Goal: Contribute content: Contribute content

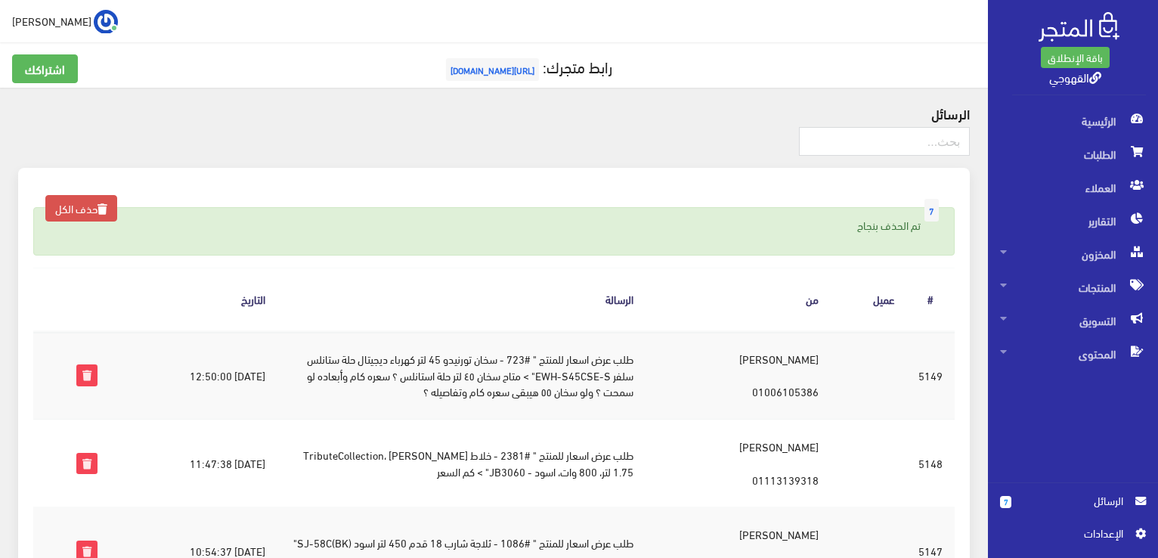
scroll to position [523, 0]
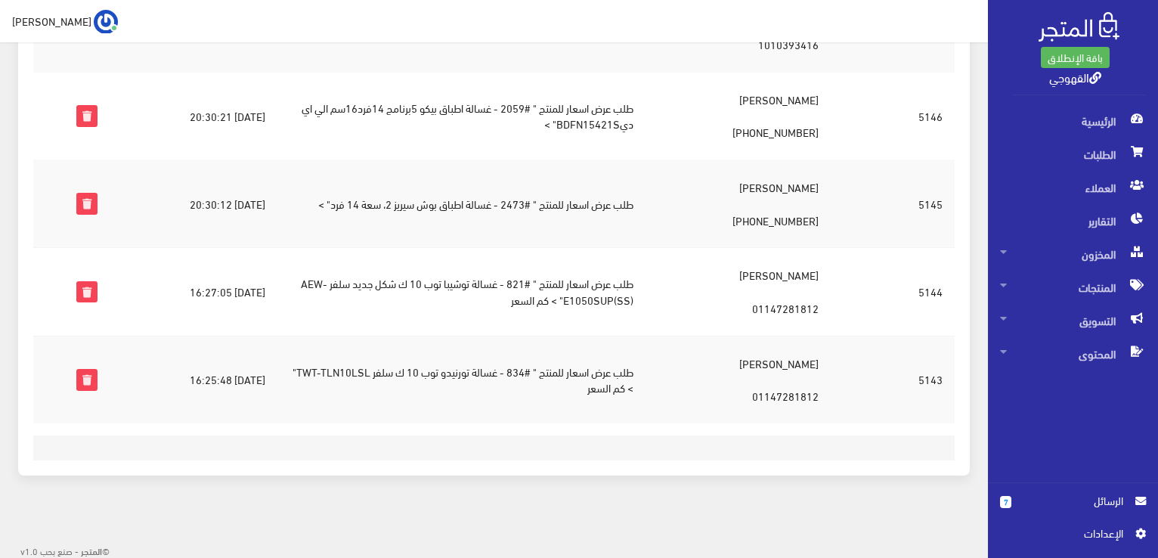
click at [469, 103] on td "طلب عرض اسعار للمنتج " #2059 - غسالة اطباق بيكو 5برنامج 14فرد16سم الي اي ديBDFN…" at bounding box center [461, 116] width 369 height 88
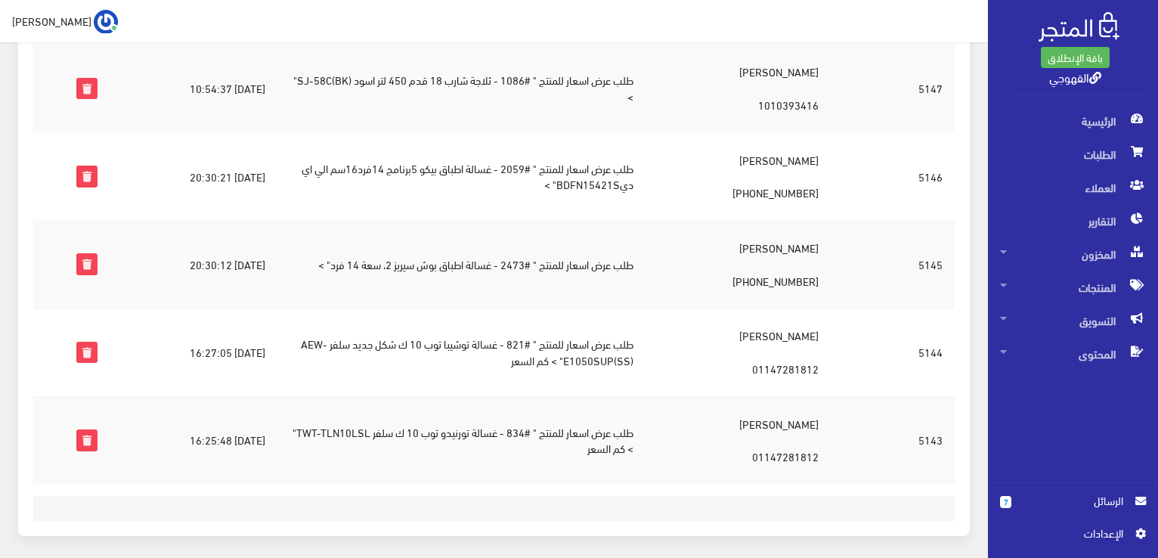
click at [469, 103] on td "طلب عرض اسعار للمنتج " #1086 - ثلاجة شارب 18 قدم 450 لتر اسود (BK)SJ-58C" >" at bounding box center [461, 89] width 369 height 88
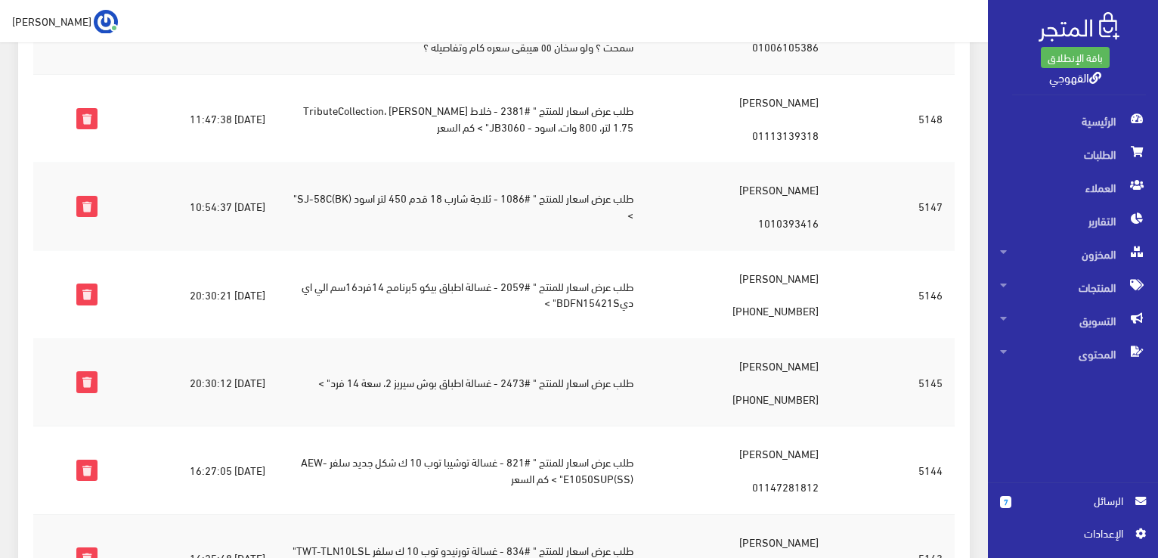
scroll to position [342, 0]
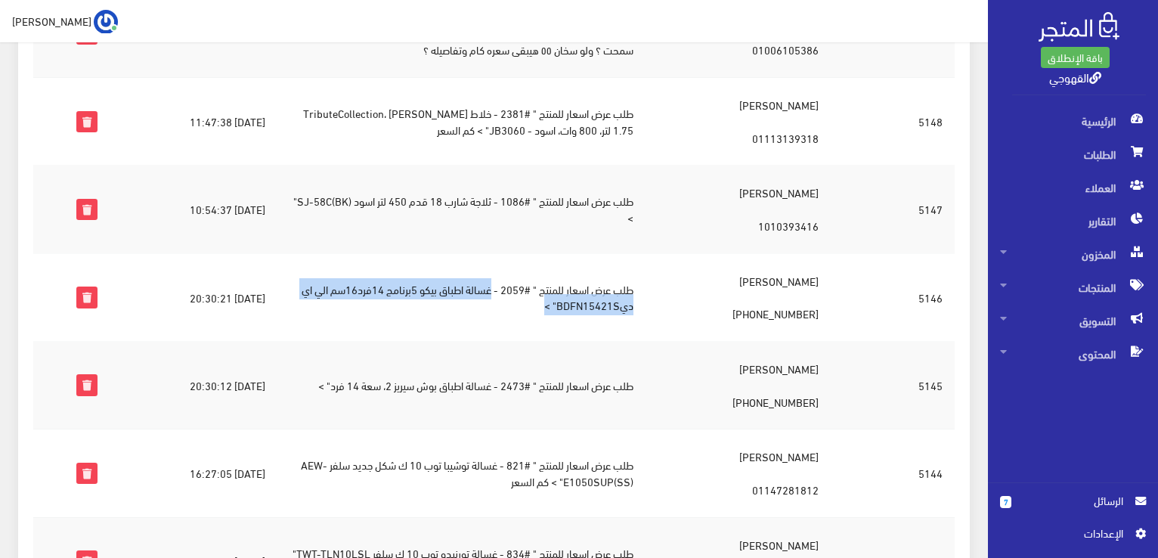
drag, startPoint x: 497, startPoint y: 293, endPoint x: 546, endPoint y: 301, distance: 50.4
click at [546, 301] on td "طلب عرض اسعار للمنتج " #2059 - غسالة اطباق بيكو 5برنامج 14فرد16سم الي اي ديBDFN…" at bounding box center [461, 297] width 369 height 88
copy td "غسالة اطباق بيكو 5برنامج 14فرد16سم الي اي ديBDFN15421S" >"
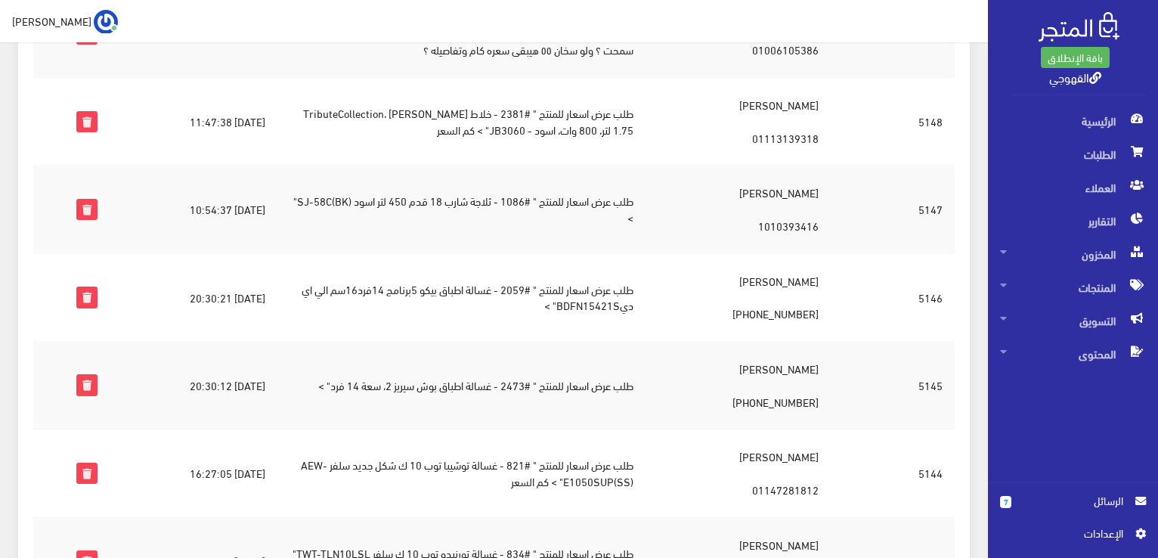
click at [593, 127] on td "طلب عرض اسعار للمنتج " #2381 - خلاط كهربائي براون TributeCollection، 1.75 لتر، …" at bounding box center [461, 122] width 369 height 88
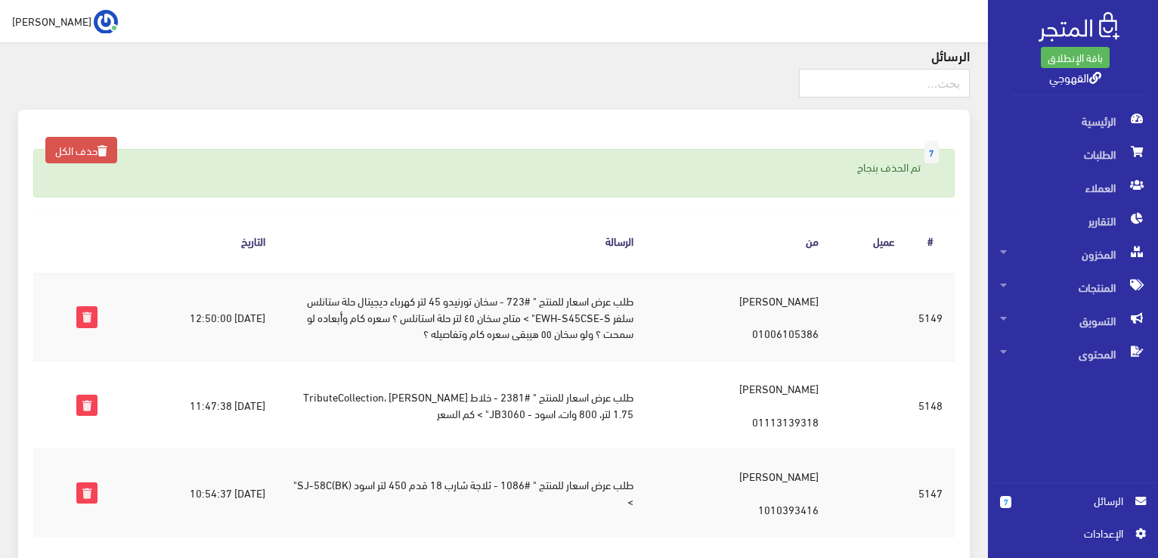
scroll to position [60, 0]
click at [815, 297] on td "حسن محمد احمد 01006105386" at bounding box center [737, 315] width 185 height 88
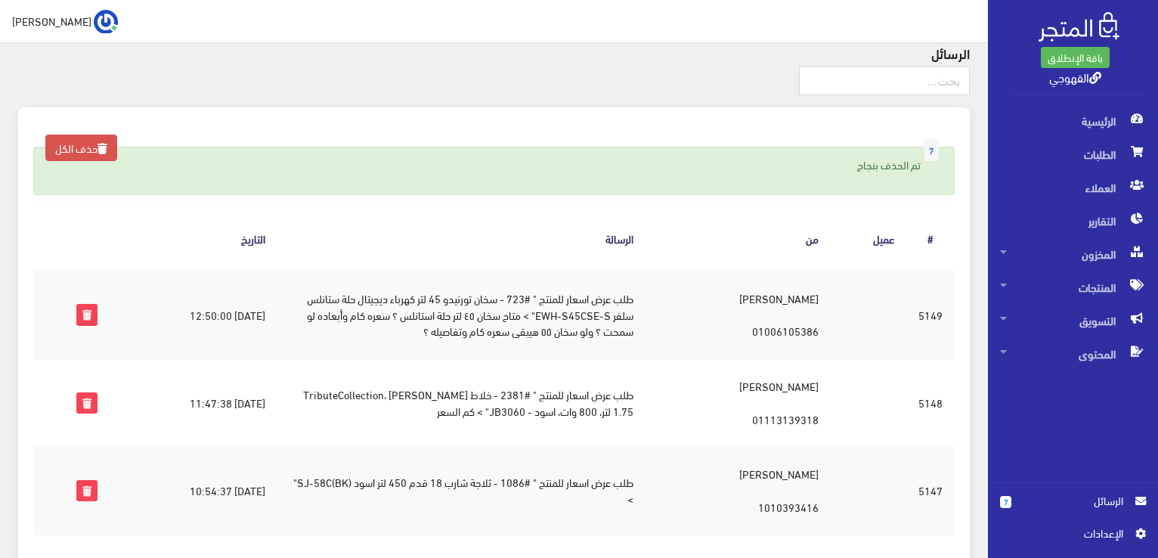
click at [815, 297] on td "حسن محمد احمد 01006105386" at bounding box center [737, 315] width 185 height 88
click at [478, 299] on td "طلب عرض اسعار للمنتج " #723 - سخان تورنيدو 45 لتر كهرباء ديجيتال حلة ستانلس سلف…" at bounding box center [461, 315] width 369 height 88
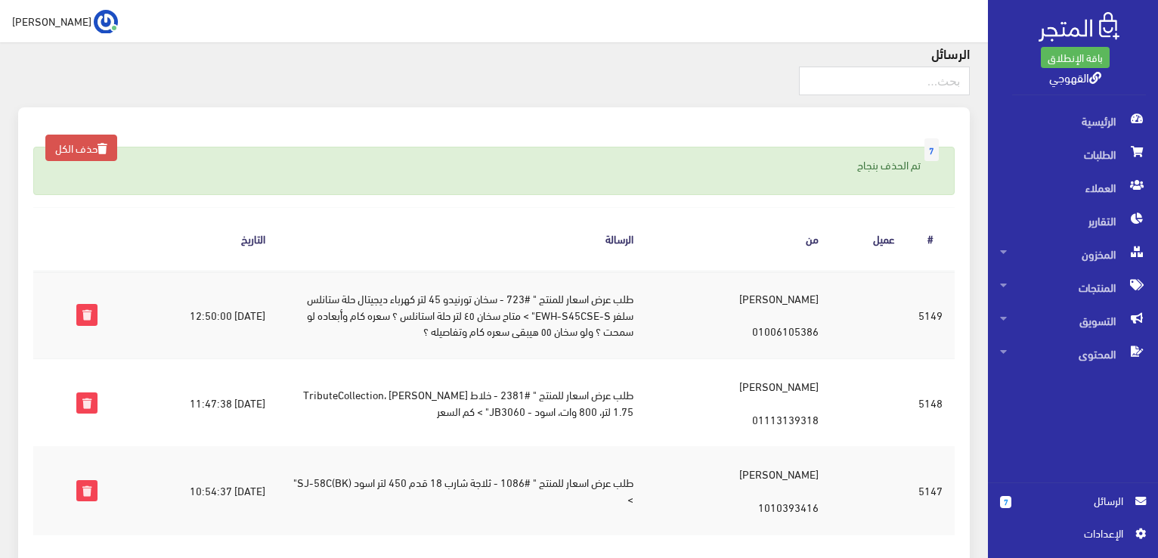
click at [438, 331] on td "طلب عرض اسعار للمنتج " #723 - سخان تورنيدو 45 لتر كهرباء ديجيتال حلة ستانلس سلف…" at bounding box center [461, 315] width 369 height 88
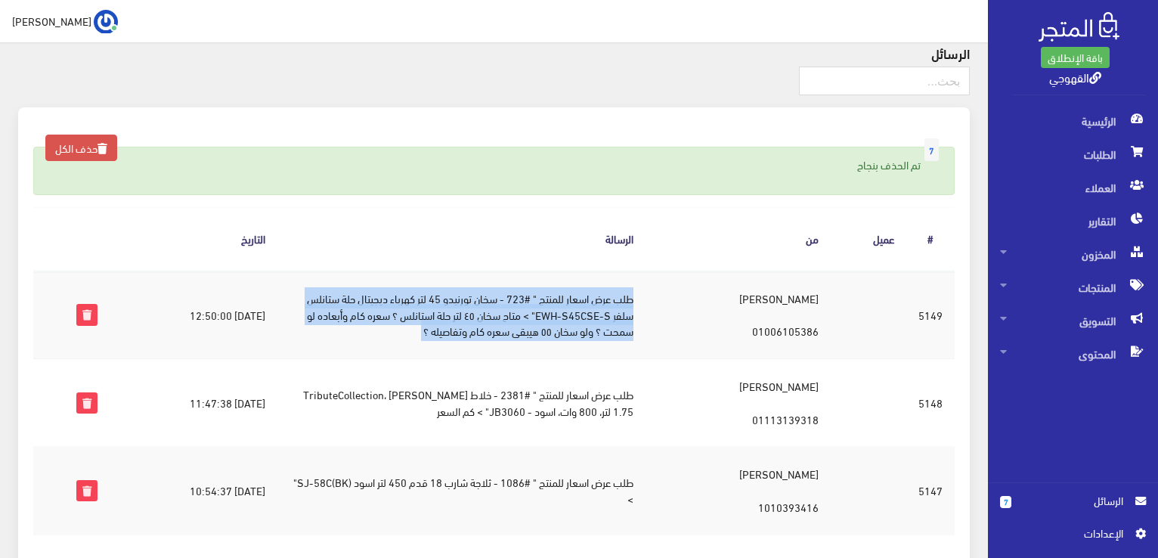
click at [438, 331] on td "طلب عرض اسعار للمنتج " #723 - سخان تورنيدو 45 لتر كهرباء ديجيتال حلة ستانلس سلف…" at bounding box center [461, 315] width 369 height 88
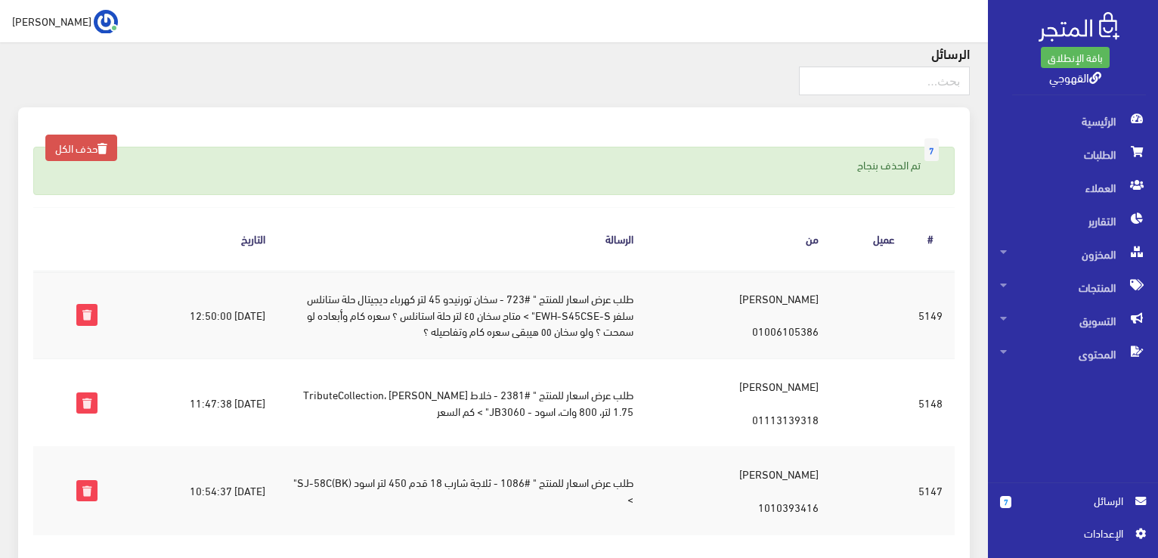
click at [224, 314] on td "2025-09-03 12:50:00" at bounding box center [193, 315] width 167 height 88
click at [490, 292] on td "طلب عرض اسعار للمنتج " #723 - سخان تورنيدو 45 لتر كهرباء ديجيتال حلة ستانلس سلف…" at bounding box center [461, 315] width 369 height 88
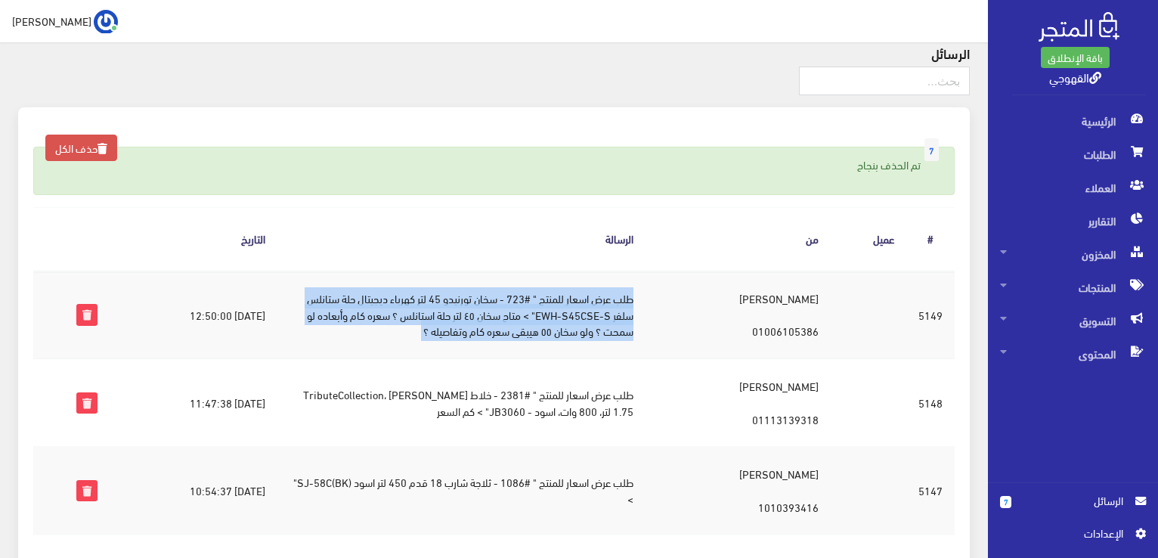
click at [490, 292] on td "طلب عرض اسعار للمنتج " #723 - سخان تورنيدو 45 لتر كهرباء ديجيتال حلة ستانلس سلف…" at bounding box center [461, 315] width 369 height 88
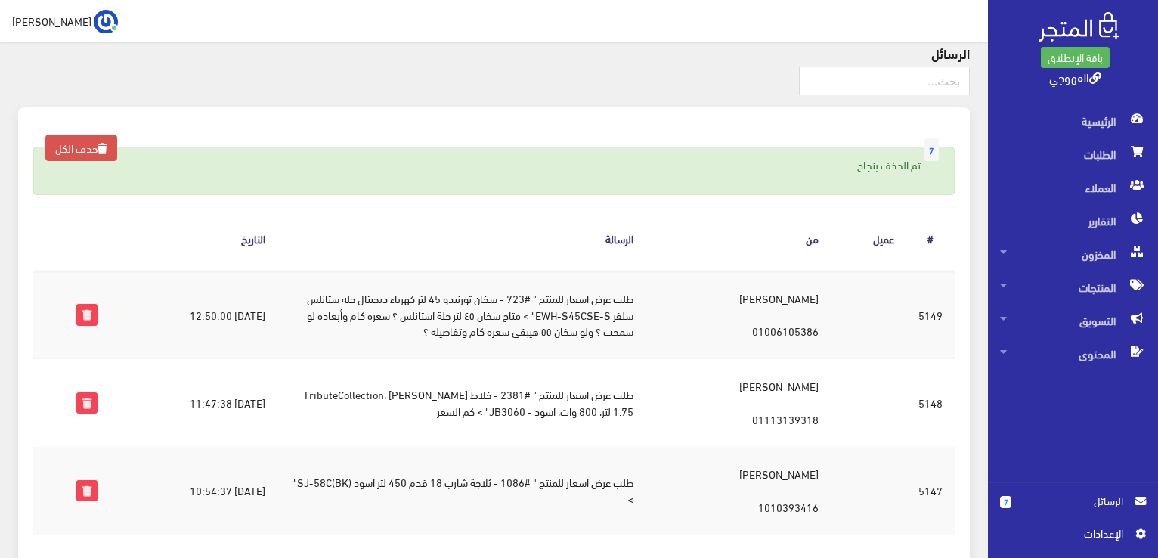
click at [782, 300] on td "حسن محمد احمد 01006105386" at bounding box center [737, 315] width 185 height 88
copy td "حسن محمد احمد"
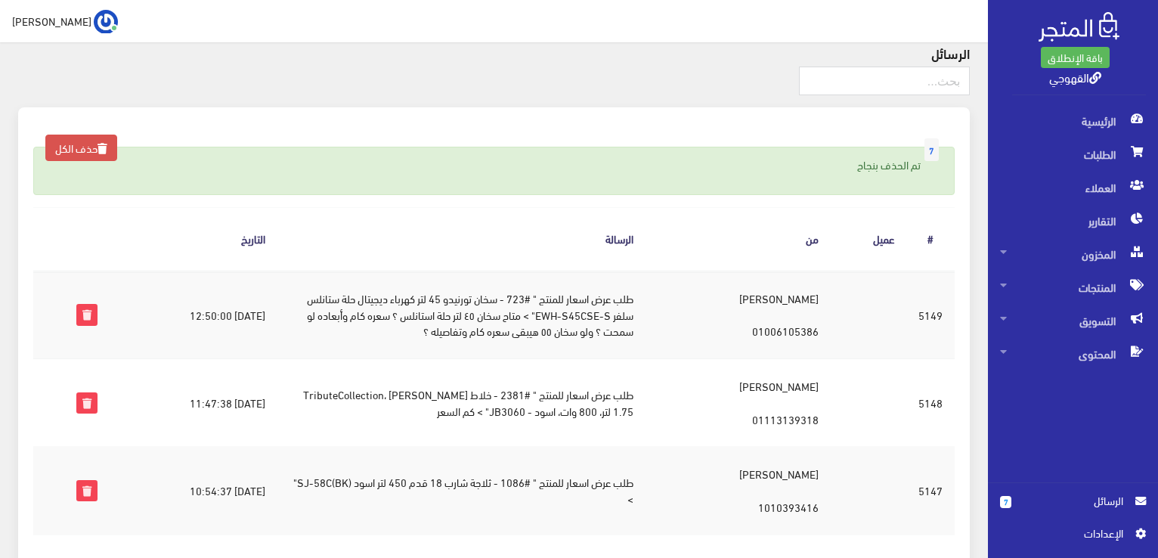
click at [806, 334] on td "حسن محمد احمد 01006105386" at bounding box center [737, 315] width 185 height 88
copy td "01006105386"
click at [84, 309] on icon at bounding box center [87, 315] width 20 height 20
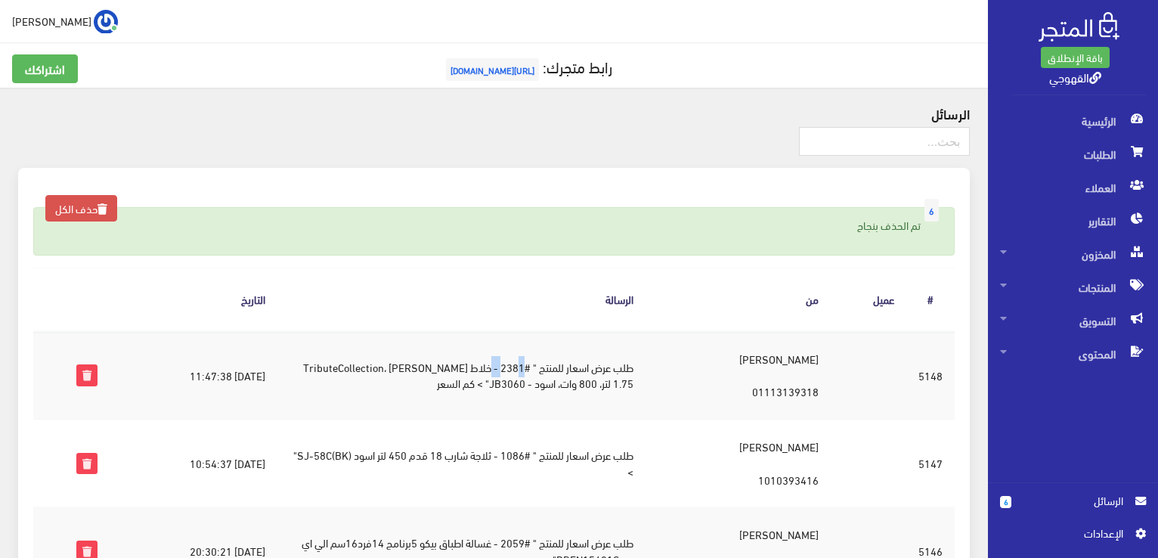
drag, startPoint x: 499, startPoint y: 370, endPoint x: 525, endPoint y: 369, distance: 26.5
click at [525, 369] on td "طلب عرض اسعار للمنتج " #2381 - خلاط كهربائي براون TributeCollection، 1.75 لتر، …" at bounding box center [461, 375] width 369 height 88
click at [490, 367] on td "طلب عرض اسعار للمنتج " #2381 - خلاط [PERSON_NAME] TributeCollection، 1.75 لتر، …" at bounding box center [461, 375] width 369 height 88
click at [505, 362] on td "طلب عرض اسعار للمنتج " #2381 - خلاط [PERSON_NAME] TributeCollection، 1.75 لتر، …" at bounding box center [461, 375] width 369 height 88
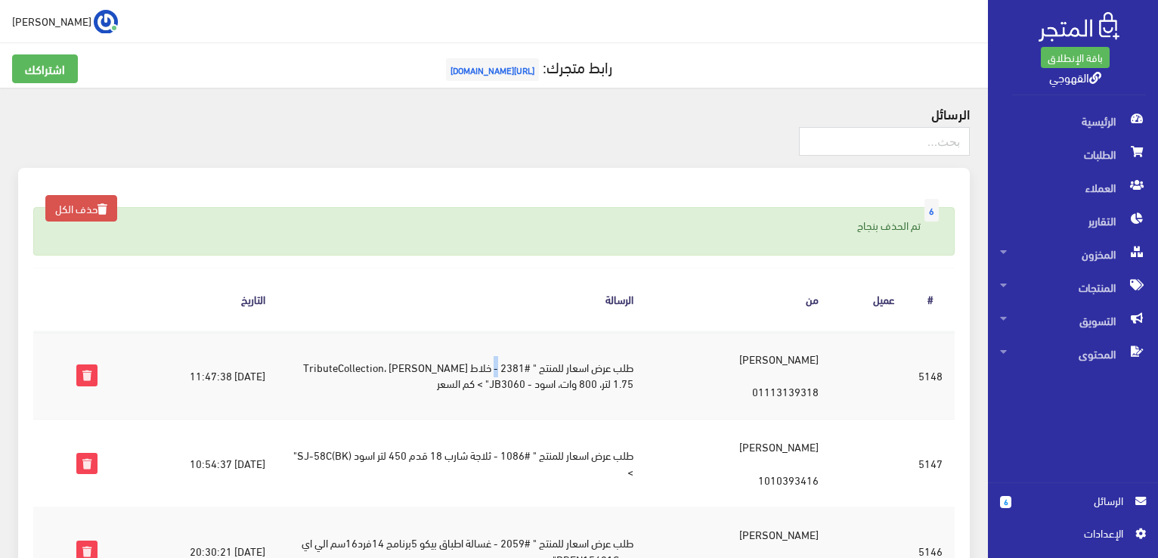
click at [505, 362] on td "طلب عرض اسعار للمنتج " #2381 - خلاط [PERSON_NAME] TributeCollection، 1.75 لتر، …" at bounding box center [461, 375] width 369 height 88
click at [497, 362] on td "طلب عرض اسعار للمنتج " #2381 - خلاط [PERSON_NAME] TributeCollection، 1.75 لتر، …" at bounding box center [461, 375] width 369 height 88
click at [487, 360] on td "طلب عرض اسعار للمنتج " #2381 - خلاط [PERSON_NAME] TributeCollection، 1.75 لتر، …" at bounding box center [461, 375] width 369 height 88
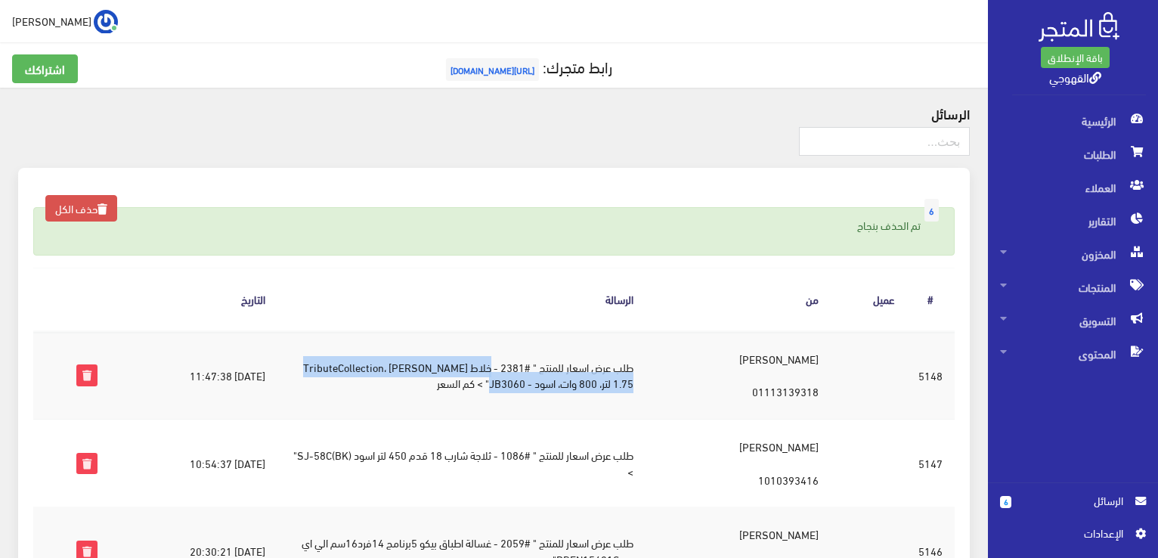
drag, startPoint x: 500, startPoint y: 367, endPoint x: 522, endPoint y: 376, distance: 24.4
click at [522, 376] on td "طلب عرض اسعار للمنتج " #2381 - خلاط [PERSON_NAME] TributeCollection، 1.75 لتر، …" at bounding box center [461, 375] width 369 height 88
copy td "خلاط كهربائي براون TributeCollection، 1.75 لتر، 800 وات، اسود - JB3060"
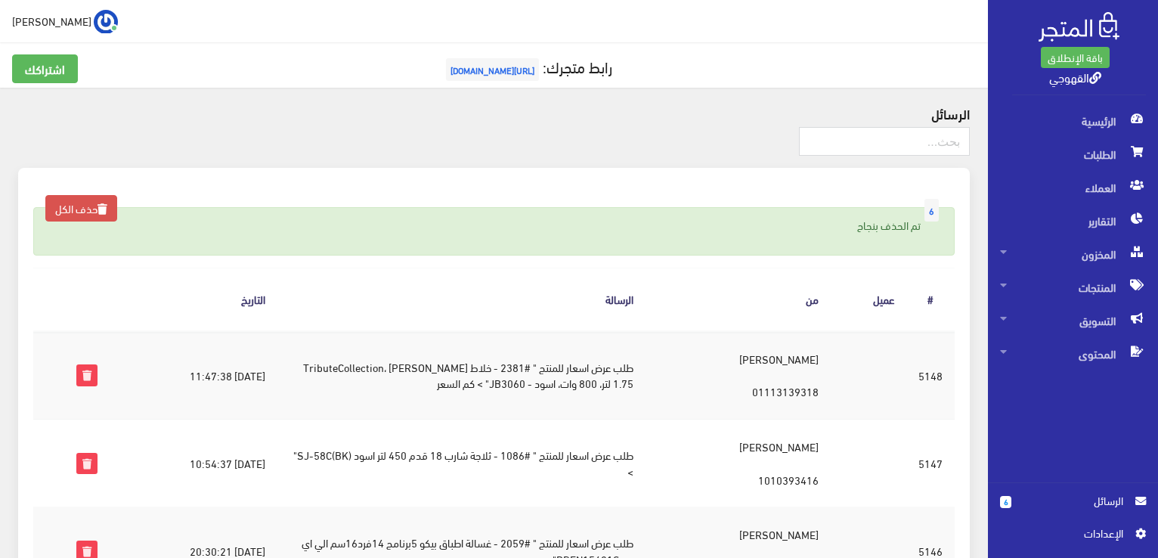
click at [719, 378] on td "Amira Nasser 01113139318" at bounding box center [737, 375] width 185 height 88
click at [85, 374] on icon at bounding box center [87, 375] width 20 height 20
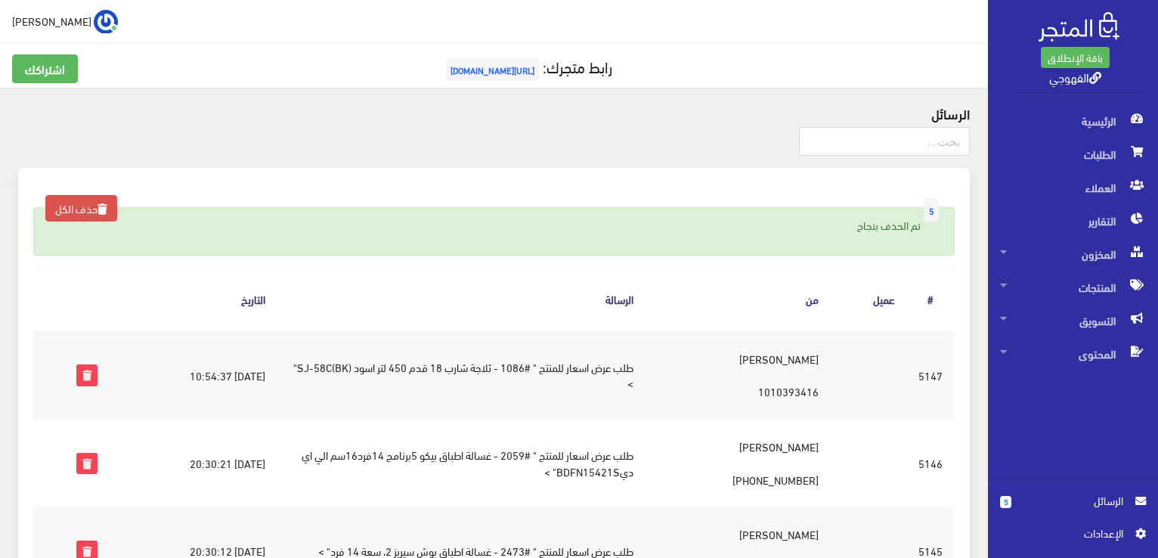
click at [464, 364] on td "طلب عرض اسعار للمنتج " #1086 - ثلاجة شارب 18 قدم 450 لتر اسود (BK)SJ-58C" >" at bounding box center [461, 375] width 369 height 88
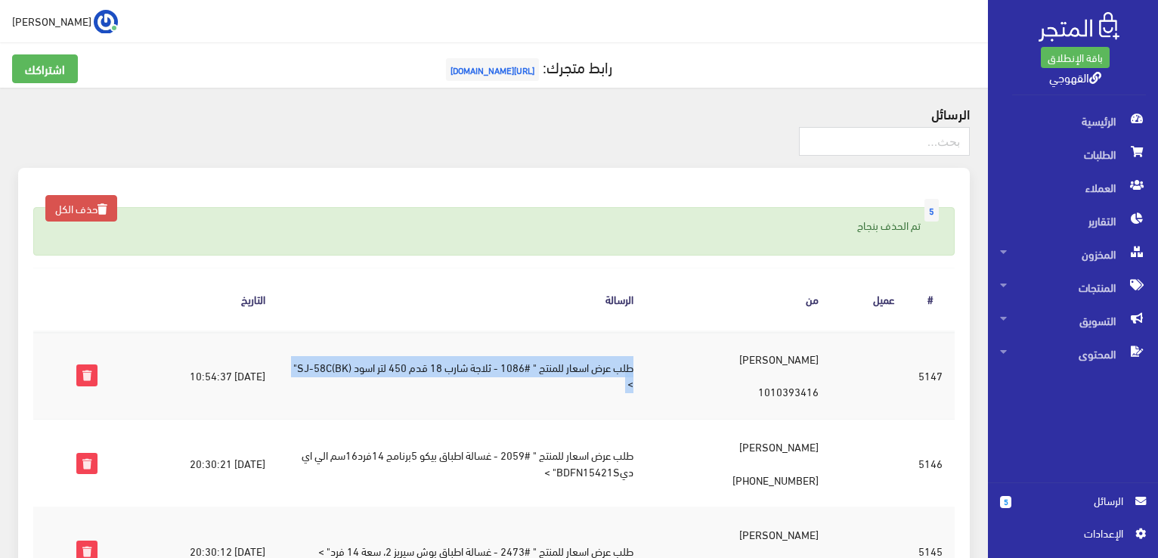
click at [464, 364] on td "طلب عرض اسعار للمنتج " #1086 - ثلاجة شارب 18 قدم 450 لتر اسود (BK)SJ-58C" >" at bounding box center [461, 375] width 369 height 88
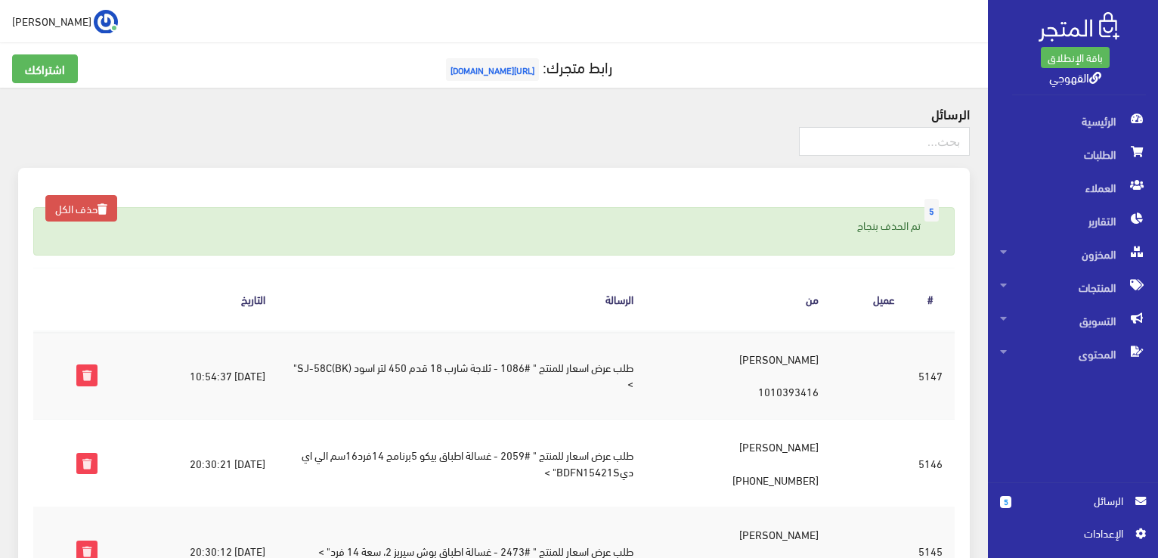
click at [464, 364] on td "طلب عرض اسعار للمنتج " #1086 - ثلاجة شارب 18 قدم 450 لتر اسود (BK)SJ-58C" >" at bounding box center [461, 375] width 369 height 88
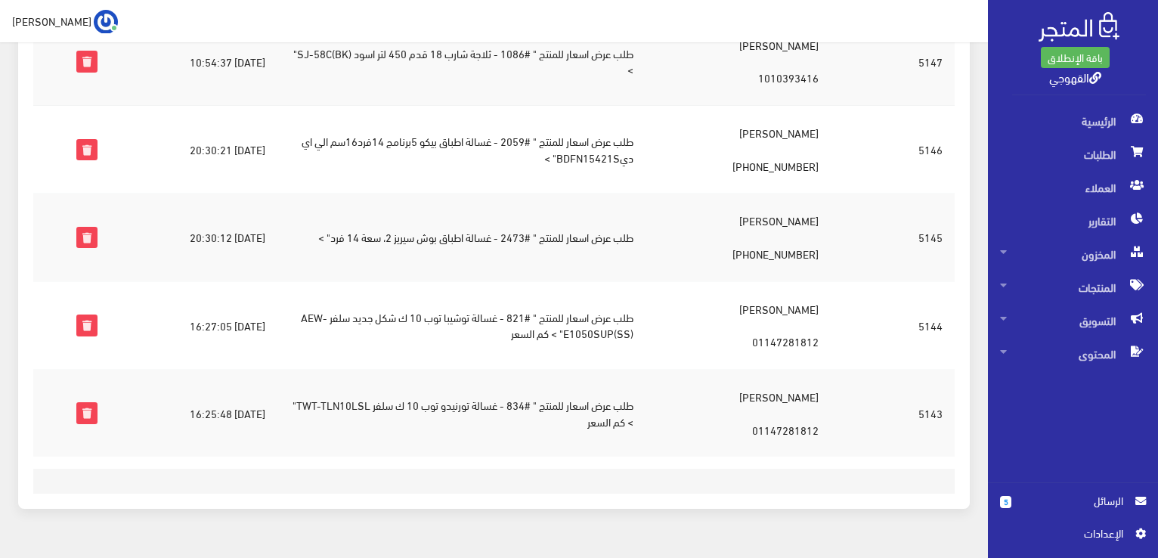
scroll to position [348, 0]
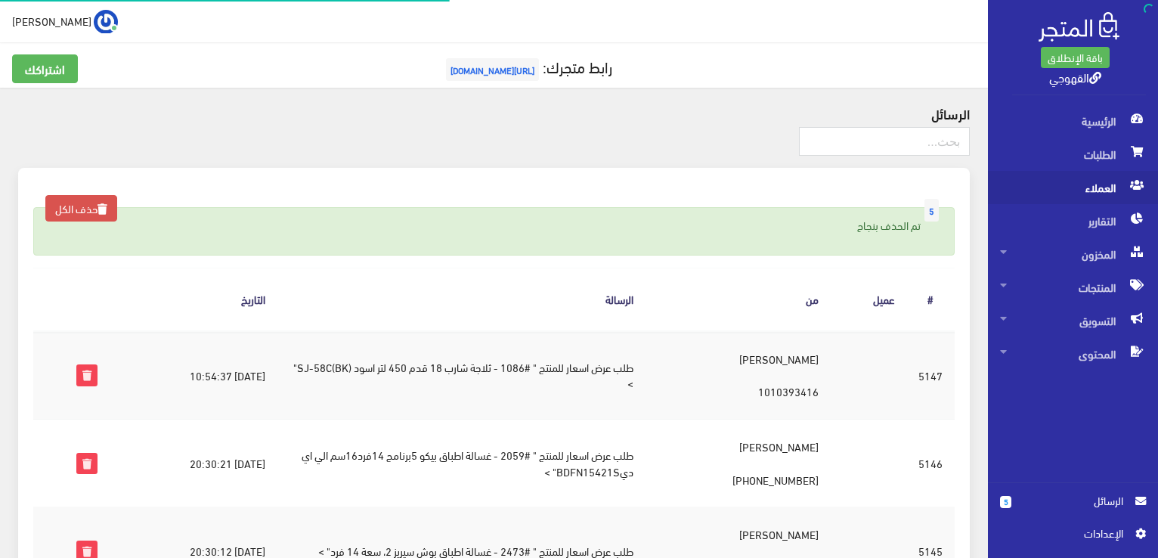
scroll to position [345, 0]
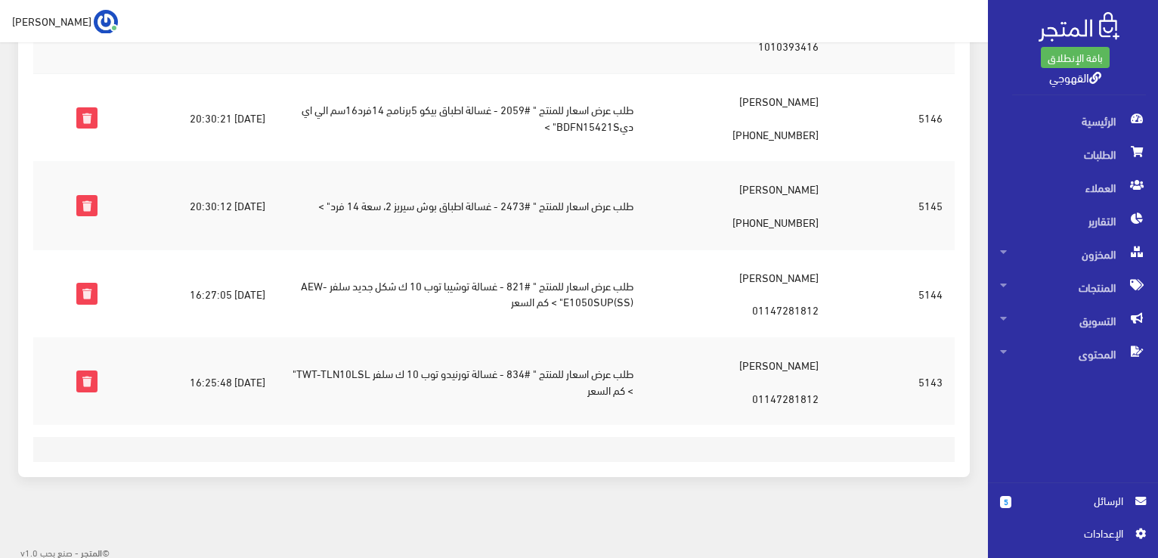
click at [974, 156] on div "5 حذف الكل تم الحذف بنجاح الرسالة # عميل من الرسالة التاريخ #5147 2025-09-03 10…" at bounding box center [494, 158] width 970 height 673
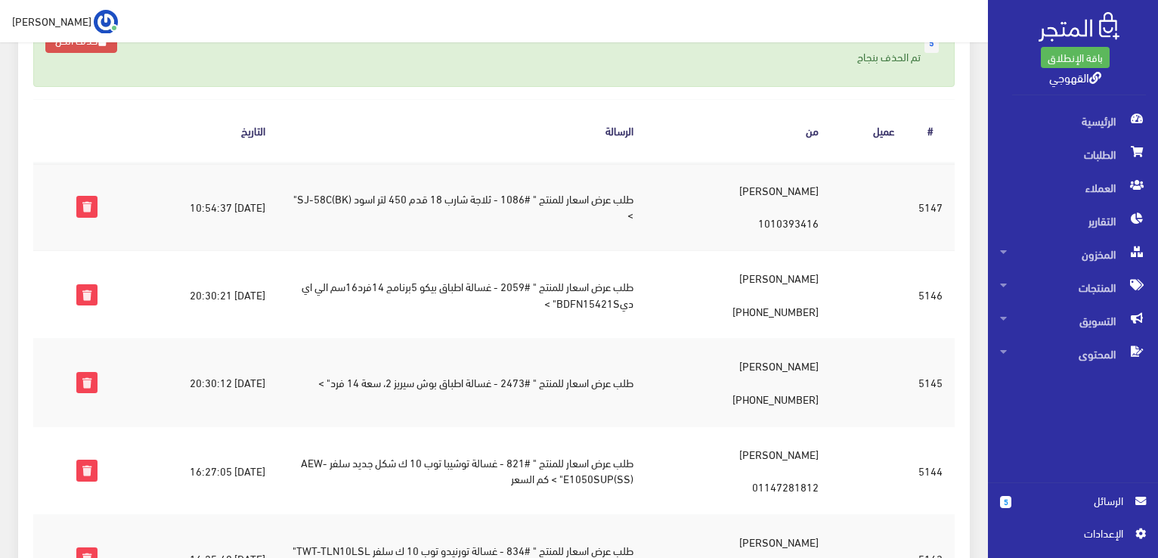
scroll to position [166, 0]
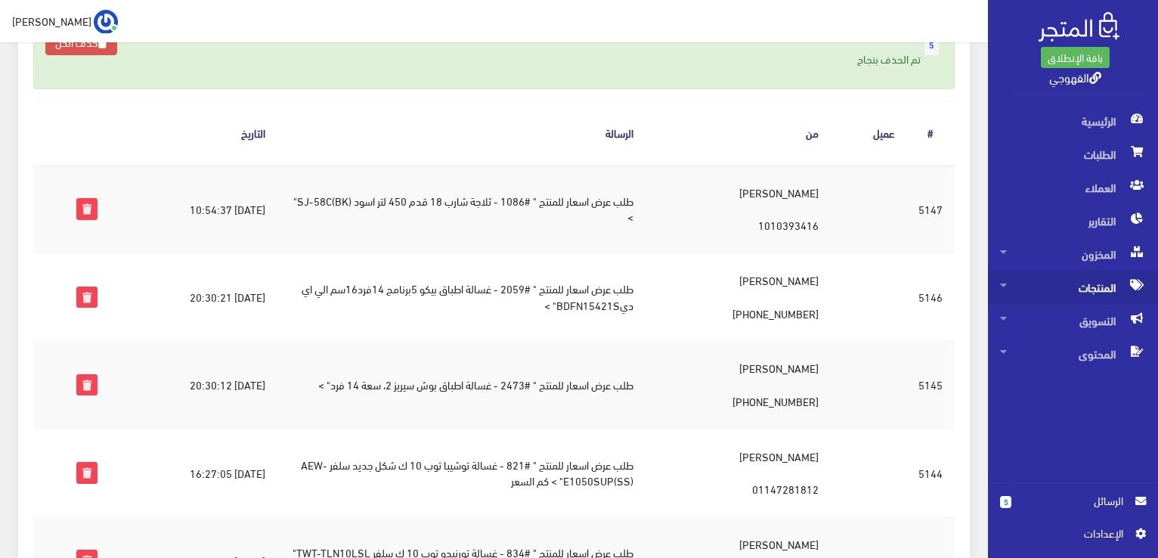
click at [1059, 279] on span "المنتجات" at bounding box center [1073, 287] width 146 height 33
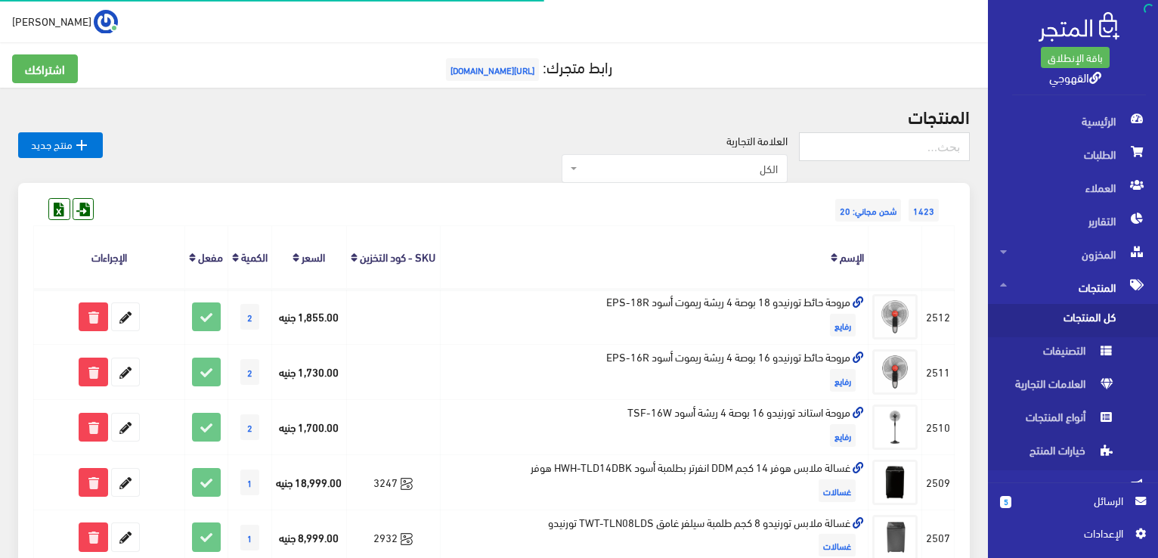
click at [1063, 313] on span "كل المنتجات" at bounding box center [1057, 320] width 115 height 33
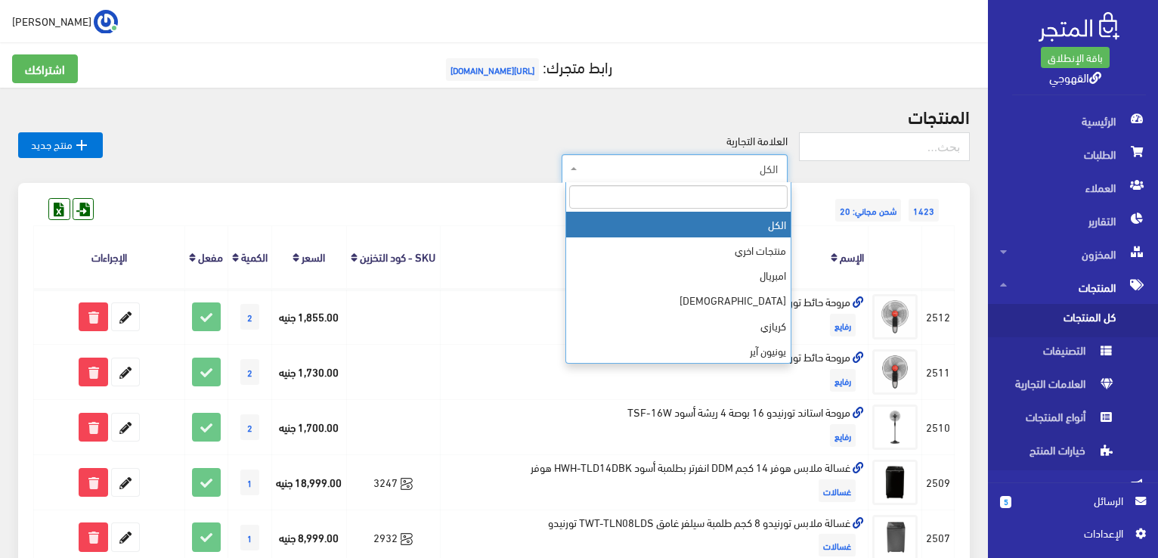
click at [750, 155] on span "الكل" at bounding box center [675, 168] width 226 height 29
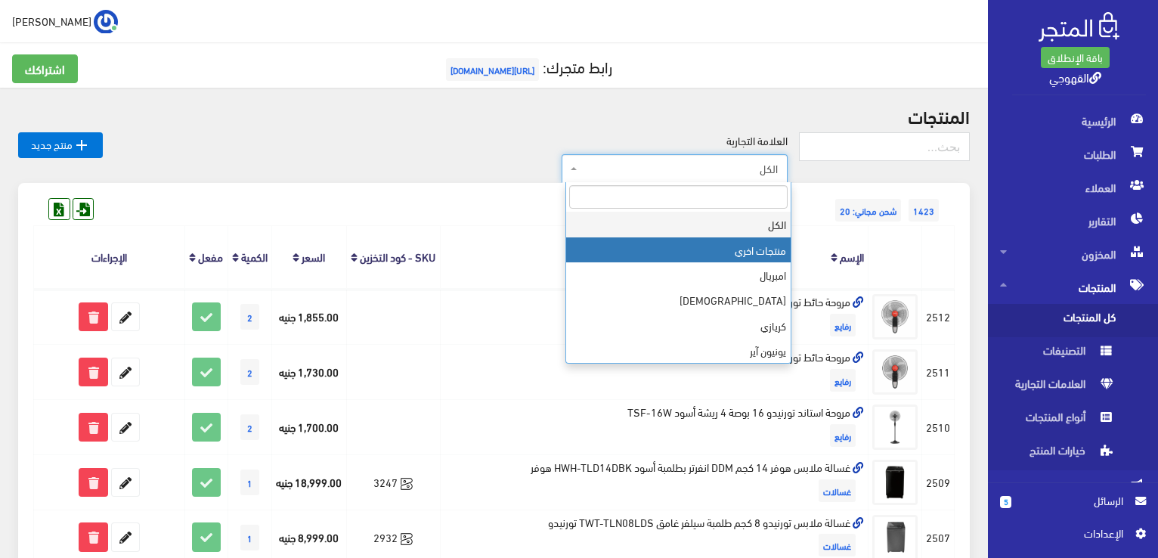
select select "[URL][DOMAIN_NAME]"
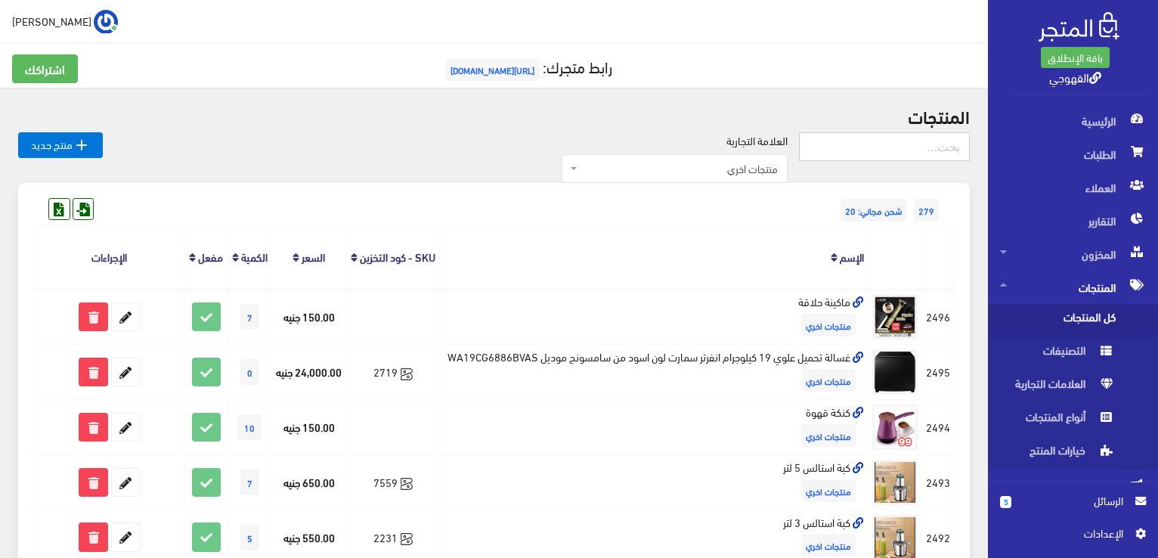
click at [852, 145] on input "text" at bounding box center [884, 146] width 171 height 29
type input "مروحة سقف"
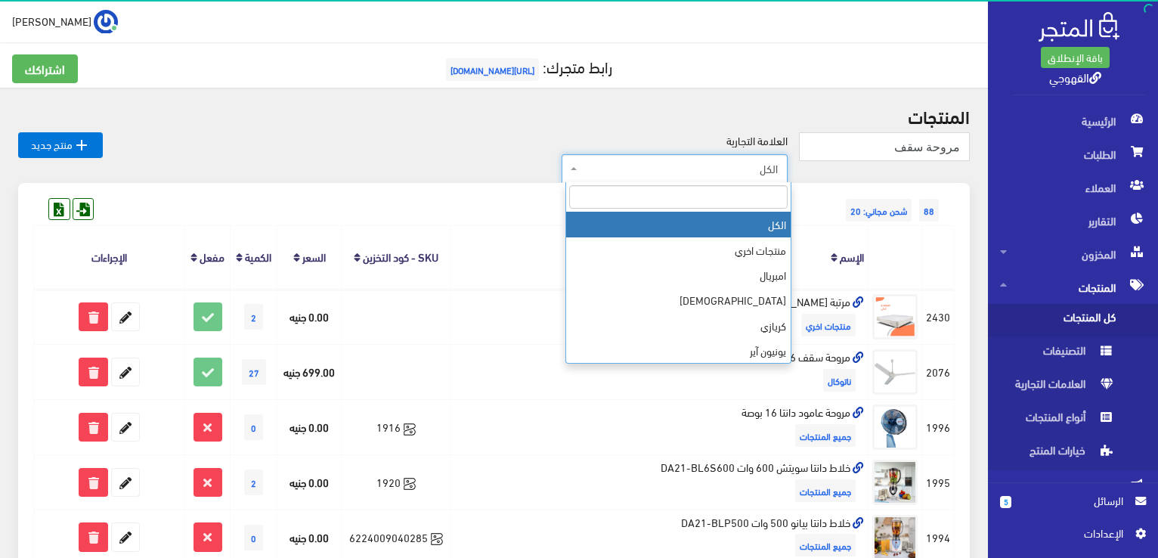
click at [621, 171] on span "الكل" at bounding box center [678, 168] width 197 height 15
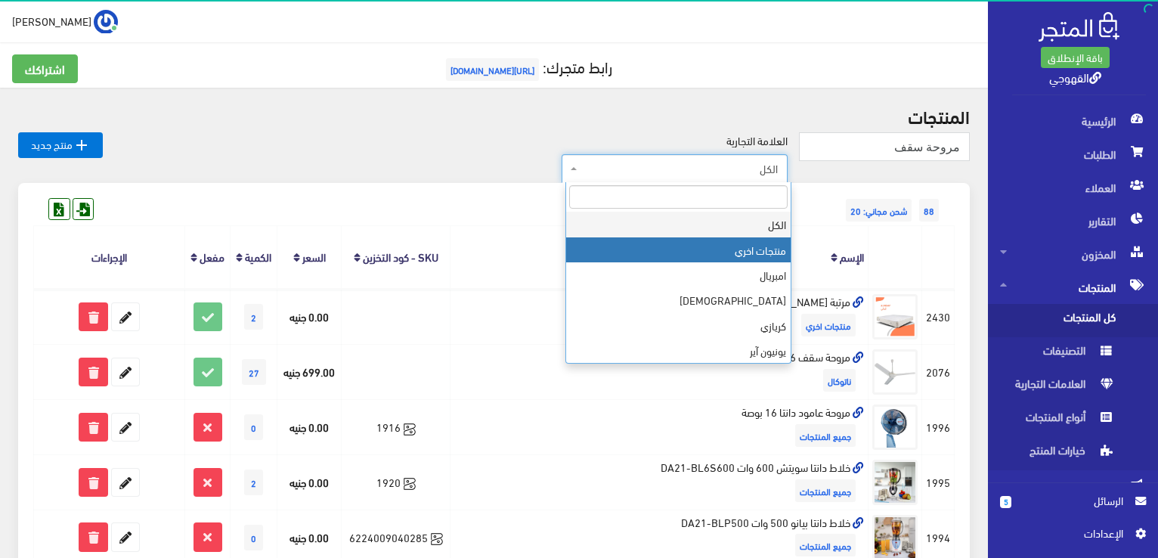
select select "https://account.almatjar.store/products?brand=26"
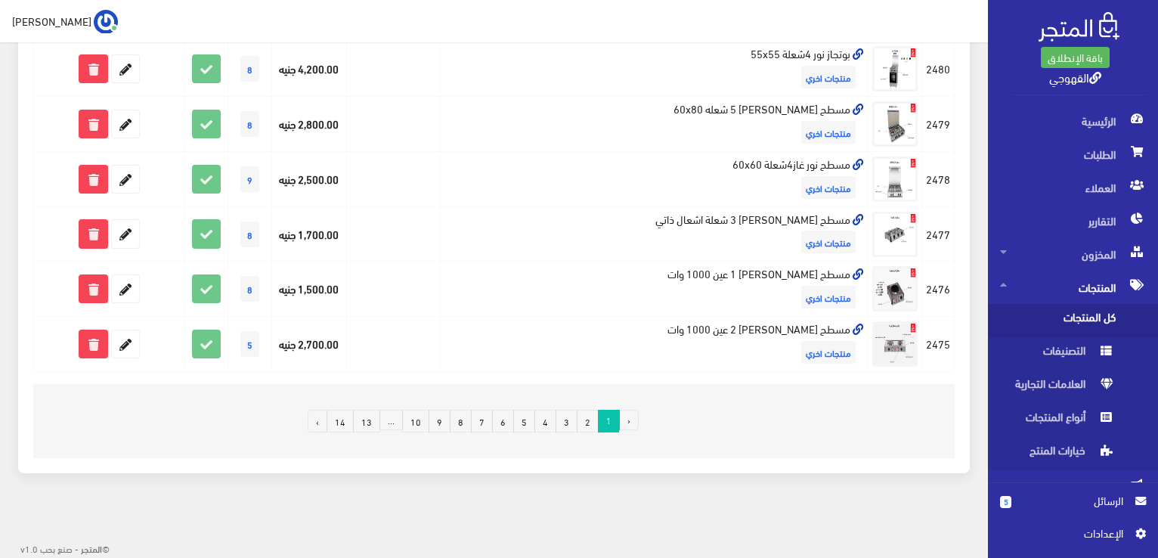
scroll to position [1047, 0]
click at [594, 422] on link "2" at bounding box center [588, 421] width 22 height 23
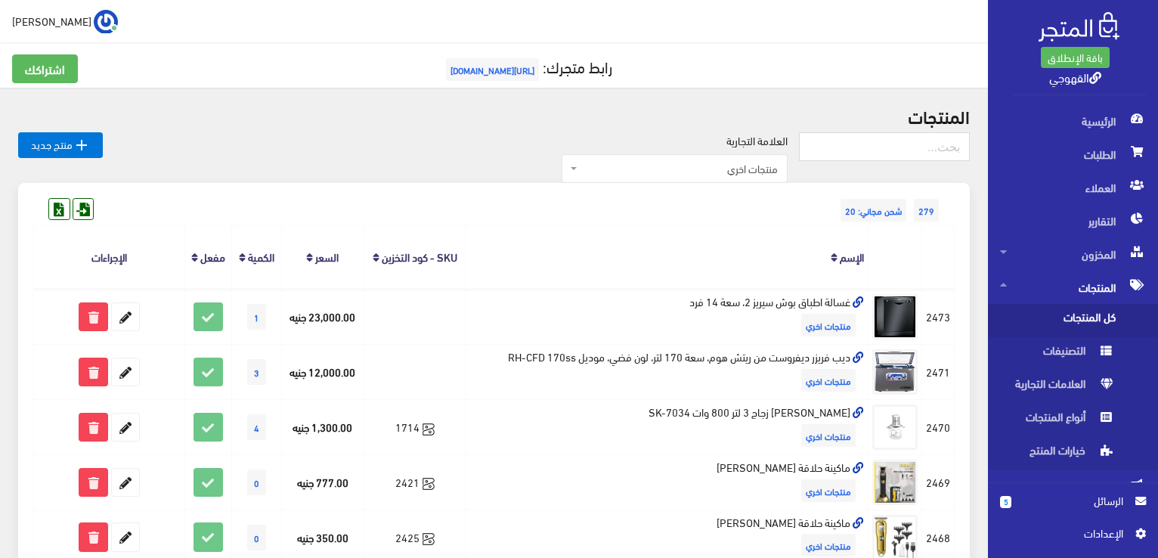
click at [818, 157] on input "text" at bounding box center [884, 146] width 171 height 29
paste input "مروحة سقف ولسون 56 بوصة 5 ريشة"
type input "مروحة سقف ولسون 56 بوصة 5 ريشة"
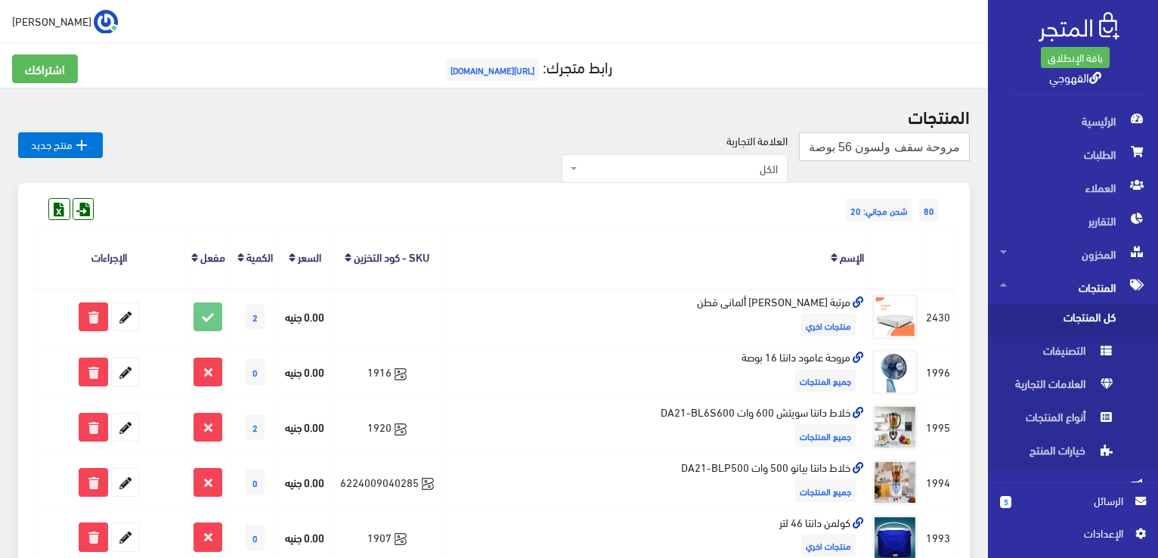
click at [877, 154] on input "مروحة سقف ولسون 56 بوصة 5 ريشة" at bounding box center [884, 146] width 171 height 29
paste input "1548123124153"
type input "1548123124153"
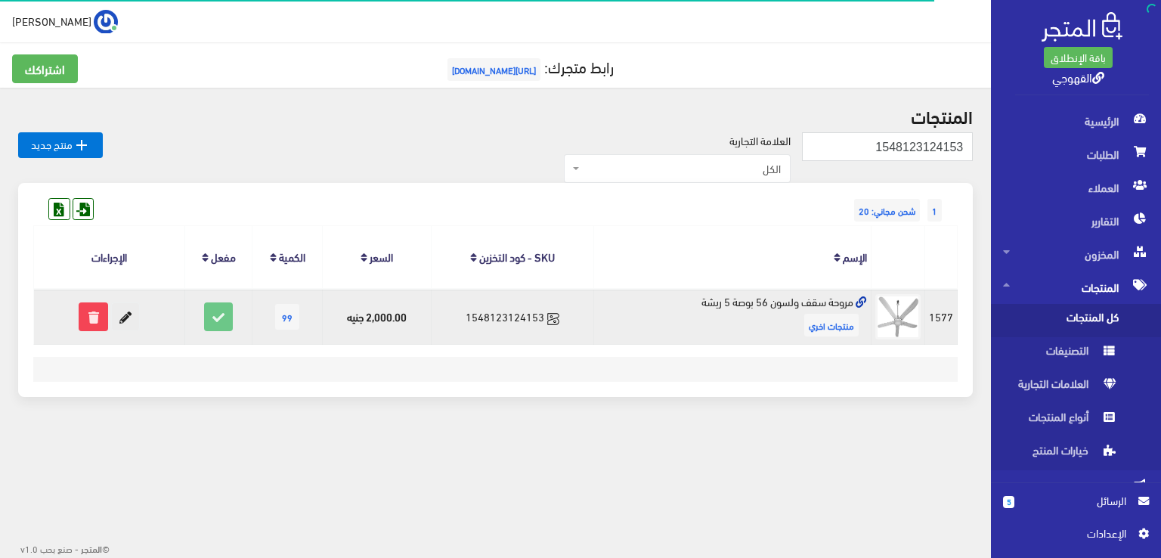
click at [124, 321] on icon at bounding box center [125, 316] width 27 height 27
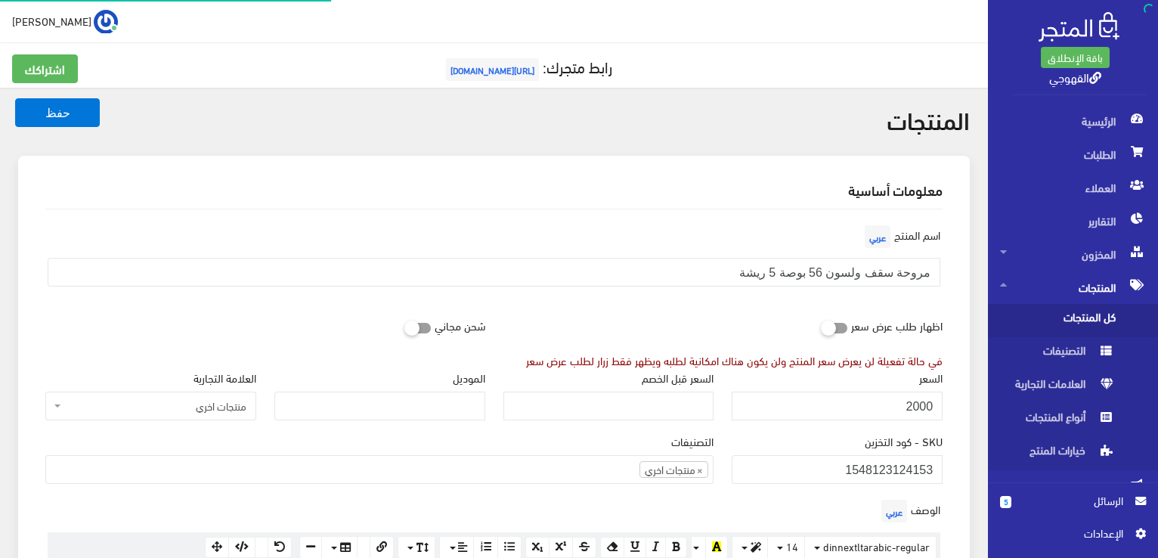
scroll to position [816, 0]
click at [846, 267] on input "مروحة سقف ولسون 56 بوصة 5 ريشة" at bounding box center [494, 272] width 893 height 29
click at [949, 401] on div "السعر 2000" at bounding box center [836, 400] width 229 height 63
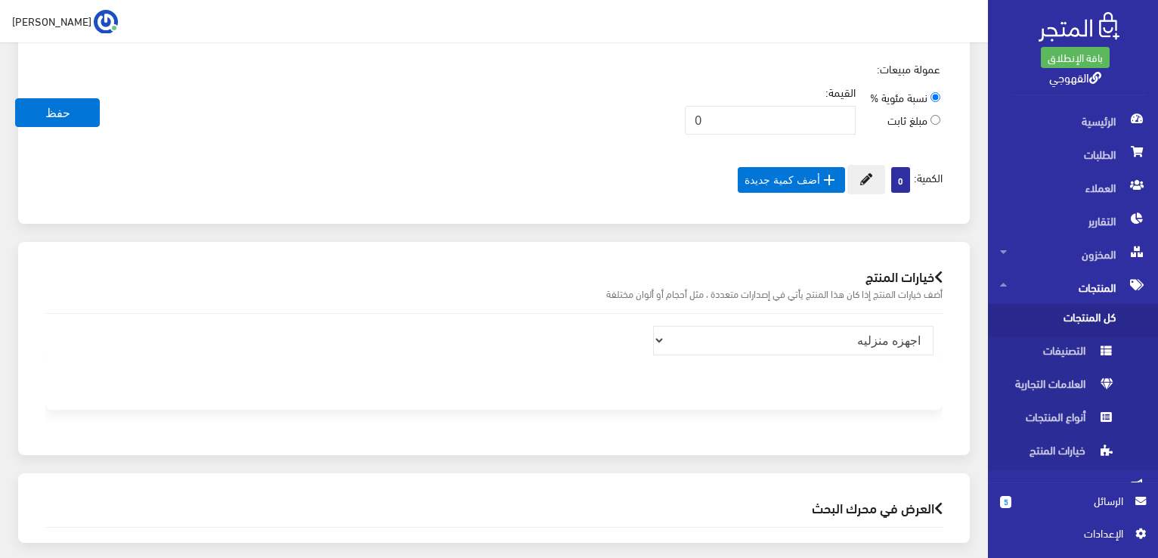
scroll to position [996, 0]
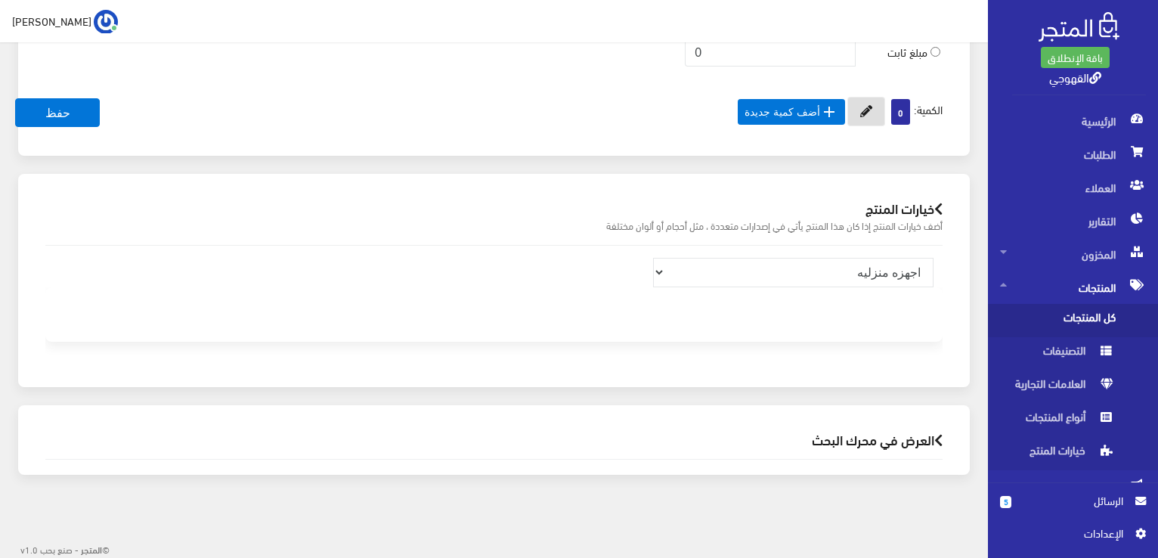
click at [862, 112] on icon at bounding box center [866, 111] width 12 height 12
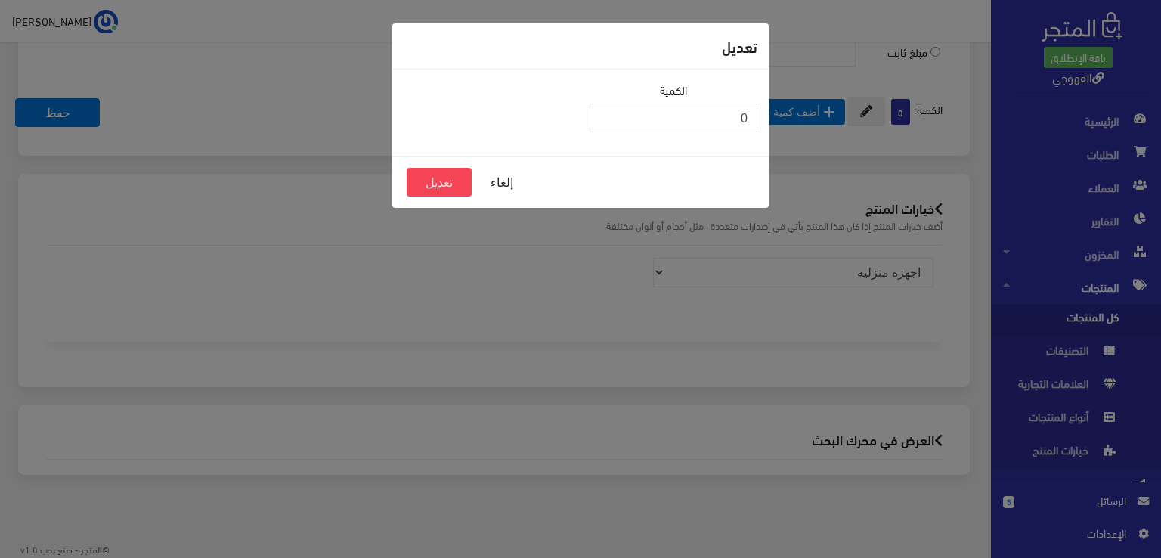
click at [726, 122] on input "0" at bounding box center [673, 118] width 168 height 29
click at [743, 116] on input "0" at bounding box center [673, 118] width 168 height 29
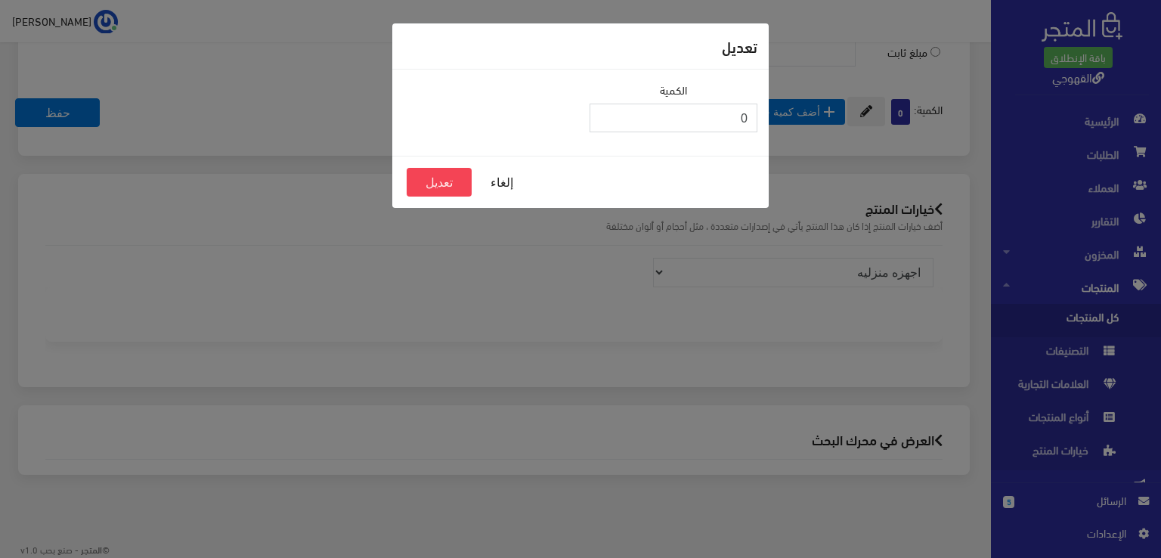
click at [743, 116] on input "0" at bounding box center [673, 118] width 168 height 29
type input "20"
click at [429, 186] on button "تعديل" at bounding box center [439, 182] width 65 height 29
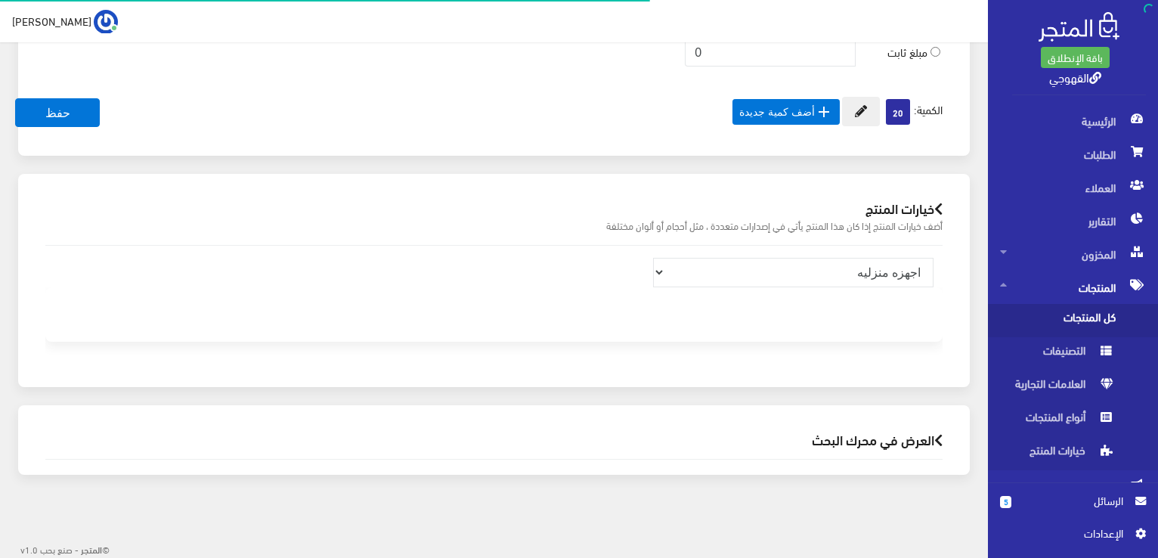
scroll to position [816, 0]
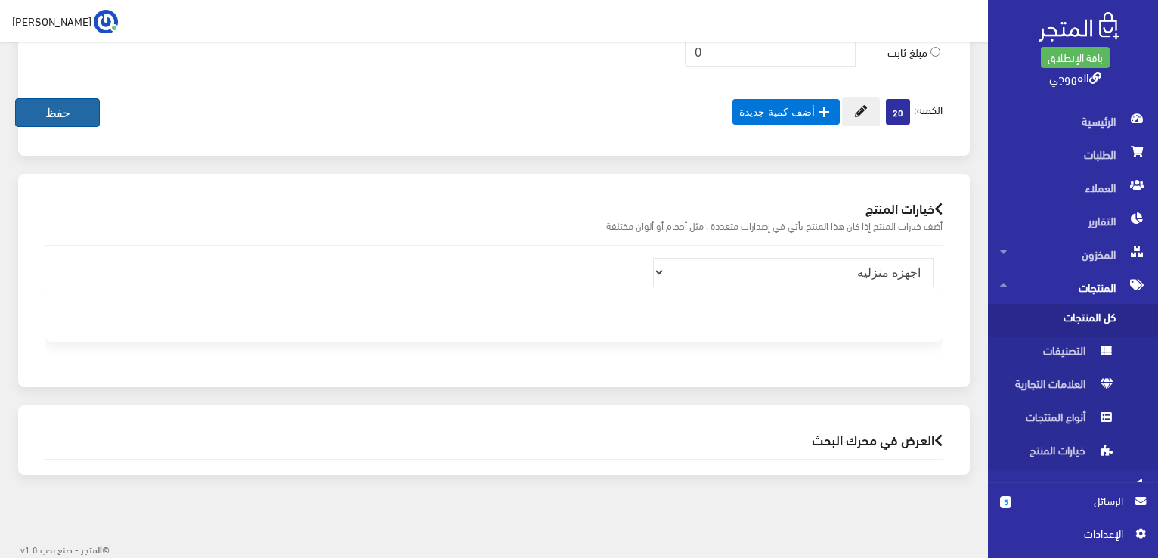
click at [90, 119] on button "حفظ" at bounding box center [57, 112] width 85 height 29
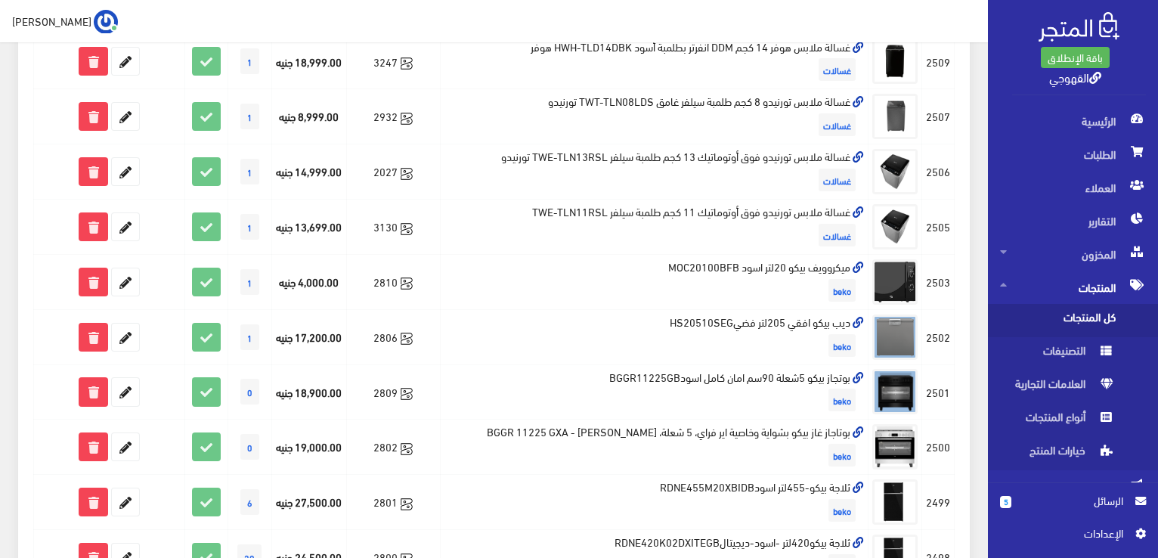
scroll to position [478, 0]
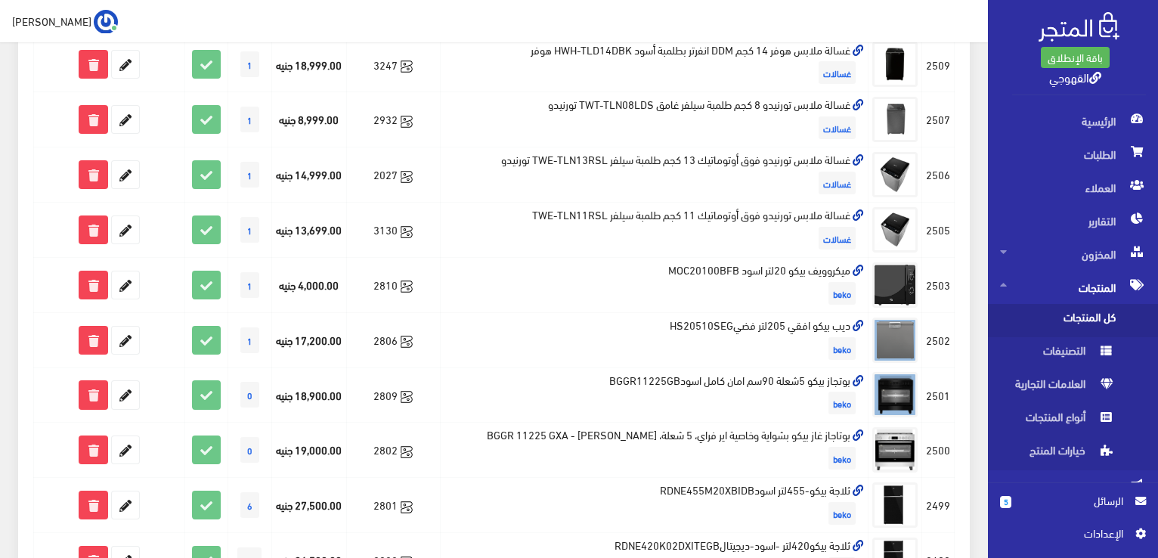
click at [1072, 503] on span "الرسائل" at bounding box center [1073, 500] width 100 height 17
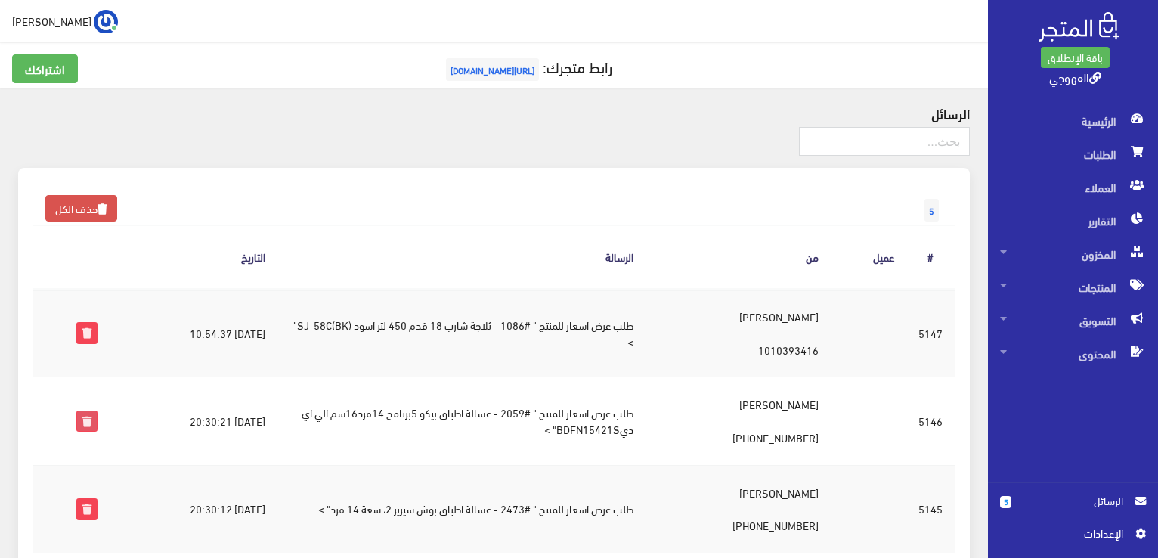
click at [80, 428] on icon at bounding box center [87, 421] width 20 height 20
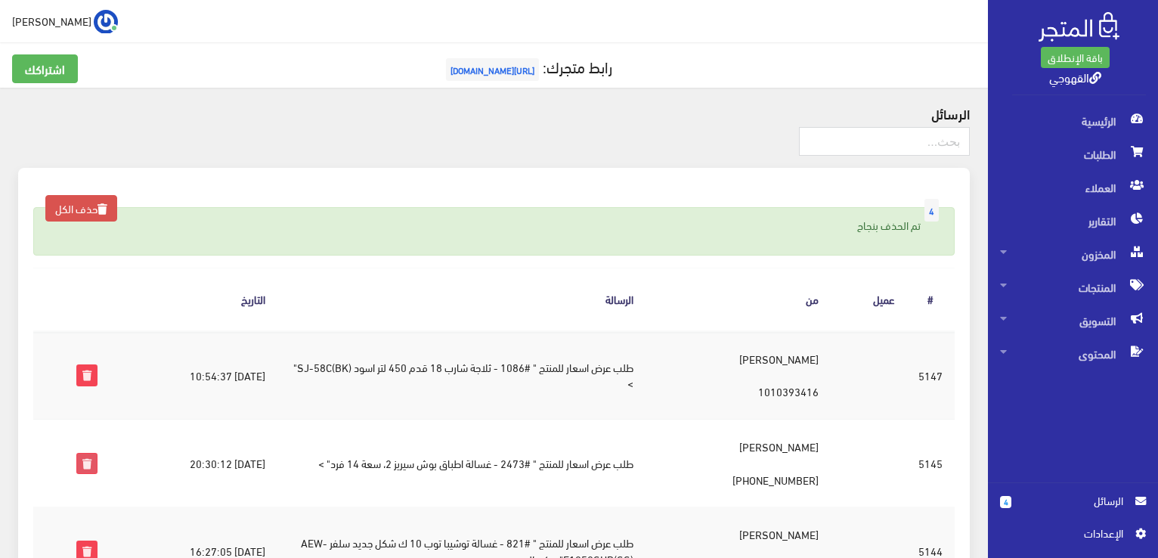
click at [87, 465] on icon at bounding box center [87, 463] width 20 height 20
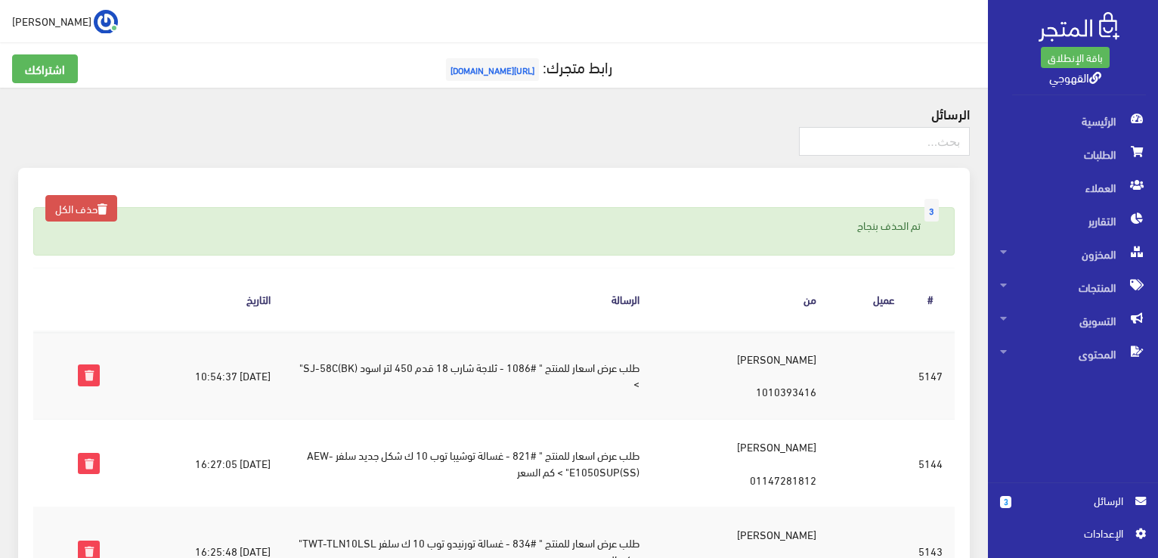
click at [502, 454] on td "طلب عرض اسعار للمنتج " #821 - غسالة توشيبا توب 10 ك شكل جديد سلفر AEW-E1050SUP(…" at bounding box center [467, 463] width 369 height 88
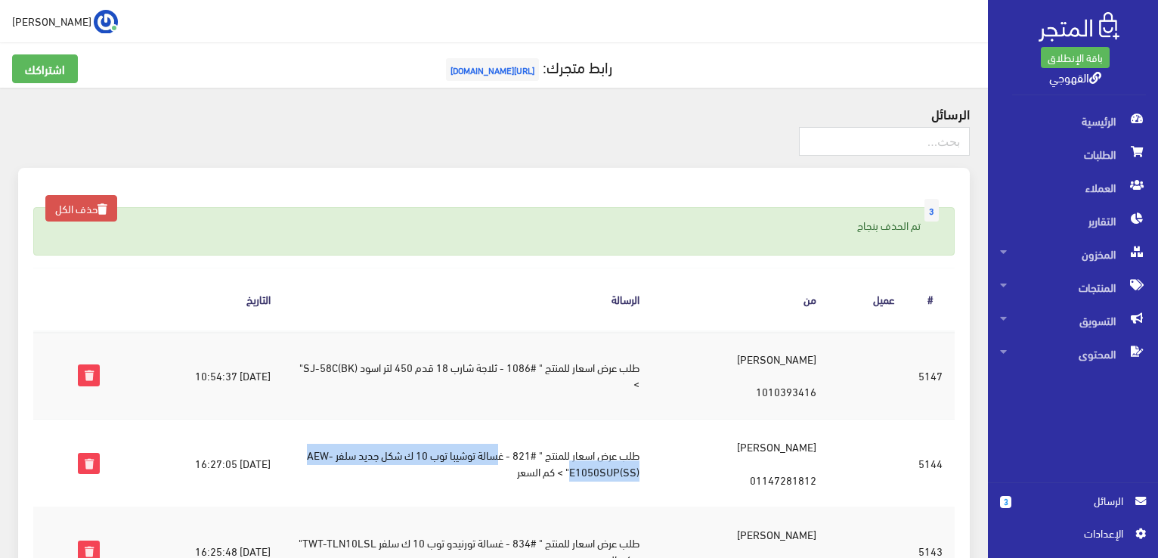
drag, startPoint x: 502, startPoint y: 454, endPoint x: 574, endPoint y: 478, distance: 76.5
click at [574, 478] on td "طلب عرض اسعار للمنتج " #821 - غسالة توشيبا توب 10 ك شكل جديد سلفر AEW-E1050SUP(…" at bounding box center [467, 463] width 369 height 88
copy td "سالة توشيبا توب 10 ك شكل جديد سلفر AEW-E1050SUP(SS)"
click at [79, 465] on icon at bounding box center [89, 463] width 20 height 20
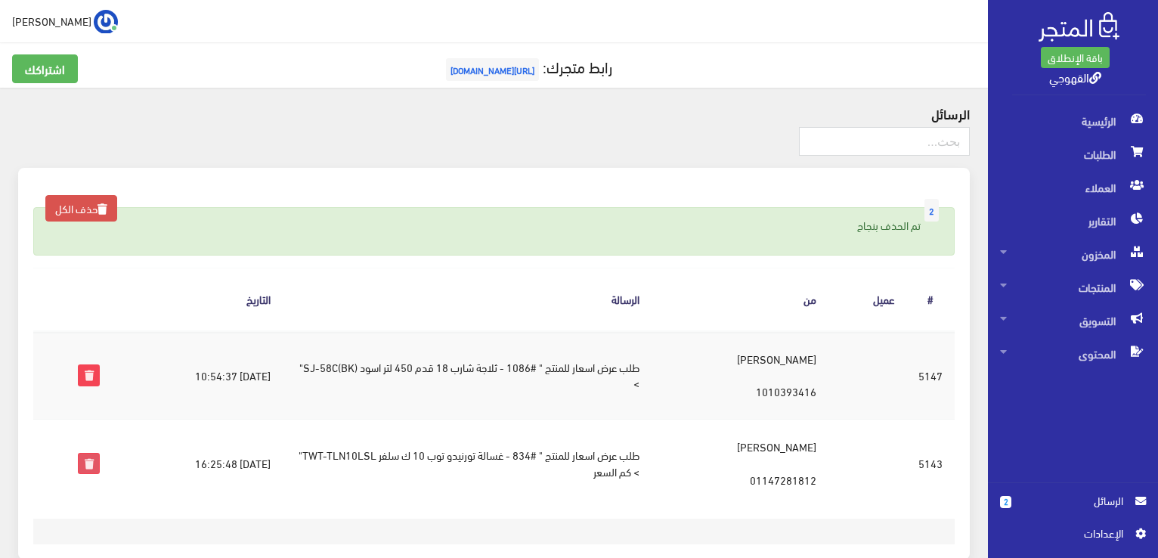
click at [82, 469] on icon at bounding box center [89, 463] width 20 height 20
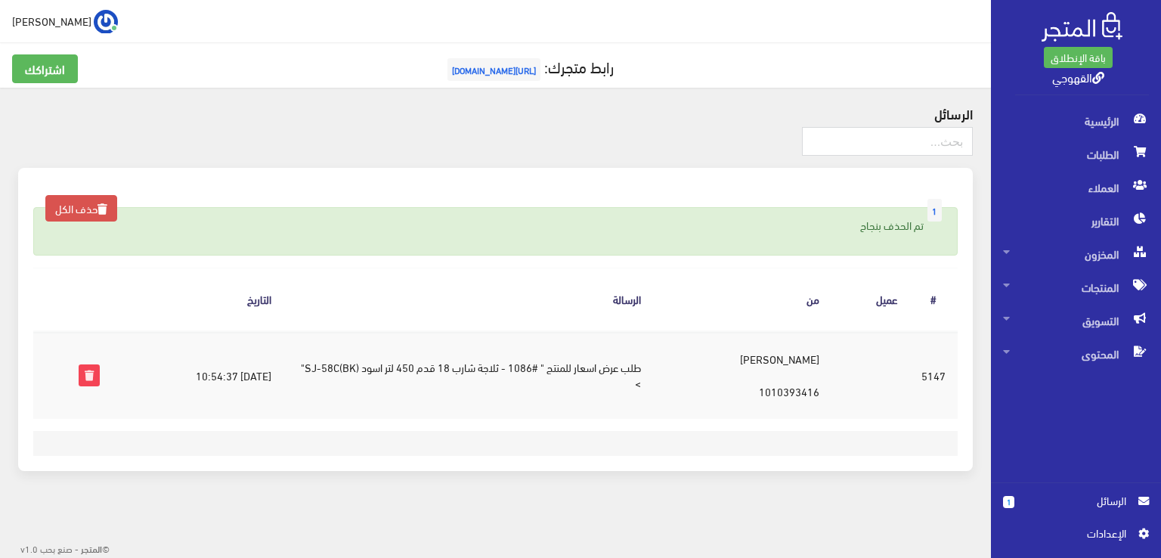
click at [263, 370] on td "[DATE] 10:54:37" at bounding box center [198, 375] width 172 height 88
click at [263, 370] on td "2025-09-03 10:54:37" at bounding box center [198, 375] width 172 height 88
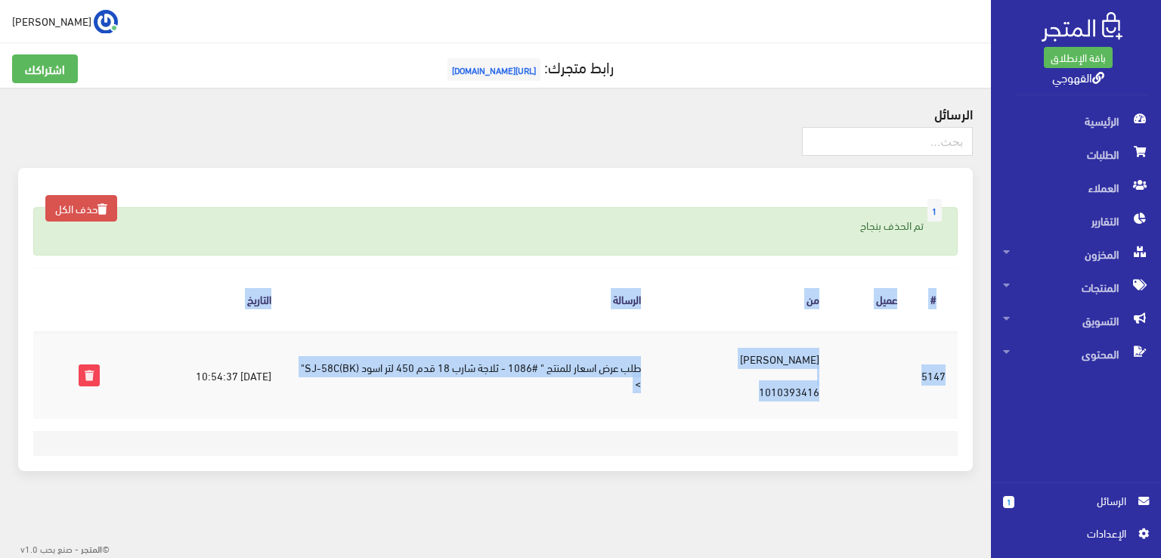
click at [263, 370] on td "2025-09-03 10:54:37" at bounding box center [198, 375] width 172 height 88
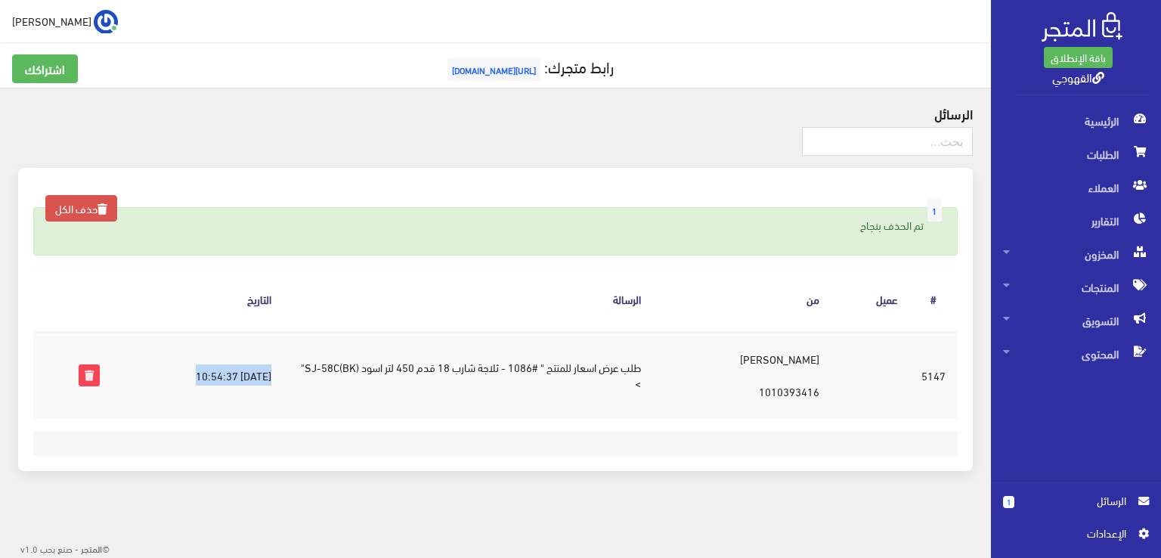
click at [263, 370] on td "2025-09-03 10:54:37" at bounding box center [198, 375] width 172 height 88
click at [798, 388] on td "خالد محمد علي عوضين 1010393416" at bounding box center [742, 375] width 178 height 88
click at [781, 351] on td "خالد محمد علي عوضين 1010393416" at bounding box center [742, 375] width 178 height 88
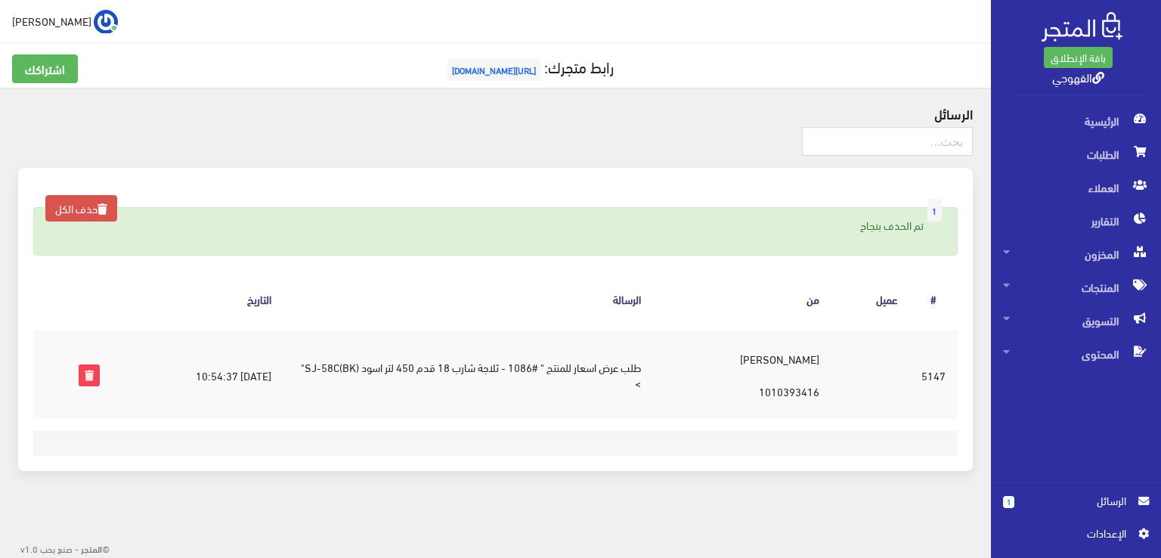
click at [781, 351] on td "خالد محمد علي عوضين 1010393416" at bounding box center [742, 375] width 178 height 88
click at [639, 367] on td "طلب عرض اسعار للمنتج " #1086 - ثلاجة شارب 18 قدم 450 لتر اسود (BK)SJ-58C" >" at bounding box center [468, 375] width 370 height 88
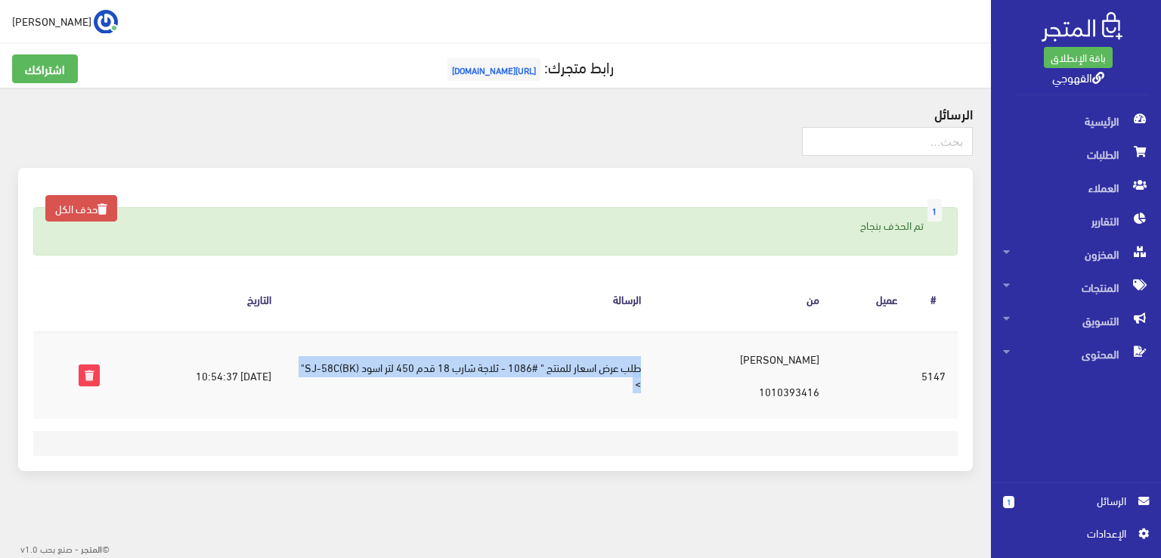
click at [639, 367] on td "طلب عرض اسعار للمنتج " #1086 - ثلاجة شارب 18 قدم 450 لتر اسود (BK)SJ-58C" >" at bounding box center [468, 375] width 370 height 88
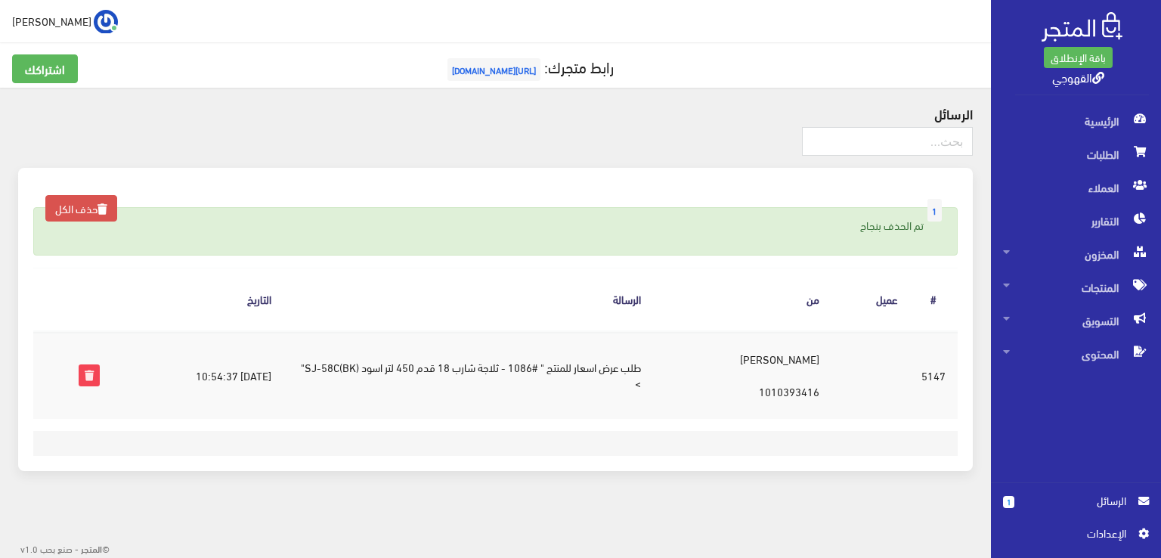
click at [937, 376] on td "5147" at bounding box center [933, 375] width 48 height 88
click at [745, 375] on td "خالد محمد علي عوضين 1010393416" at bounding box center [742, 375] width 178 height 88
click at [501, 367] on td "طلب عرض اسعار للمنتج " #1086 - ثلاجة شارب 18 قدم 450 لتر اسود (BK)SJ-58C" >" at bounding box center [468, 375] width 370 height 88
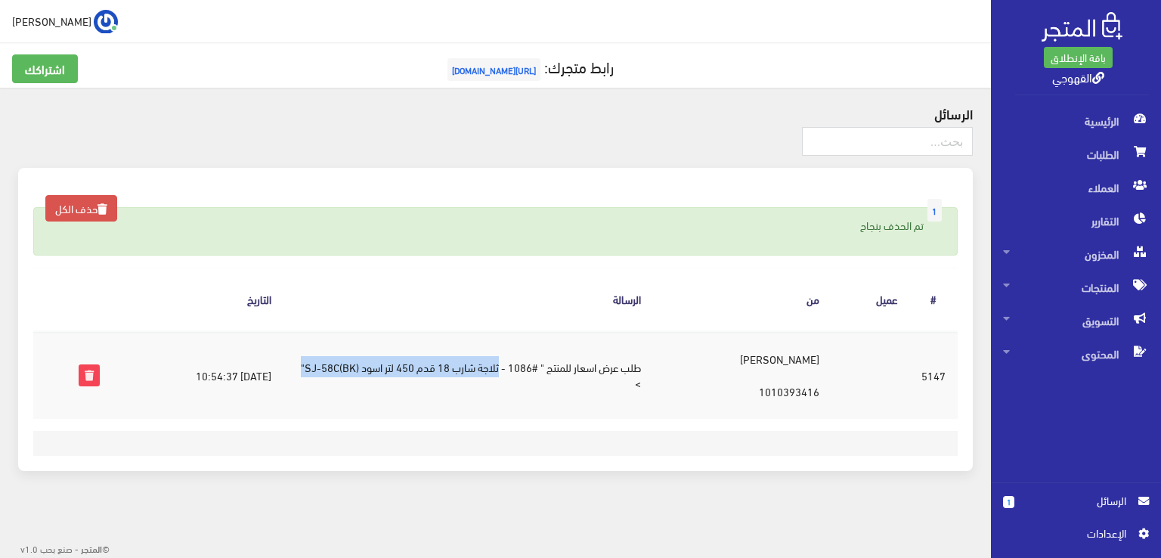
drag, startPoint x: 501, startPoint y: 367, endPoint x: 305, endPoint y: 363, distance: 196.5
click at [305, 363] on td "طلب عرض اسعار للمنتج " #1086 - ثلاجة شارب 18 قدم 450 لتر اسود (BK)SJ-58C" >" at bounding box center [468, 375] width 370 height 88
copy td "ثلاجة شارب 18 قدم 450 لتر اسود (BK)SJ-58C""
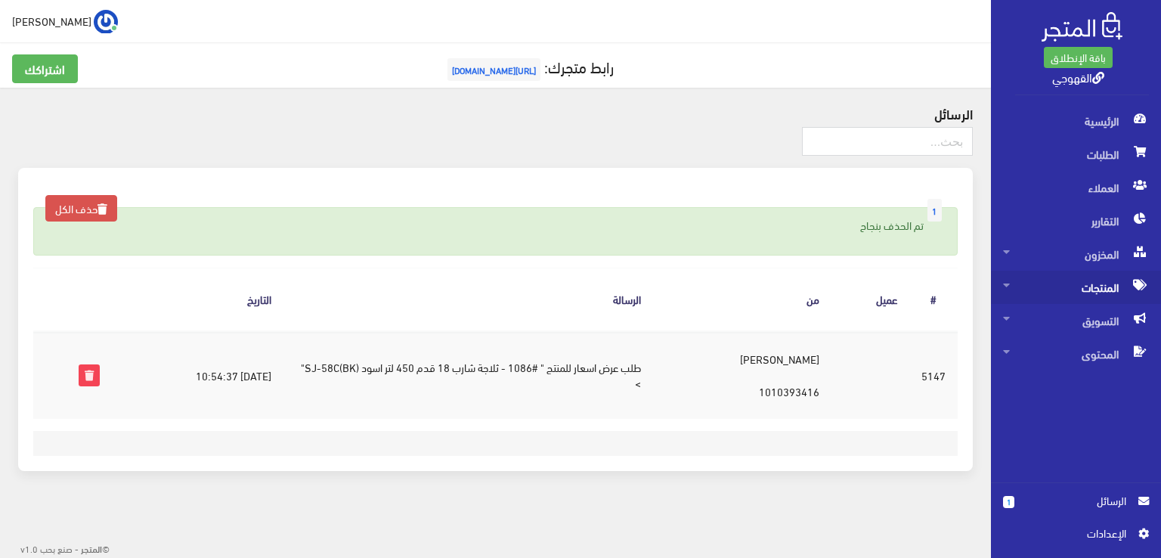
click at [1050, 299] on span "المنتجات" at bounding box center [1076, 287] width 146 height 33
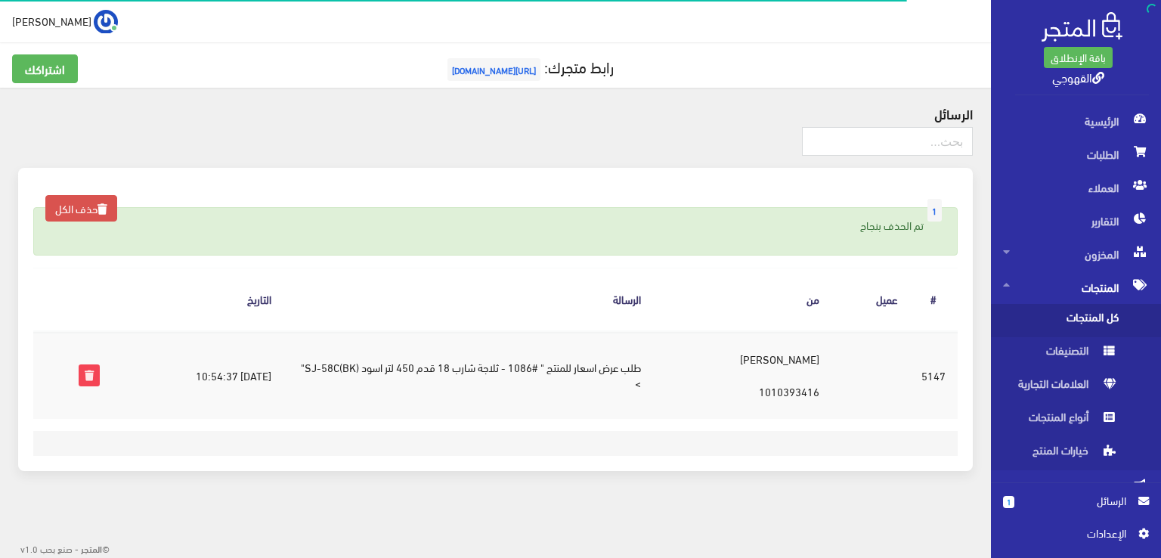
click at [1052, 328] on span "كل المنتجات" at bounding box center [1060, 320] width 115 height 33
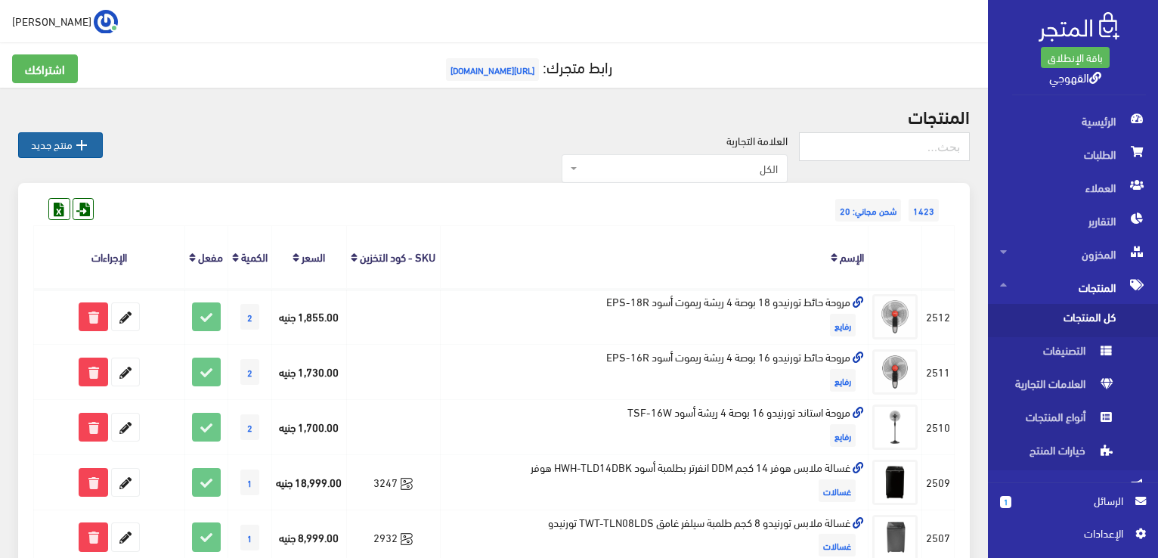
click at [42, 142] on link " منتج جديد" at bounding box center [60, 145] width 85 height 26
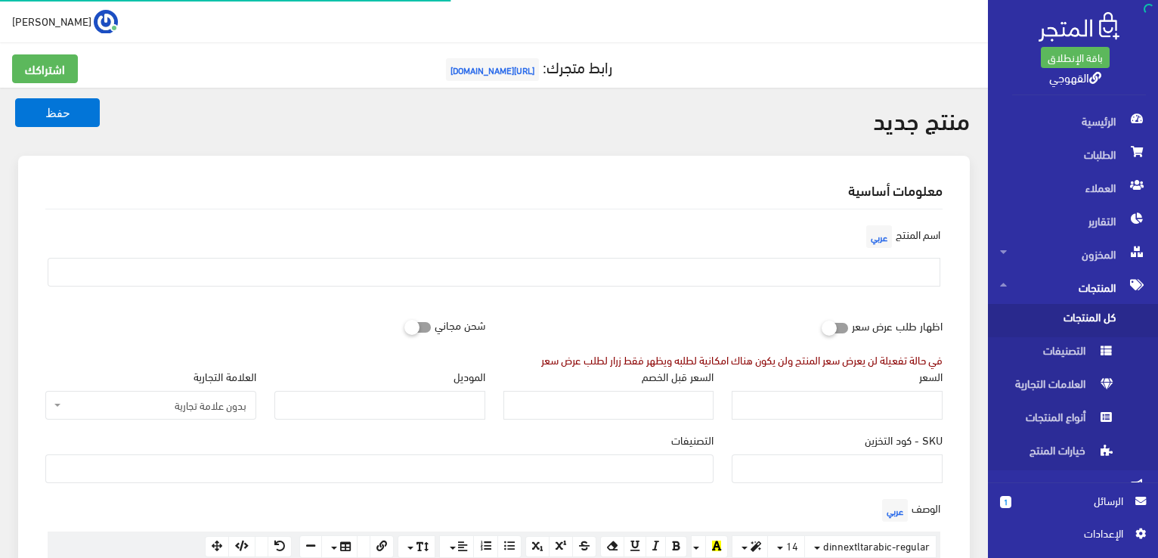
select select
click at [566, 267] on input "text" at bounding box center [494, 272] width 893 height 29
paste input "ميكروويف فريش 20 لترأسود"
type input "ميكروويف فريش 20 لترأسود"
click at [797, 400] on input "السعر" at bounding box center [837, 405] width 211 height 29
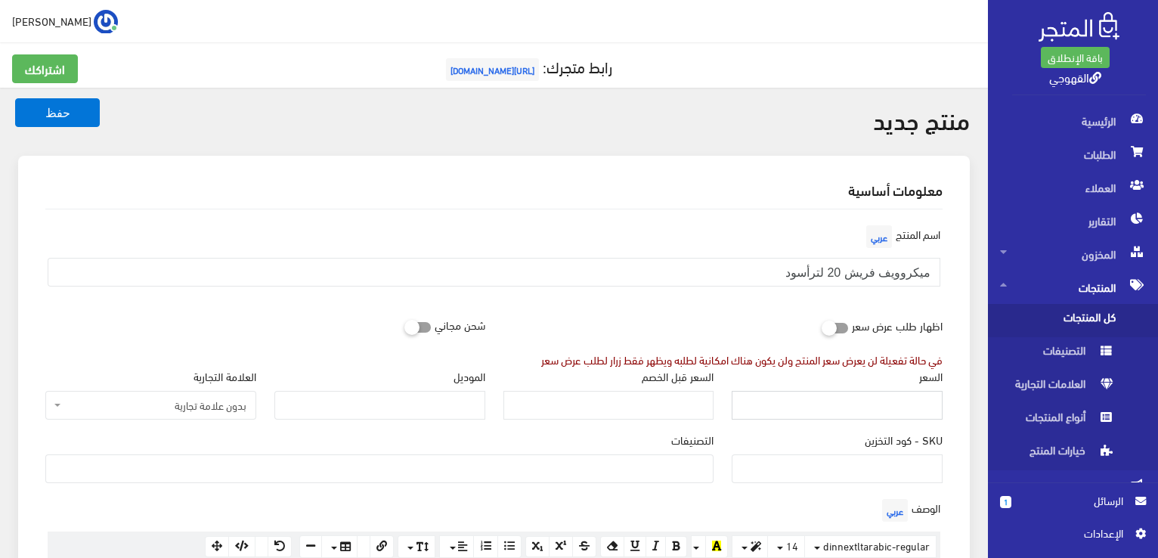
click at [881, 413] on input "السعر" at bounding box center [837, 405] width 211 height 29
type input "4300"
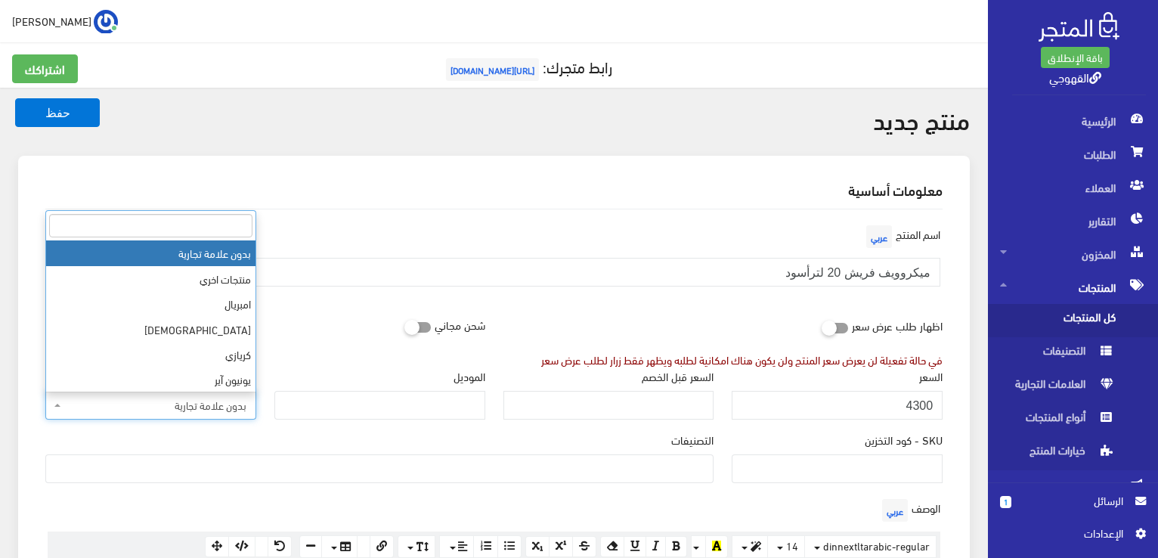
click at [221, 416] on span "بدون علامة تجارية" at bounding box center [150, 405] width 211 height 29
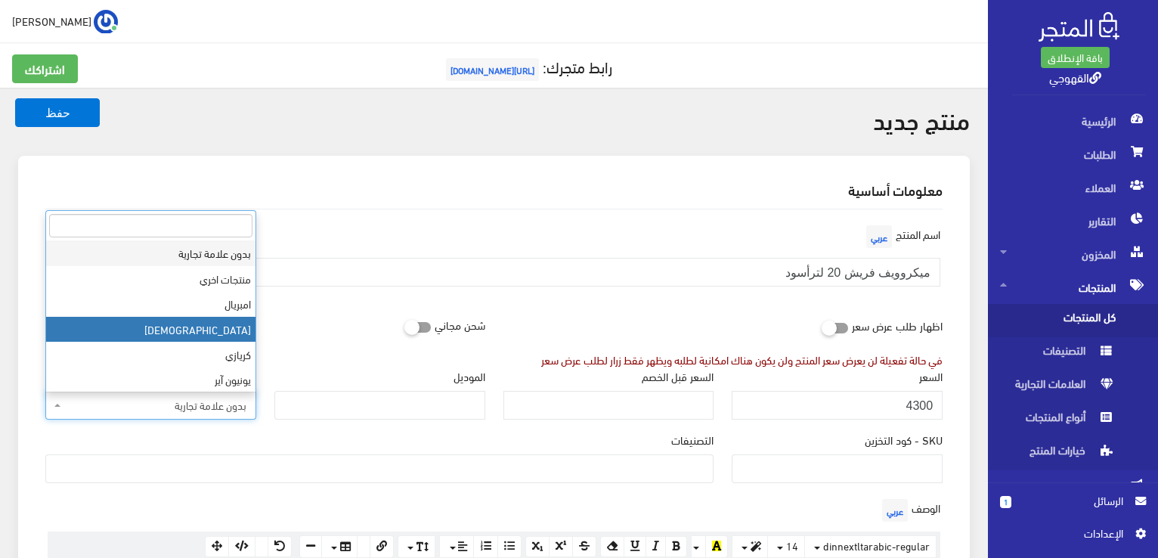
select select "31"
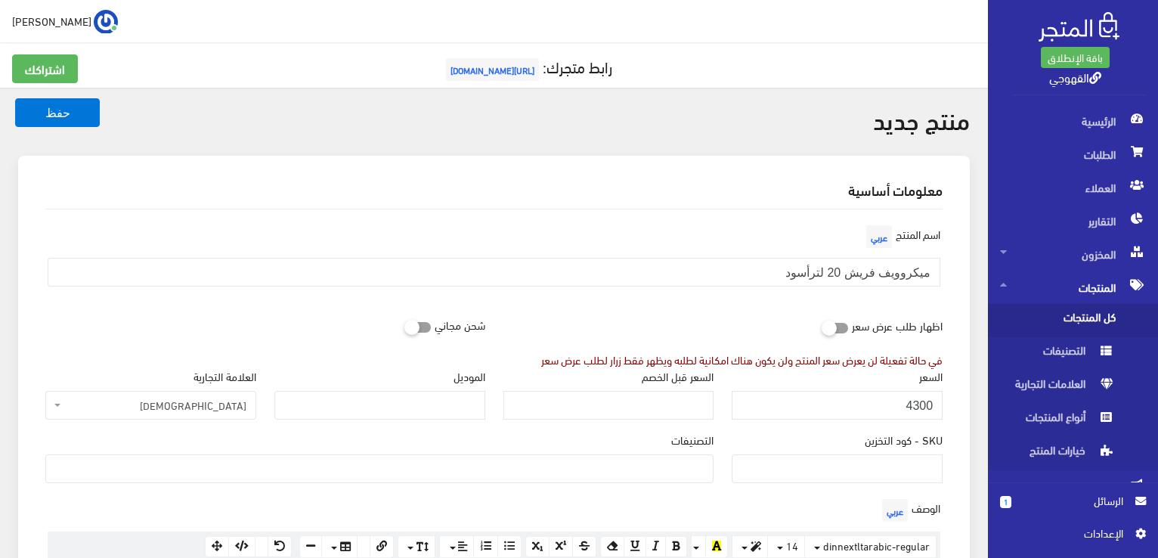
click at [766, 437] on div "SKU - كود التخزين" at bounding box center [837, 457] width 211 height 51
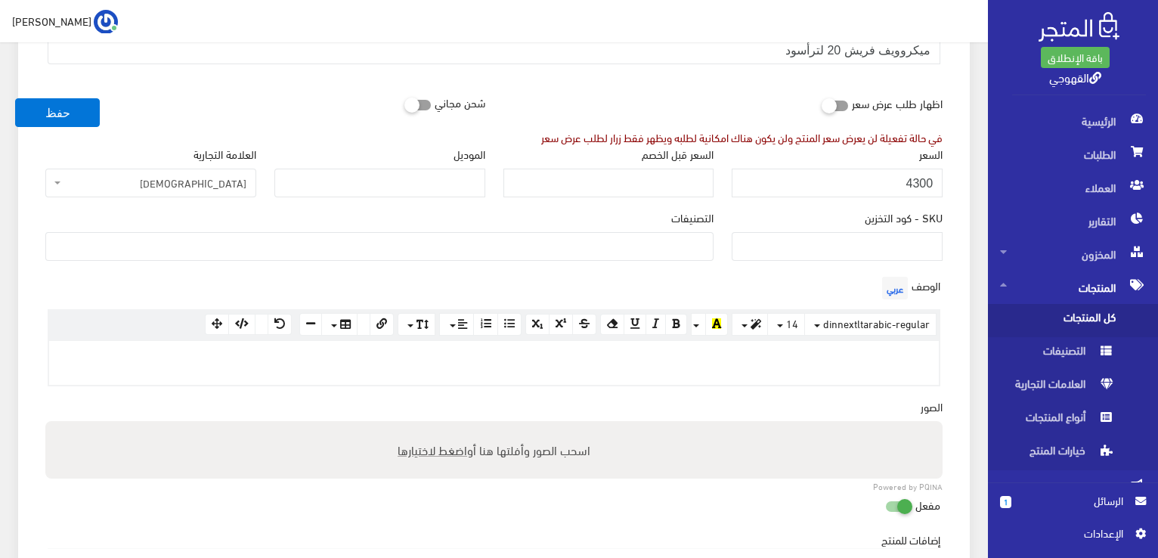
scroll to position [242, 0]
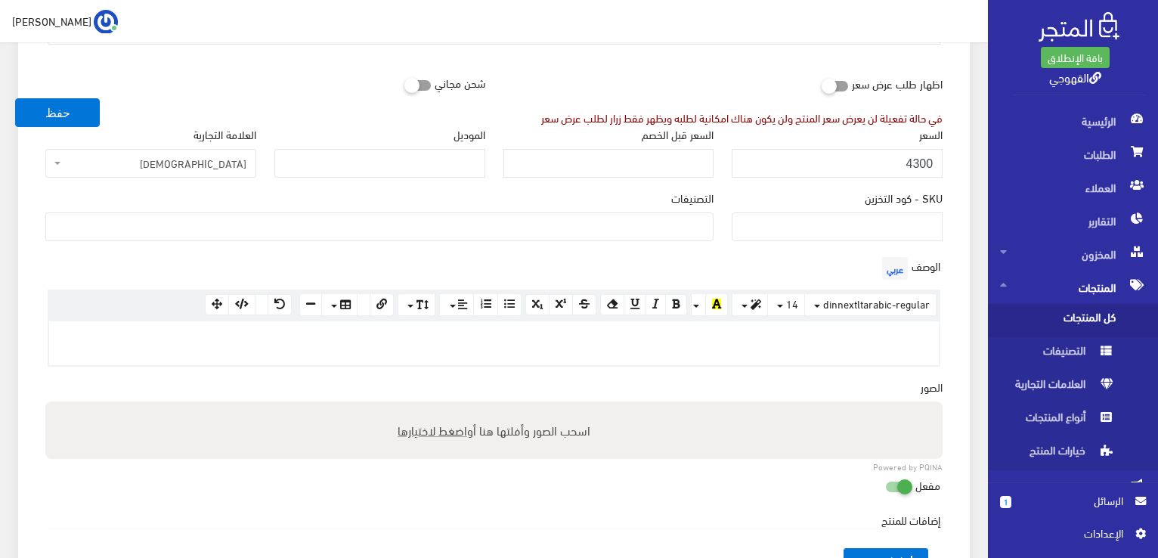
click at [451, 427] on span "اضغط لاختيارها" at bounding box center [433, 430] width 70 height 22
click at [451, 406] on input "اسحب الصور وأفلتها هنا أو اضغط لاختيارها" at bounding box center [493, 403] width 897 height 5
type input "C:\fakepath\fresh_microwave_oven_20l_black.png"
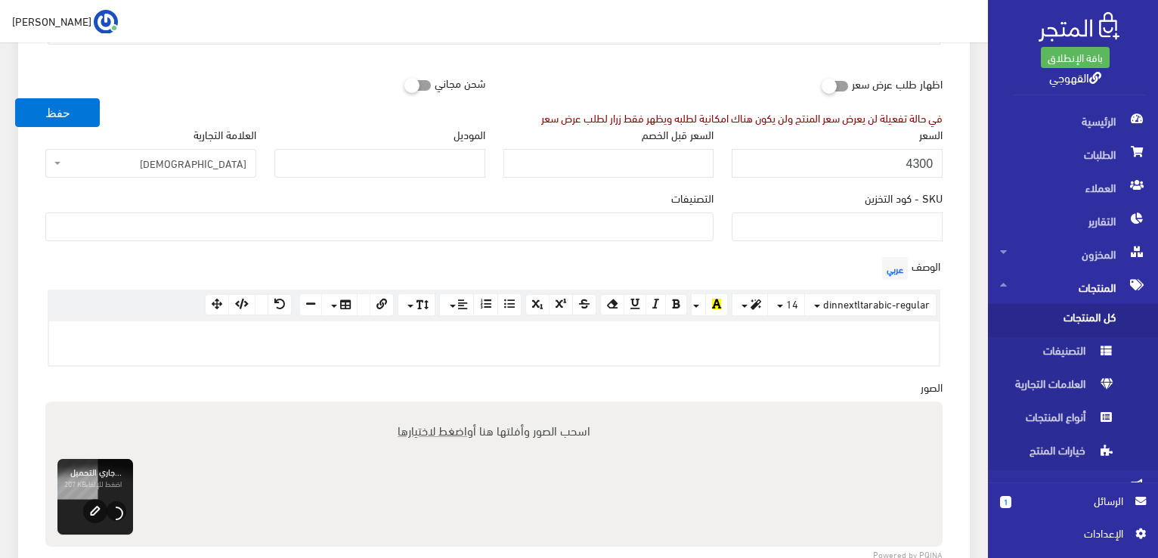
click at [495, 382] on div "اسم المنتج عربي ميكروويف فريش 20 لترأسود اظهار طلب عرض سعر في حالة تفعيلة لن يع…" at bounding box center [493, 419] width 921 height 902
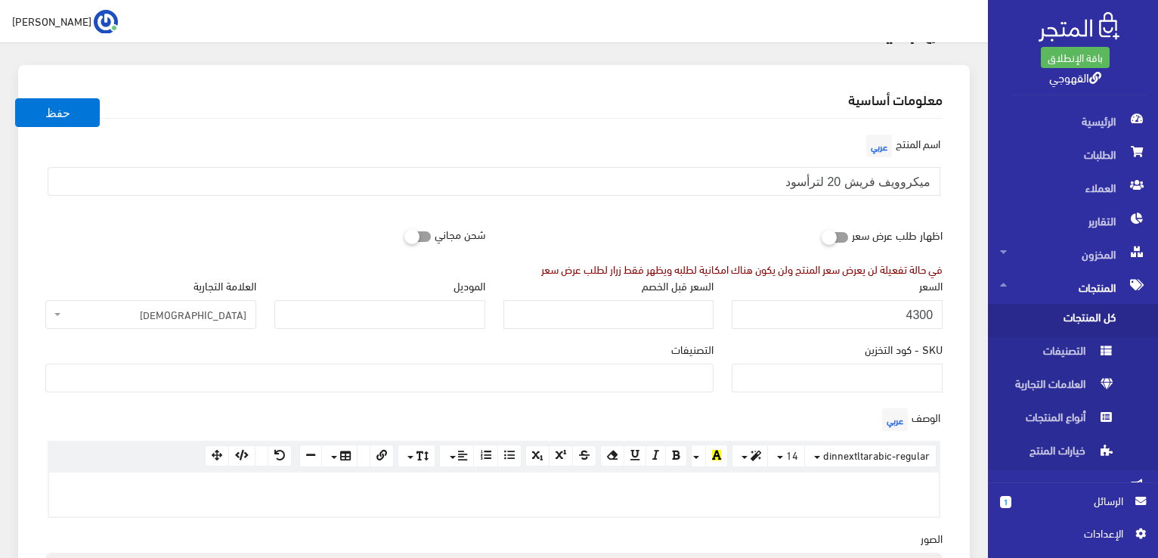
scroll to position [60, 0]
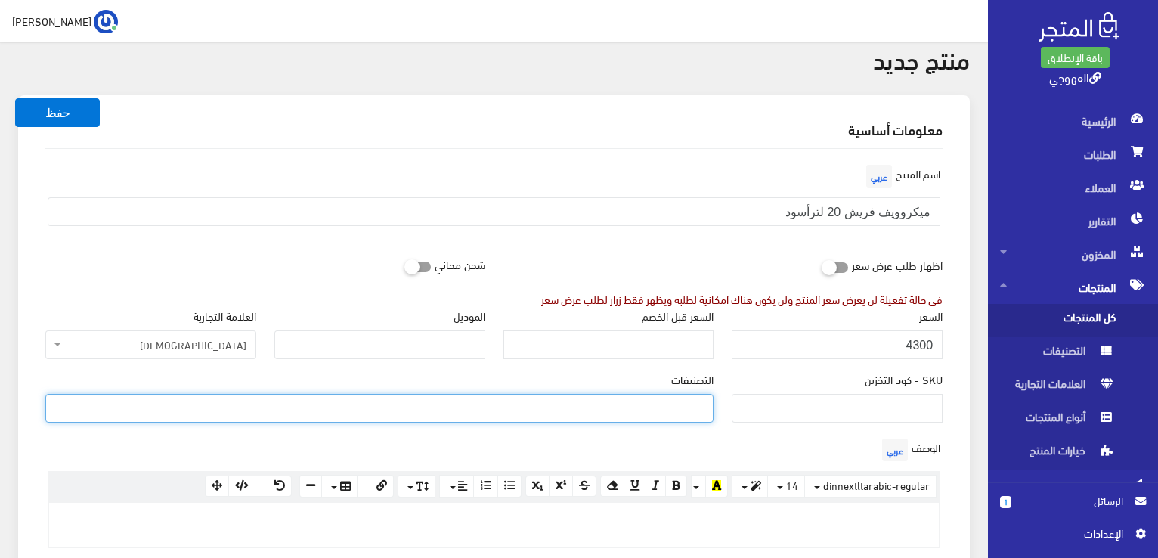
click at [494, 397] on ul at bounding box center [379, 406] width 667 height 24
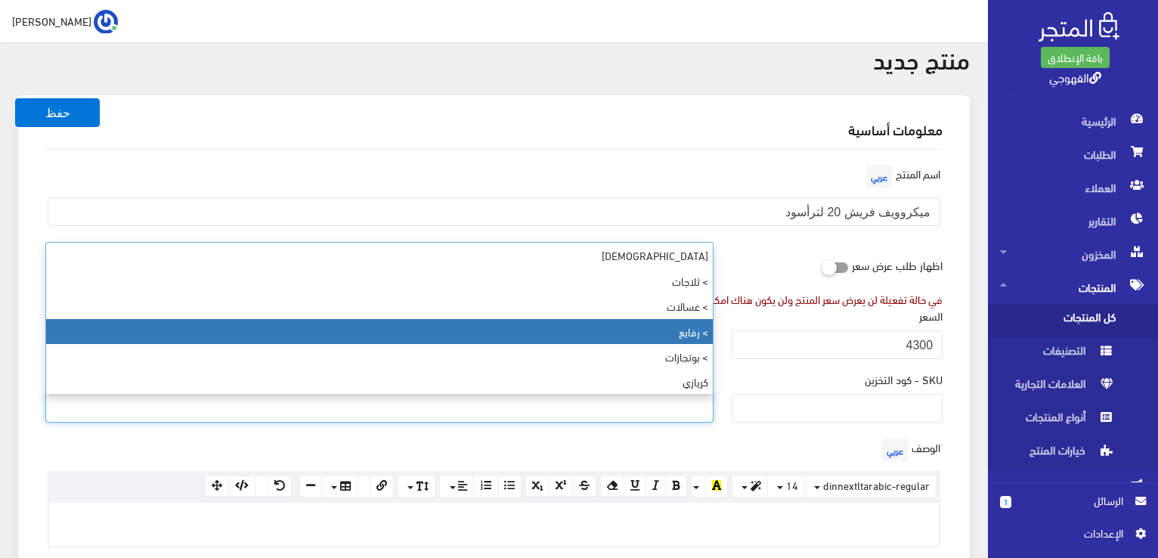
select select "89"
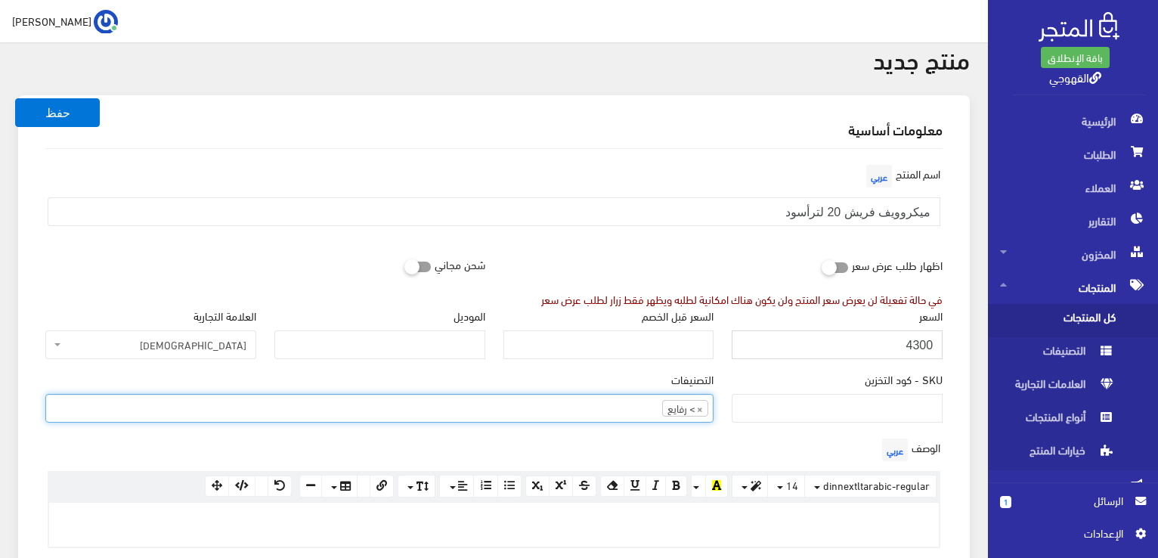
click at [891, 348] on input "4300" at bounding box center [837, 344] width 211 height 29
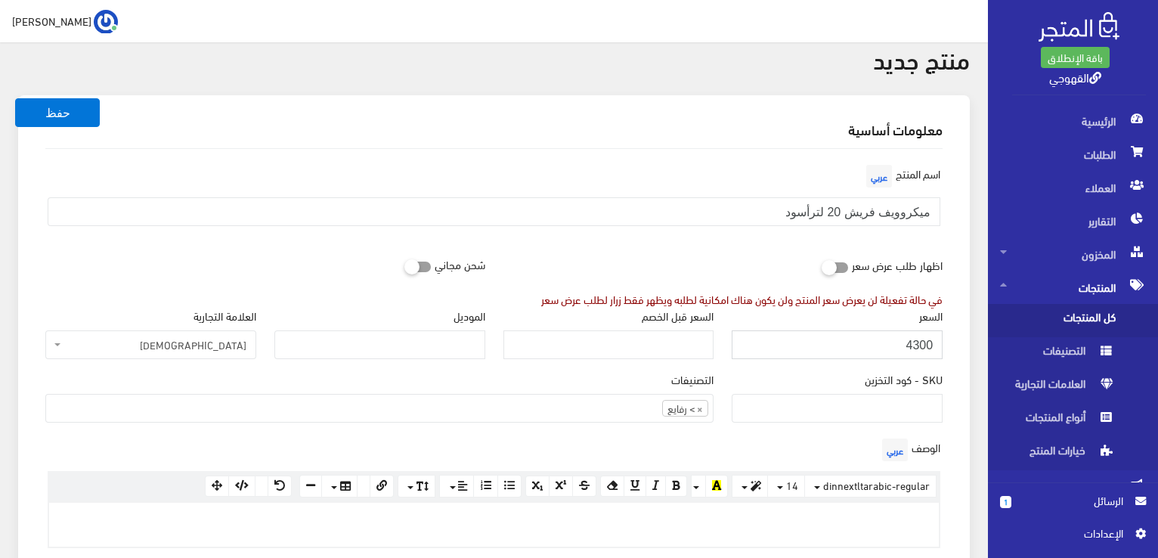
click at [891, 348] on input "4300" at bounding box center [837, 344] width 211 height 29
type input "4400"
click at [15, 98] on button "حفظ" at bounding box center [57, 112] width 85 height 29
click at [737, 376] on div "SKU - كود التخزين" at bounding box center [837, 396] width 211 height 51
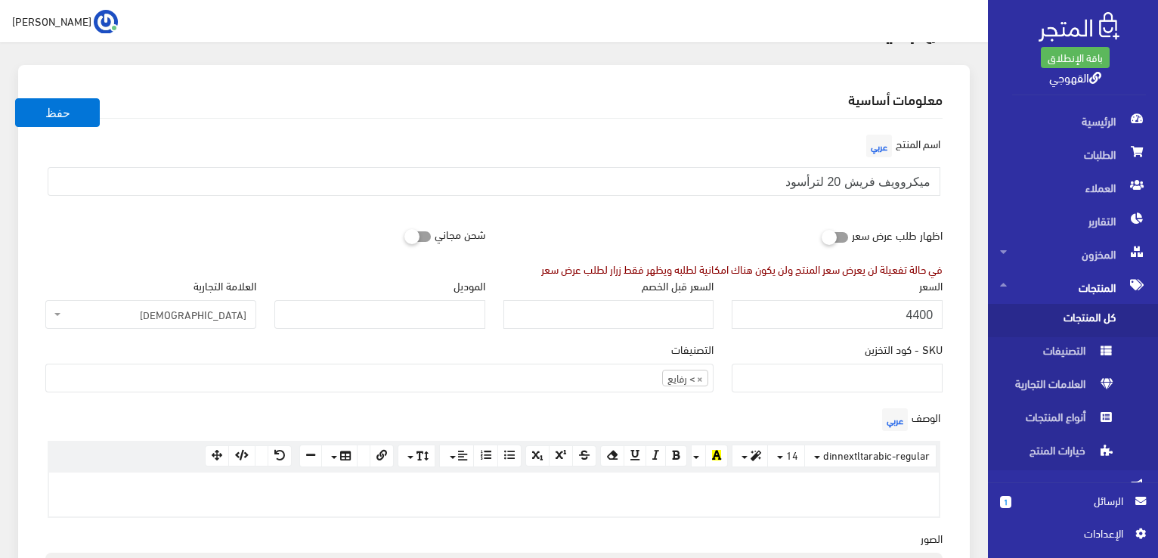
scroll to position [141, 0]
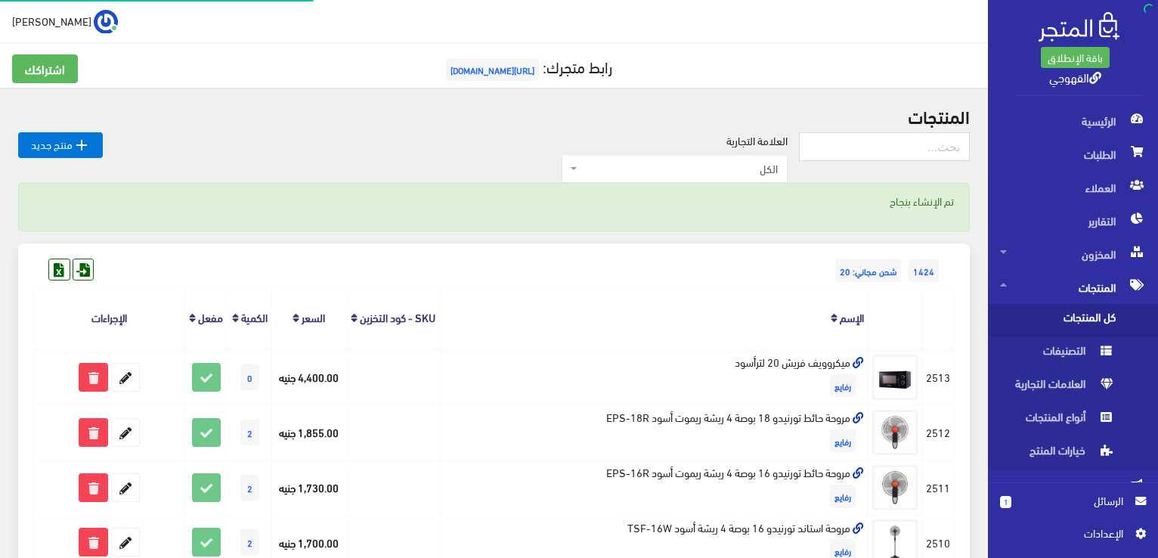
scroll to position [60, 0]
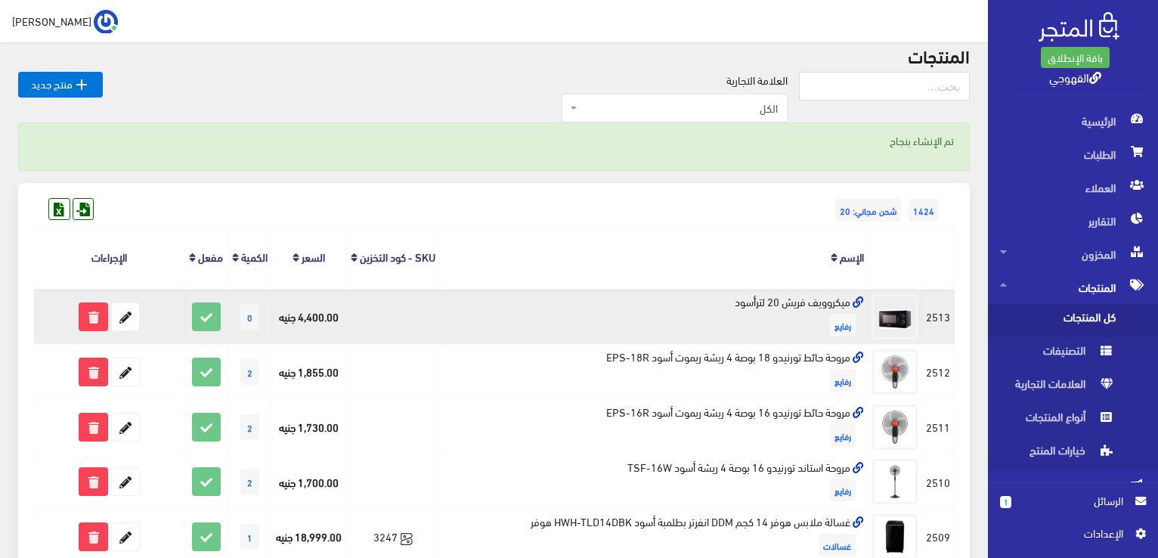
click at [809, 318] on td "ميكروويف فريش 20 لترأسود رفايع" at bounding box center [654, 316] width 429 height 55
click at [121, 330] on icon at bounding box center [125, 316] width 27 height 27
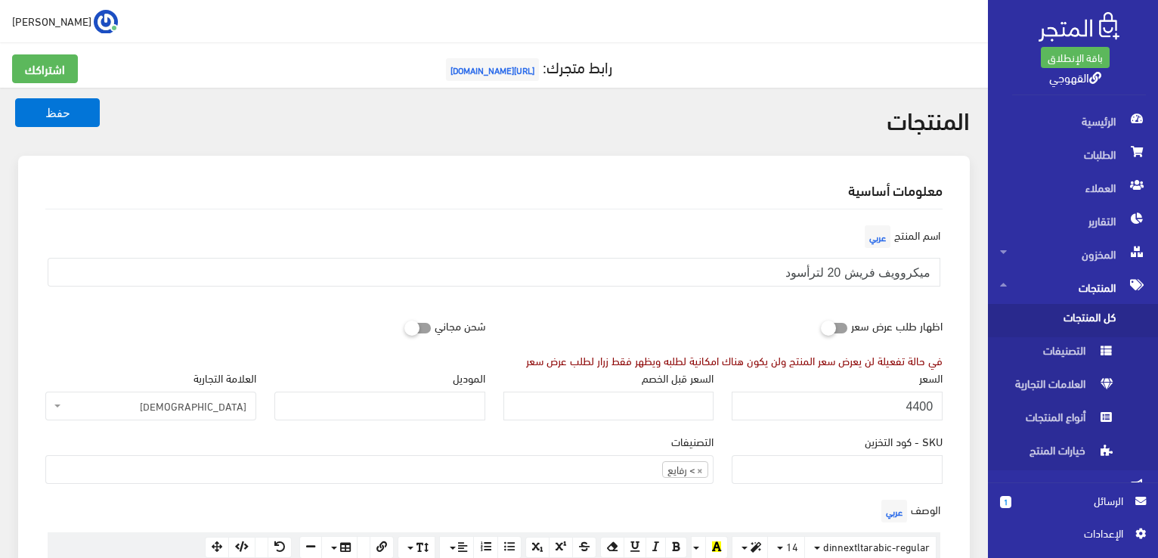
click at [755, 445] on div "SKU - كود التخزين" at bounding box center [837, 457] width 211 height 51
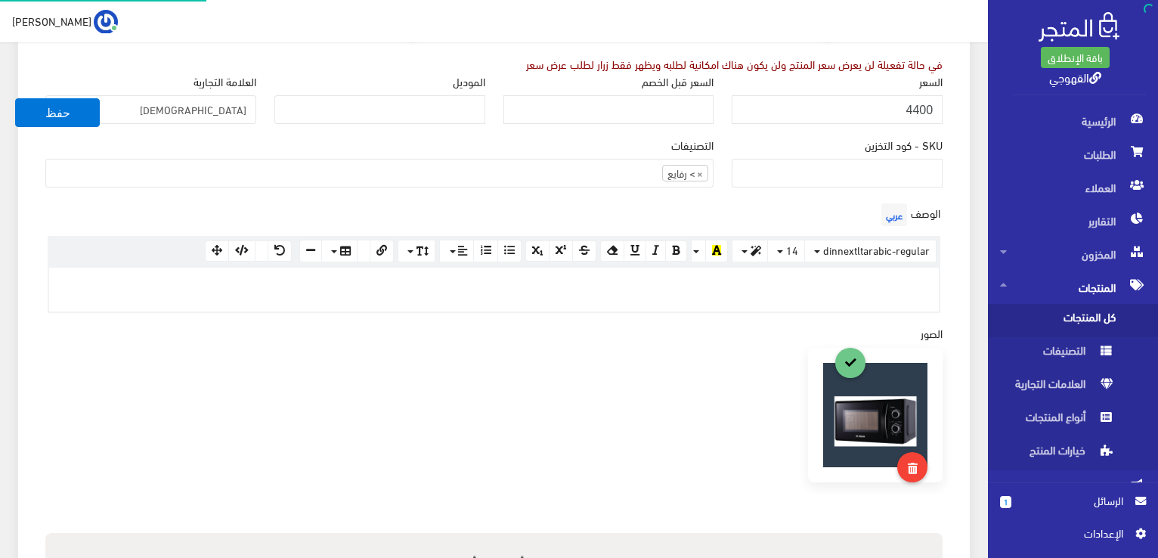
scroll to position [302, 0]
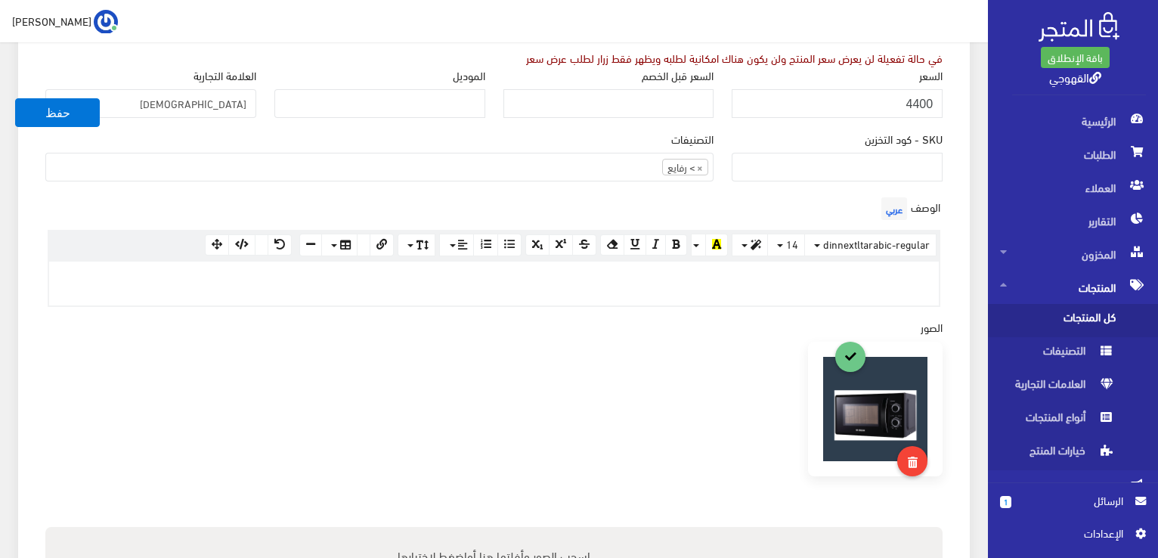
click at [800, 269] on p at bounding box center [494, 277] width 874 height 17
paste div
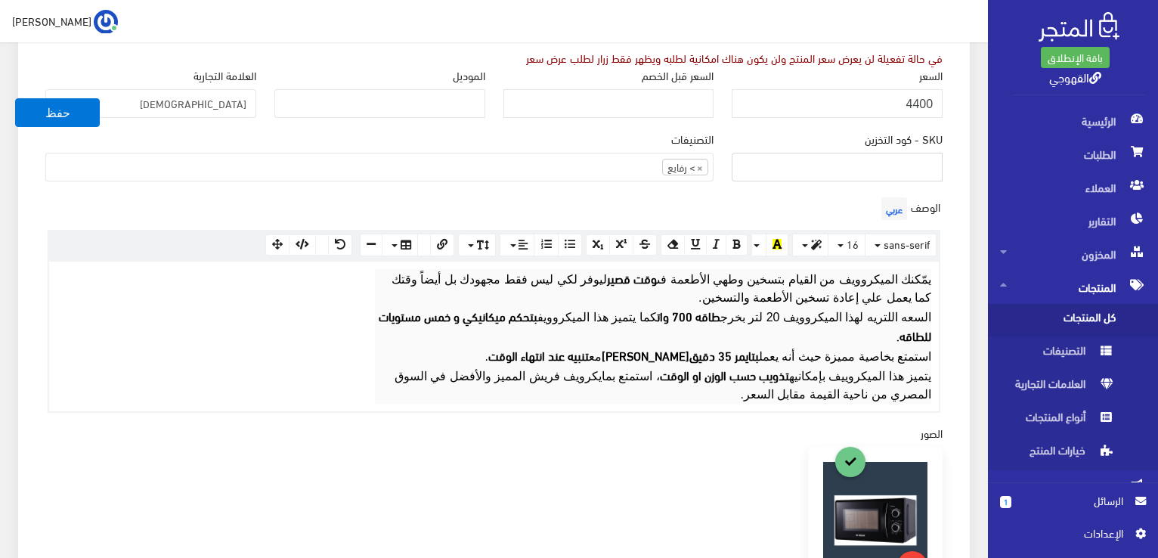
click at [861, 164] on input "SKU - كود التخزين" at bounding box center [837, 167] width 211 height 29
click at [916, 165] on input "SKU - كود التخزين" at bounding box center [837, 167] width 211 height 29
paste input "753"
type input "753"
click at [60, 110] on button "حفظ" at bounding box center [57, 112] width 85 height 29
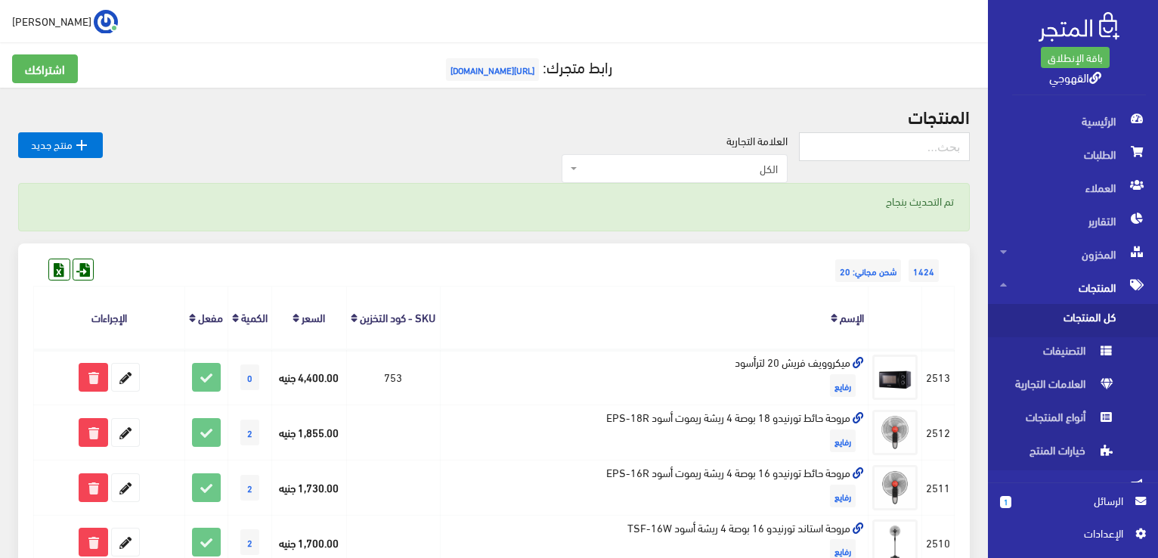
click at [404, 319] on link "SKU - كود التخزين" at bounding box center [398, 316] width 76 height 21
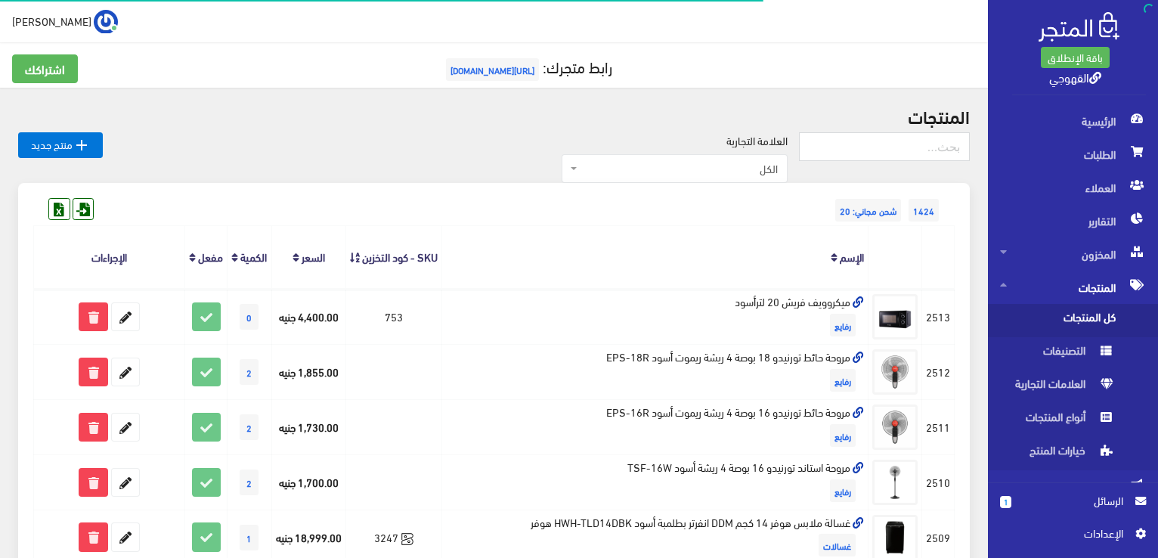
click at [360, 264] on icon at bounding box center [355, 257] width 10 height 11
click at [409, 263] on link "SKU - كود التخزين" at bounding box center [400, 256] width 76 height 21
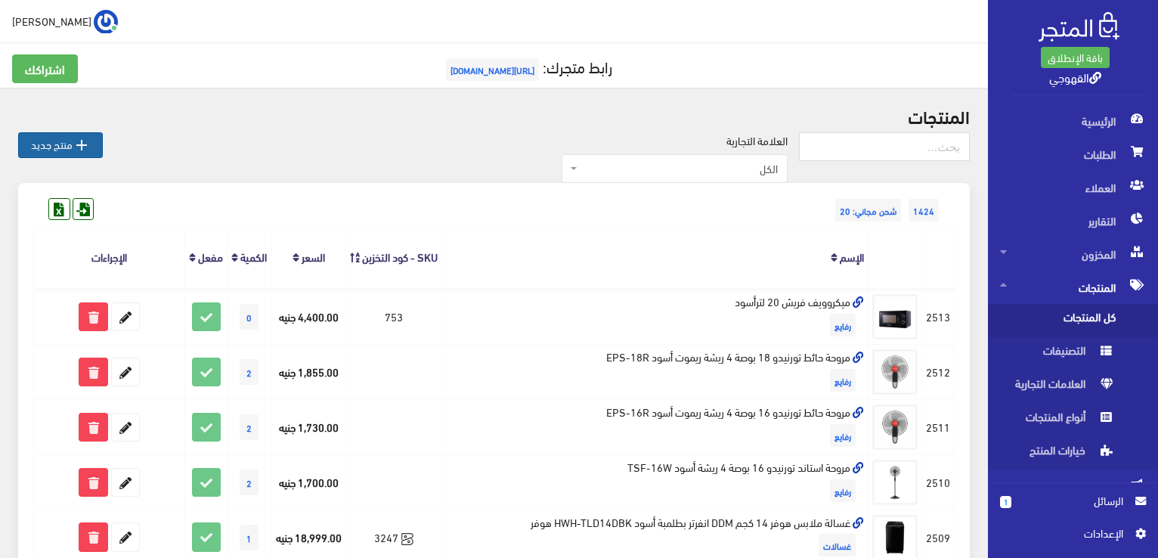
click at [85, 147] on icon "" at bounding box center [82, 145] width 18 height 18
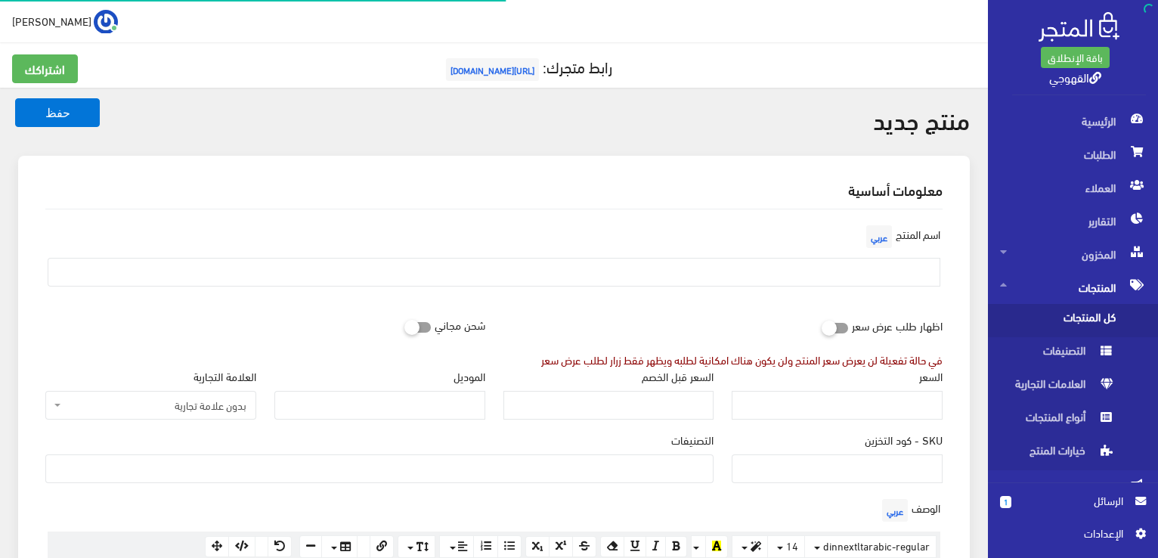
select select
click at [606, 274] on input "text" at bounding box center [494, 272] width 893 height 29
paste input "ميكروويف فريش 25 لترسيلفر FMW-MC-S"
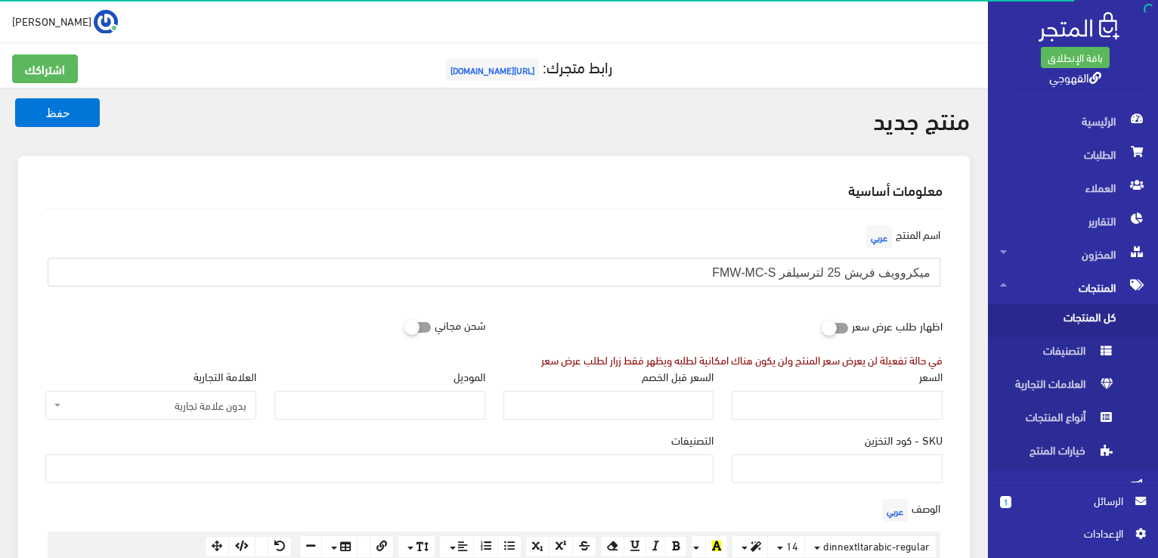
type input "ميكروويف فريش 25 لترسيلفر FMW-MC-S"
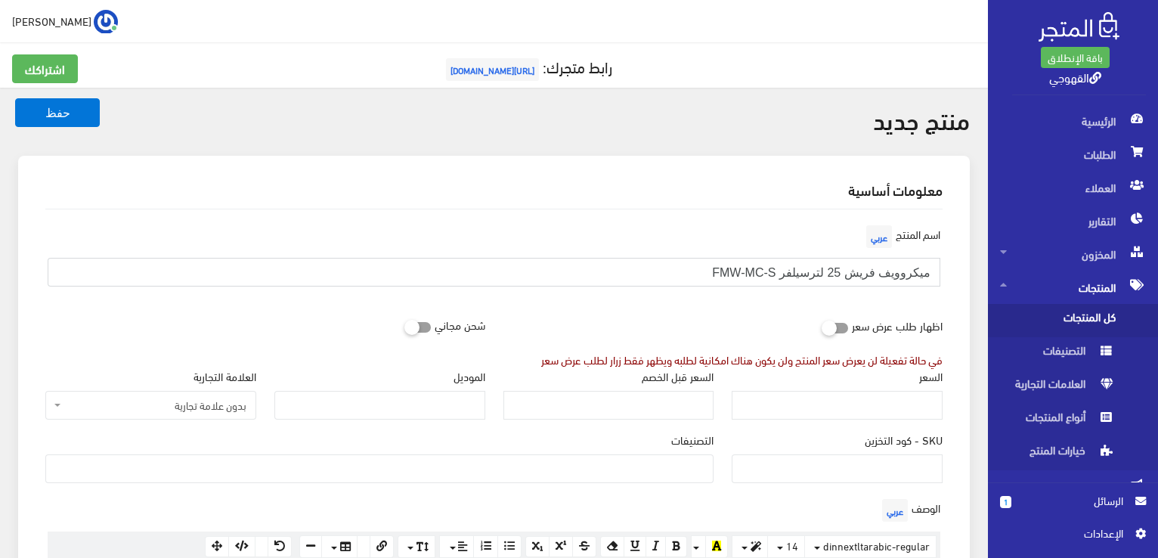
click at [903, 280] on input "ميكروويف فريش 25 لترسيلفر FMW-MC-S" at bounding box center [494, 272] width 893 height 29
click at [889, 308] on div "اسم المنتج عربي ميكروويف فريش 25 لترسيلفر FMW-MC-S" at bounding box center [493, 265] width 915 height 89
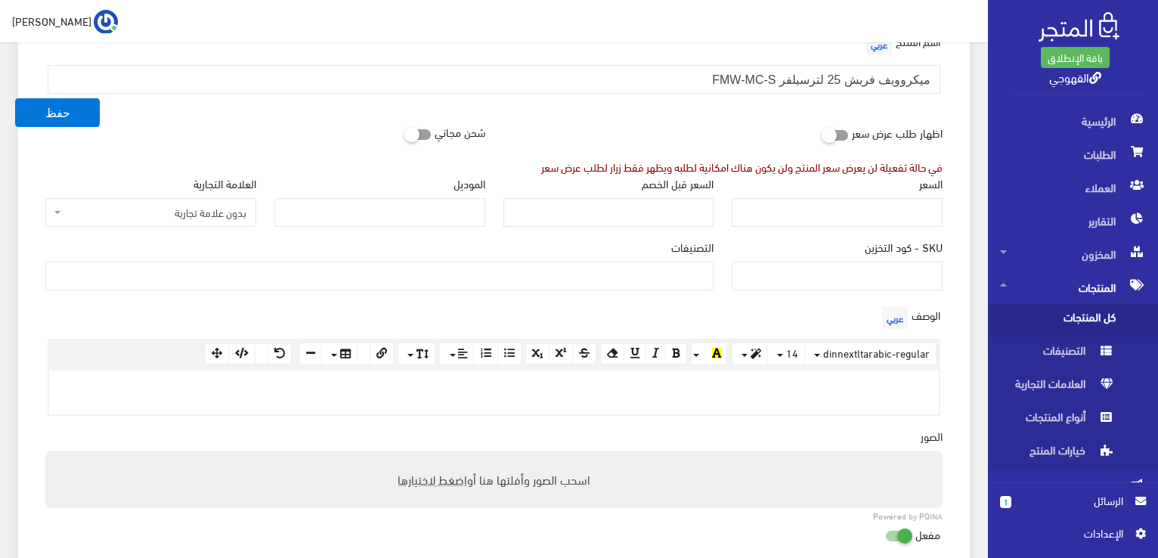
scroll to position [363, 0]
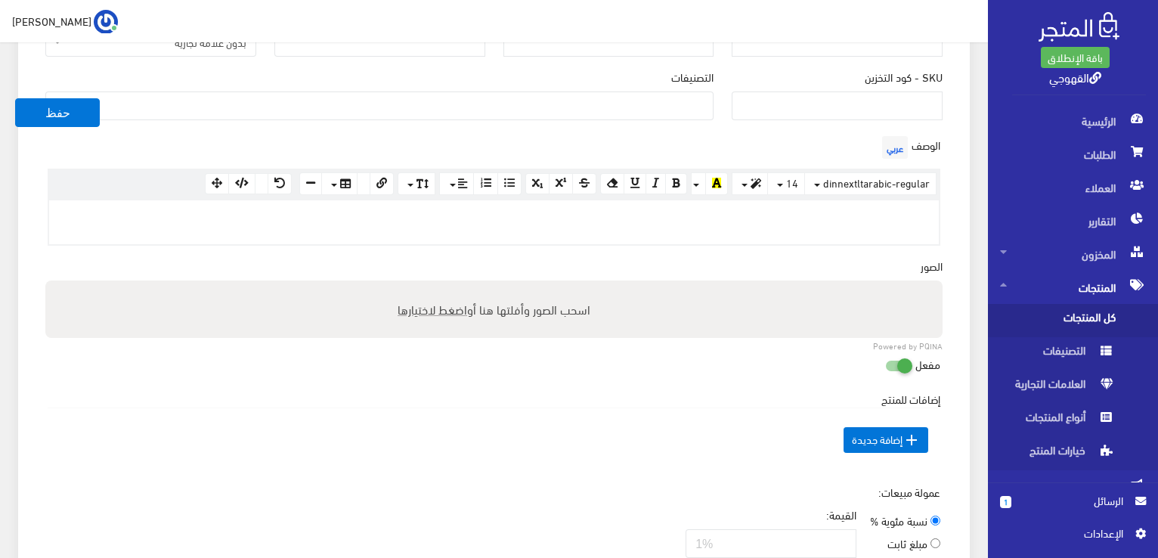
click at [914, 219] on p at bounding box center [494, 216] width 874 height 17
paste div
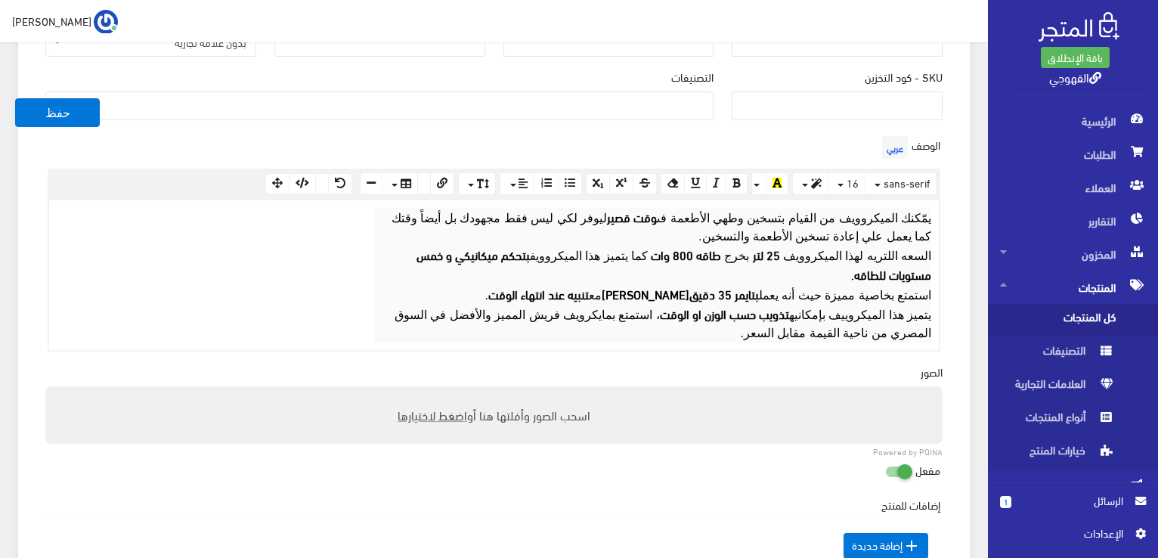
click at [449, 404] on span "اضغط لاختيارها" at bounding box center [433, 415] width 70 height 22
click at [449, 391] on input "اسحب الصور وأفلتها هنا أو اضغط لاختيارها" at bounding box center [493, 388] width 897 height 5
type input "C:\fakepath\fmw-25mc-s_002_.jpg"
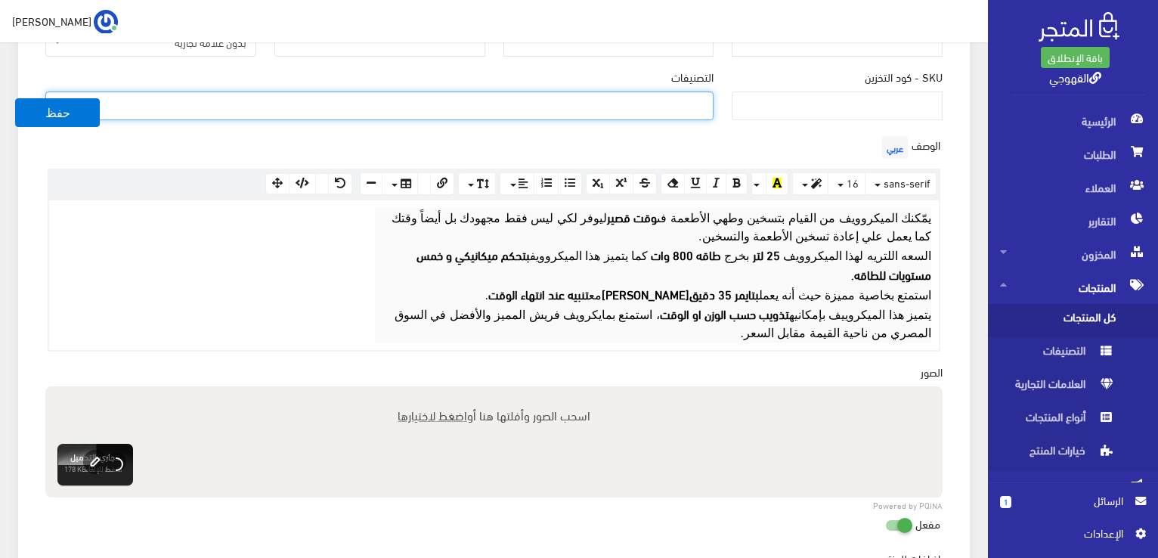
click at [435, 103] on ul at bounding box center [379, 104] width 667 height 24
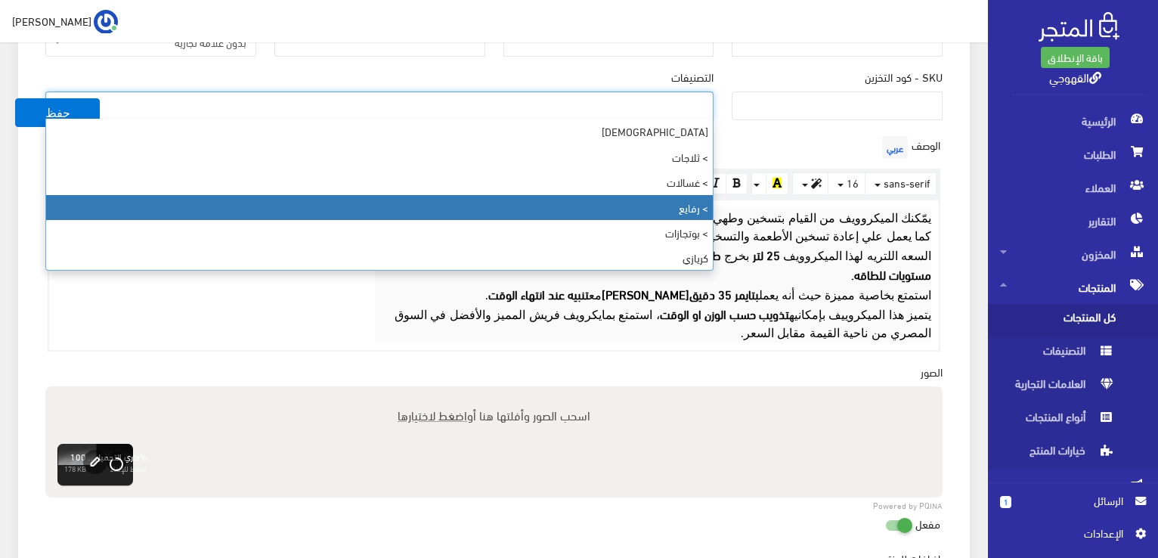
select select "89"
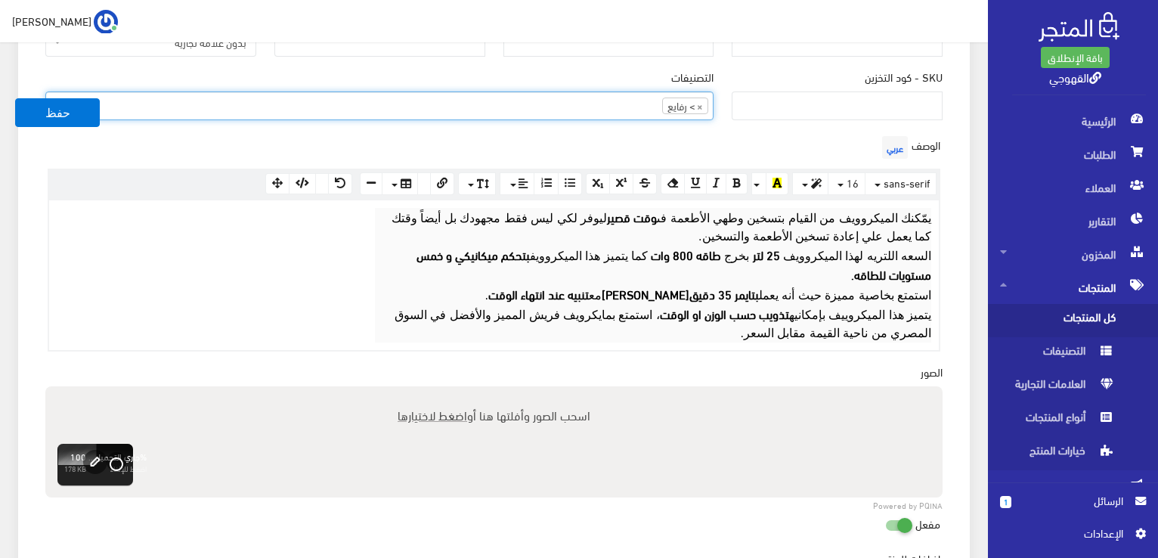
scroll to position [54, 0]
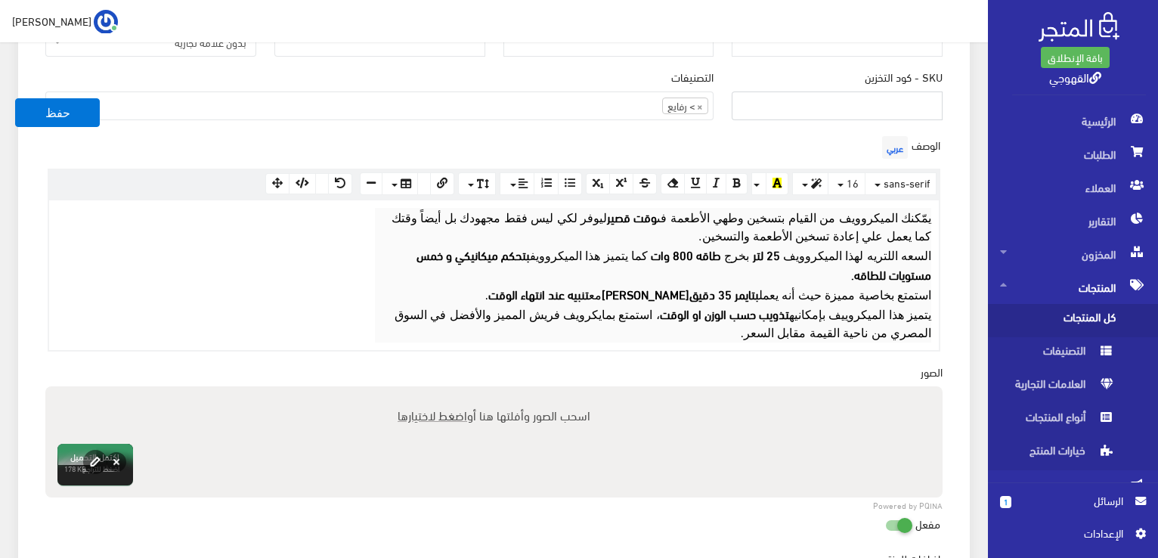
click at [863, 114] on input "SKU - كود التخزين" at bounding box center [837, 105] width 211 height 29
paste input "754"
type input "754"
click at [659, 55] on input "السعر قبل الخصم" at bounding box center [608, 42] width 211 height 29
type input "1"
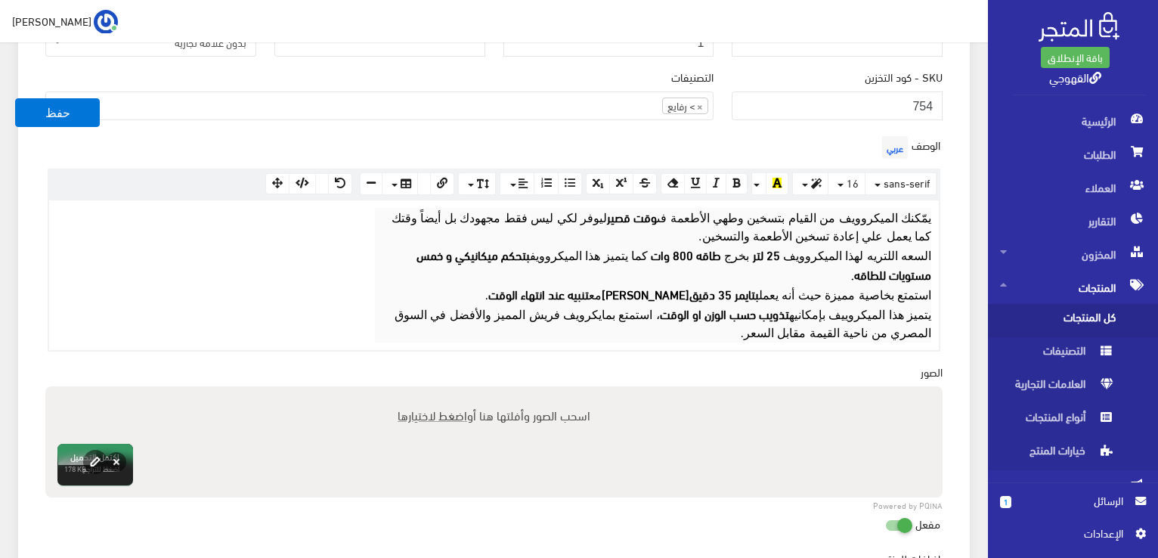
click at [659, 69] on div "التصنيفات فريش > ثلاجات > غسالات > رفايع > بوتجازات كريازي > ثلاجات > جميع المن…" at bounding box center [379, 94] width 668 height 51
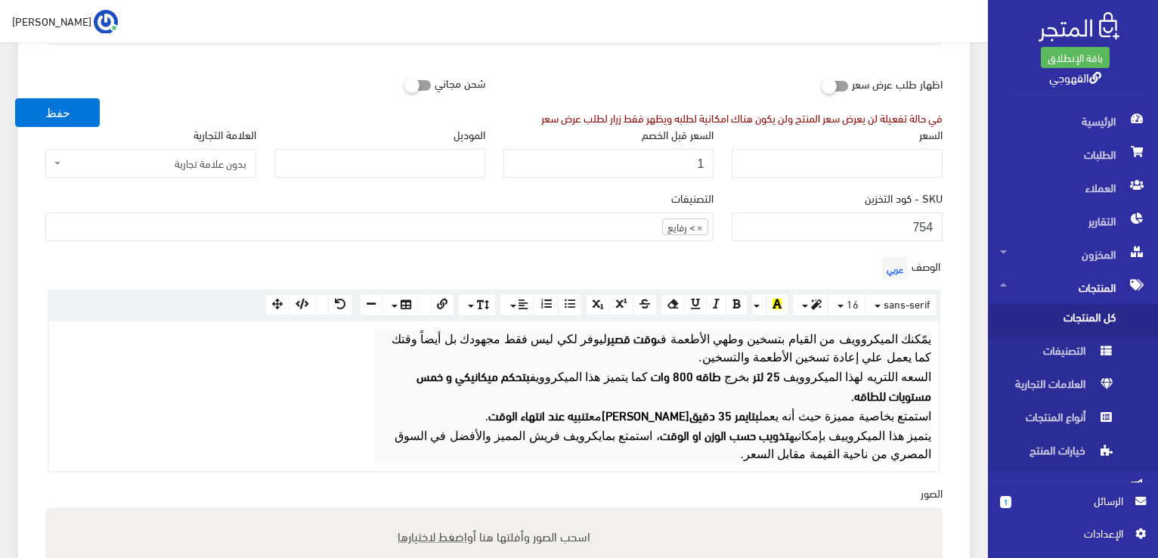
scroll to position [242, 0]
click at [686, 156] on input "1" at bounding box center [608, 163] width 211 height 29
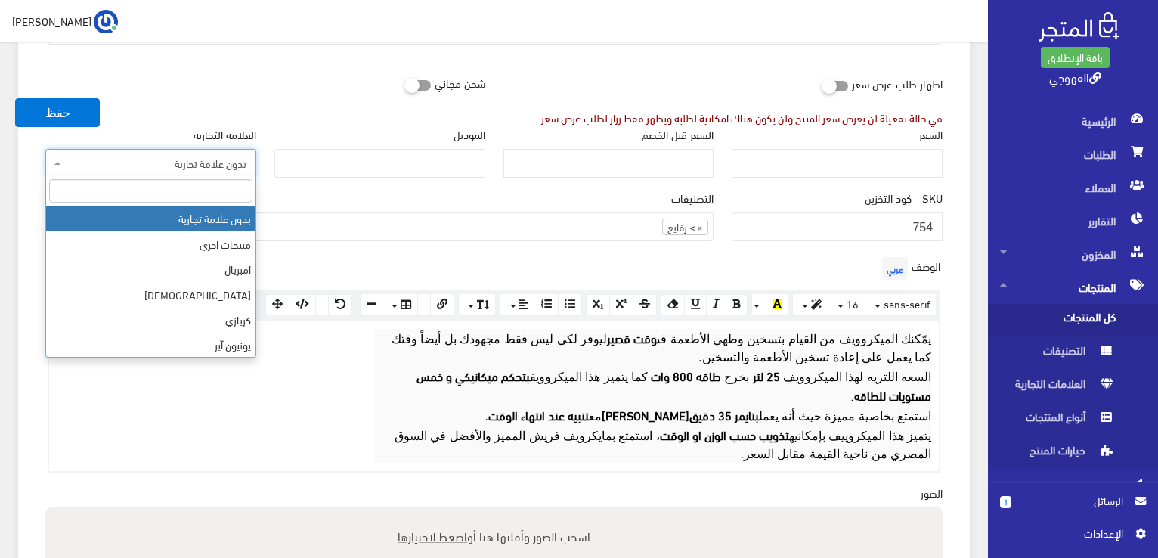
click at [178, 162] on span "بدون علامة تجارية" at bounding box center [155, 163] width 182 height 15
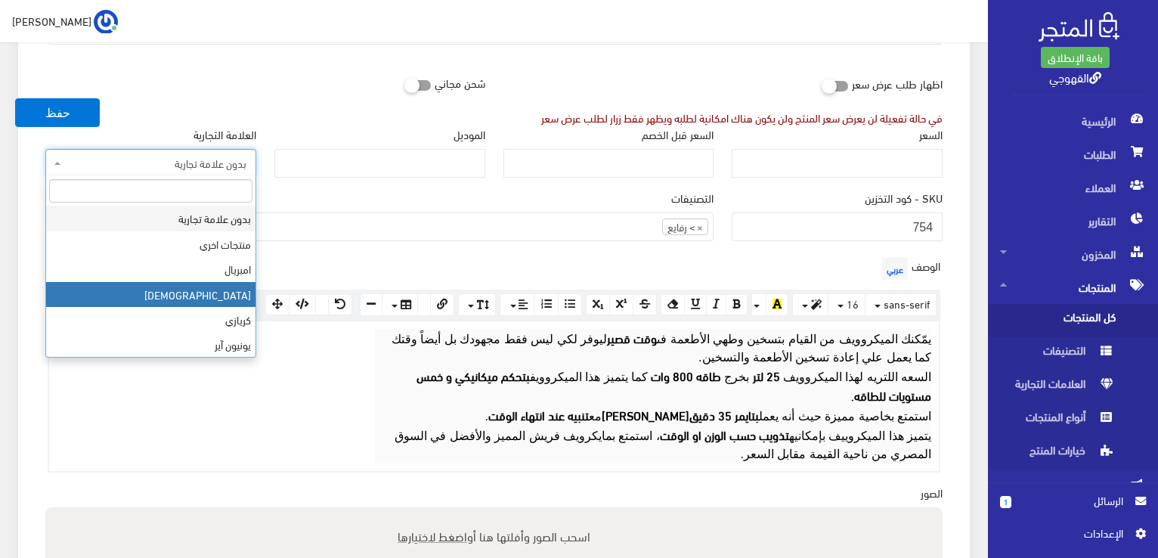
select select "31"
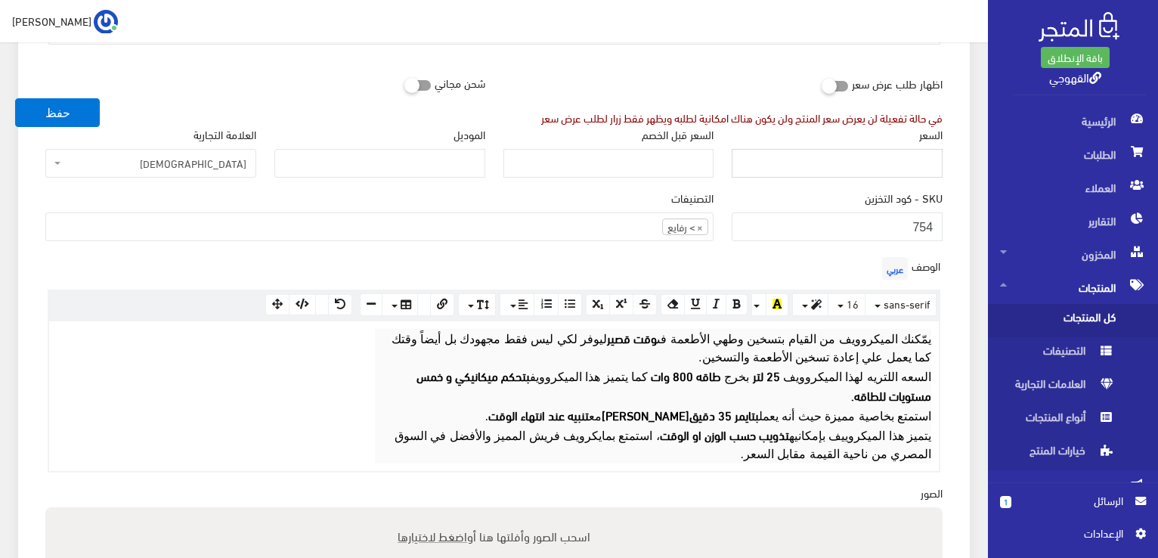
click at [859, 160] on input "السعر" at bounding box center [837, 163] width 211 height 29
type input "4980"
click at [15, 98] on button "حفظ" at bounding box center [57, 112] width 85 height 29
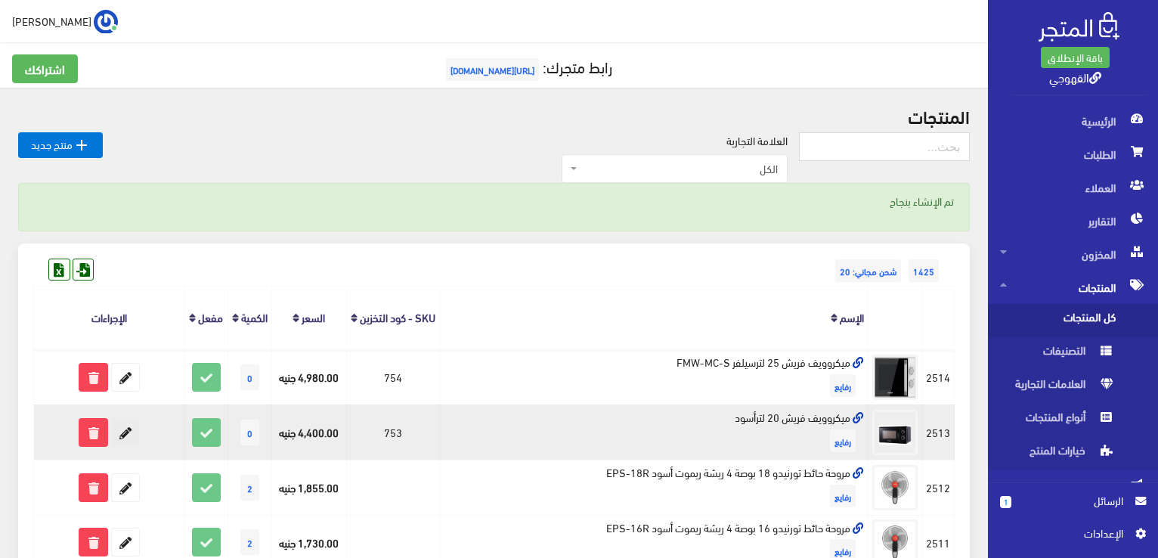
click at [116, 446] on icon at bounding box center [125, 432] width 27 height 27
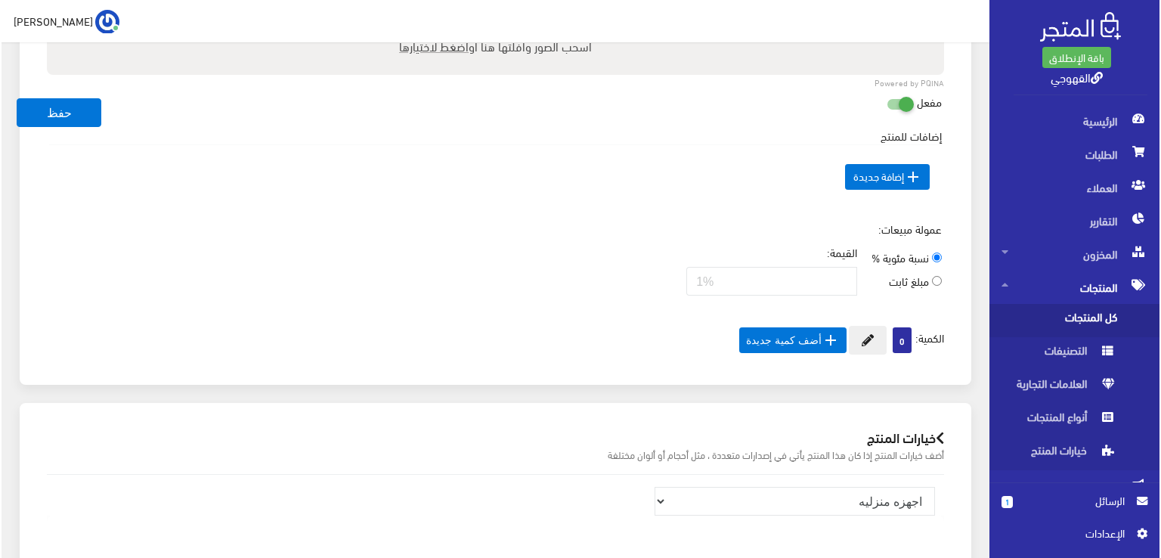
scroll to position [937, 0]
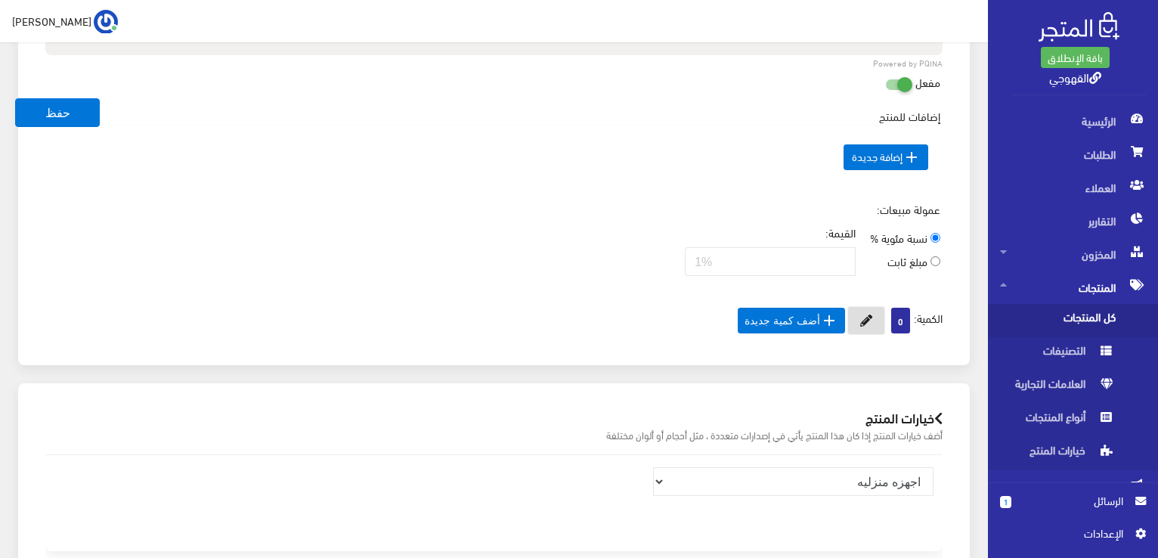
click at [865, 314] on icon at bounding box center [866, 320] width 12 height 12
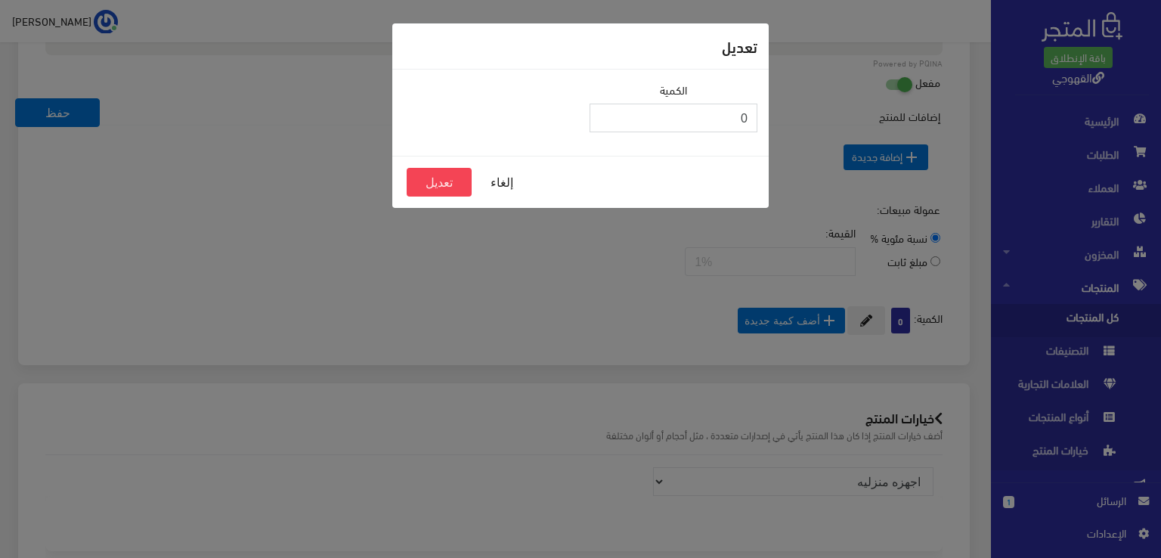
click at [707, 112] on input "0" at bounding box center [673, 118] width 168 height 29
type input "2"
click at [448, 178] on button "تعديل" at bounding box center [439, 182] width 65 height 29
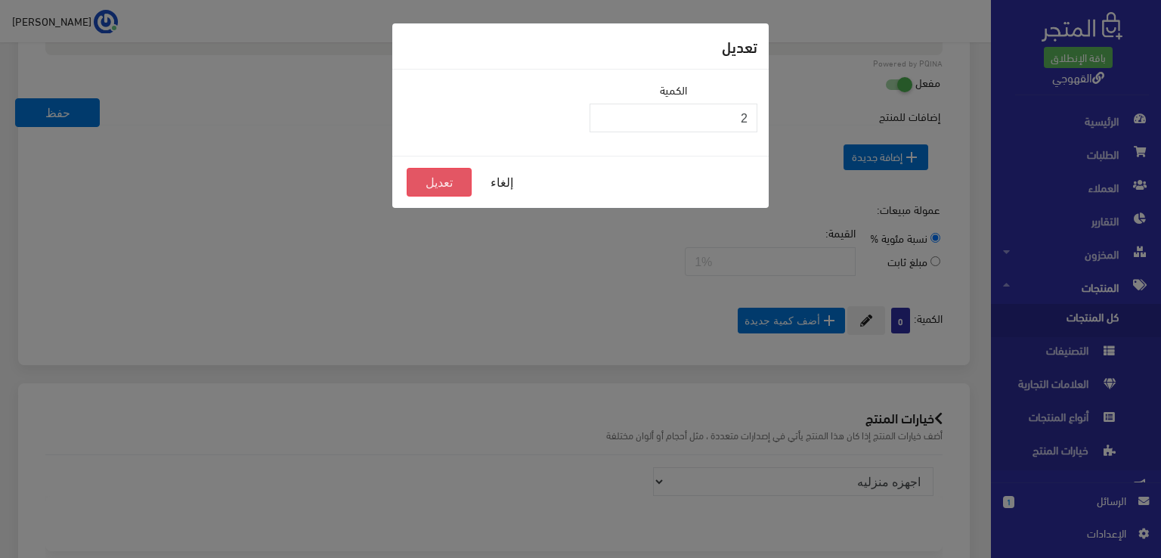
click at [448, 178] on button "تعديل" at bounding box center [439, 182] width 65 height 29
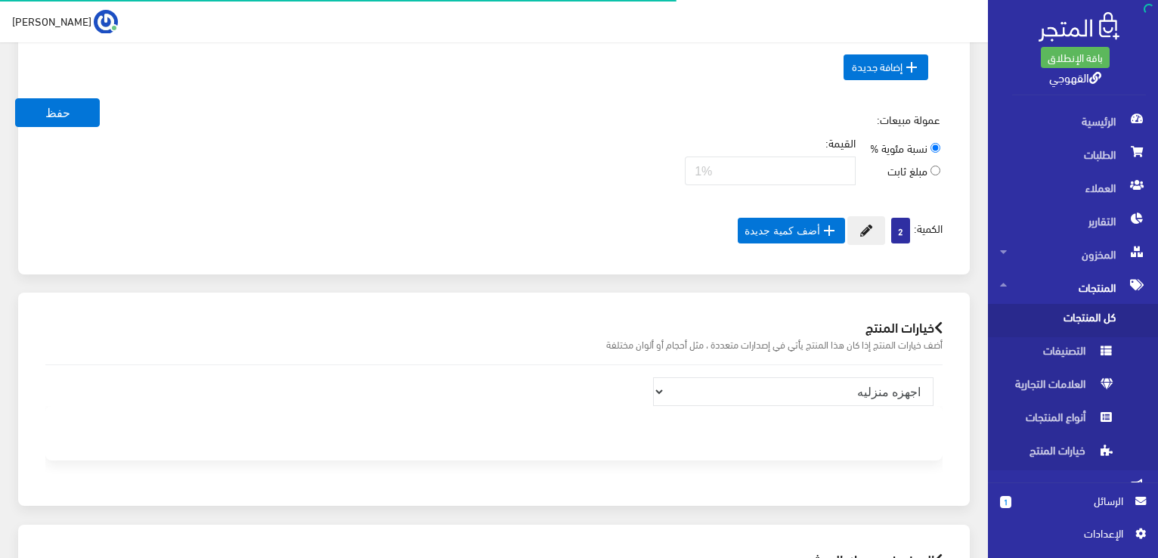
scroll to position [1010, 0]
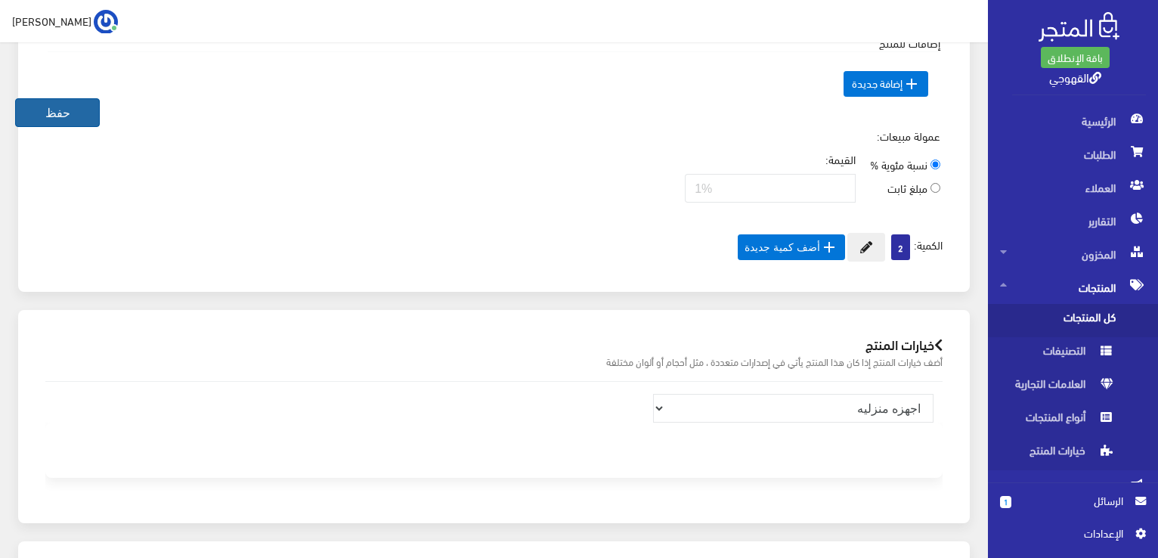
click at [60, 105] on button "حفظ" at bounding box center [57, 112] width 85 height 29
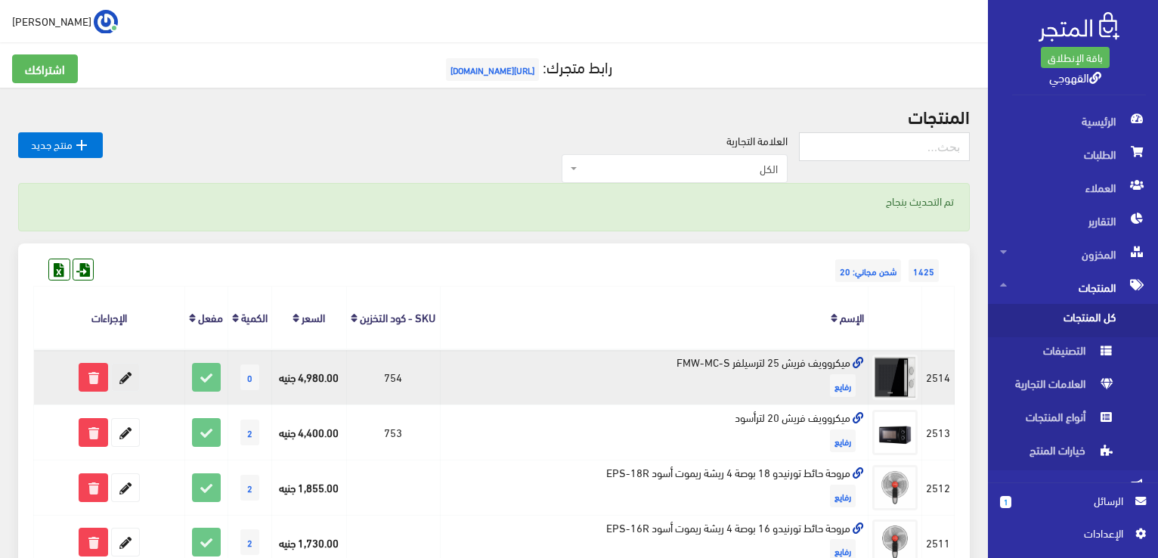
click at [116, 379] on icon at bounding box center [125, 377] width 27 height 27
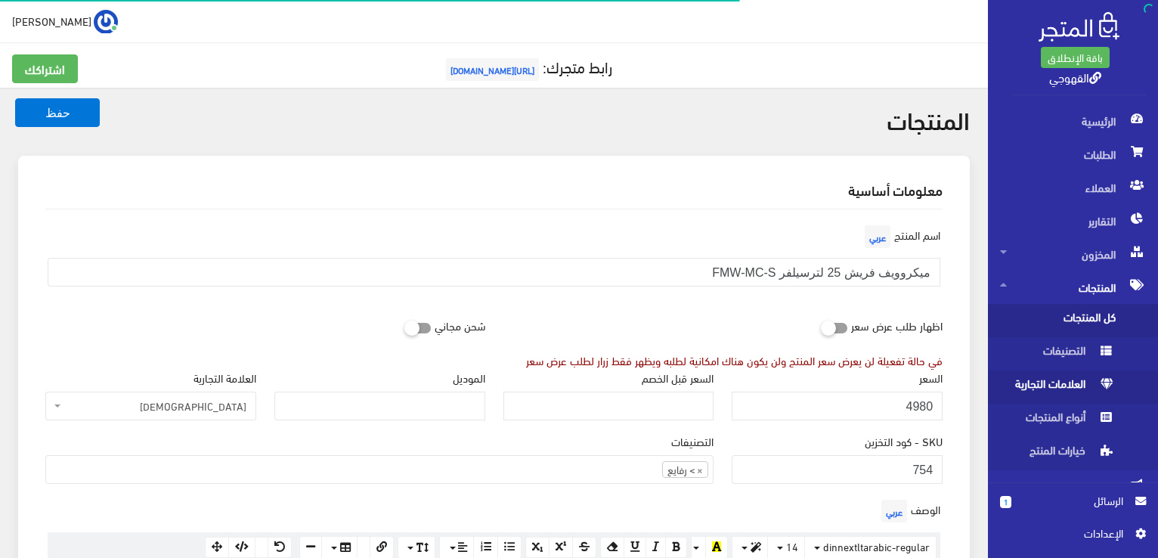
click at [994, 373] on link "العلامات التجارية" at bounding box center [1073, 386] width 170 height 33
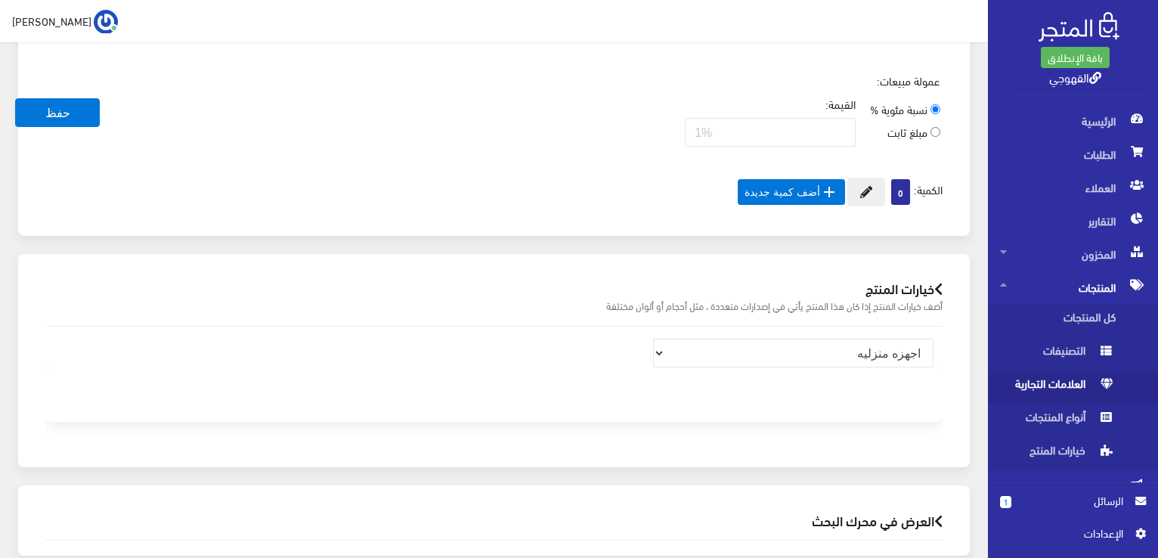
scroll to position [1108, 0]
click at [872, 179] on button at bounding box center [866, 193] width 38 height 29
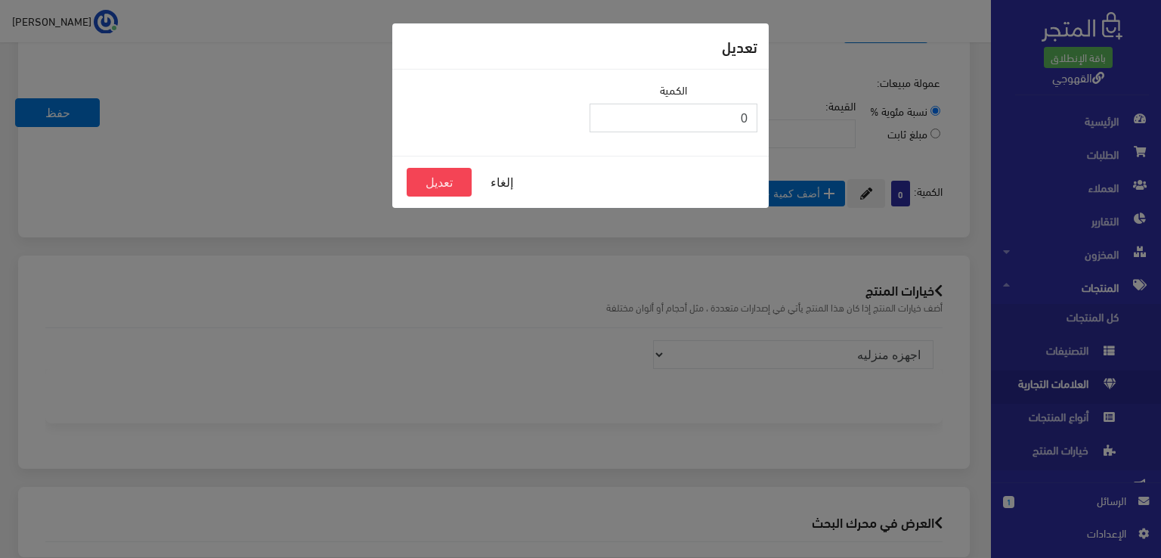
click at [709, 116] on input "0" at bounding box center [673, 118] width 168 height 29
type input "2"
click at [423, 185] on button "تعديل" at bounding box center [439, 182] width 65 height 29
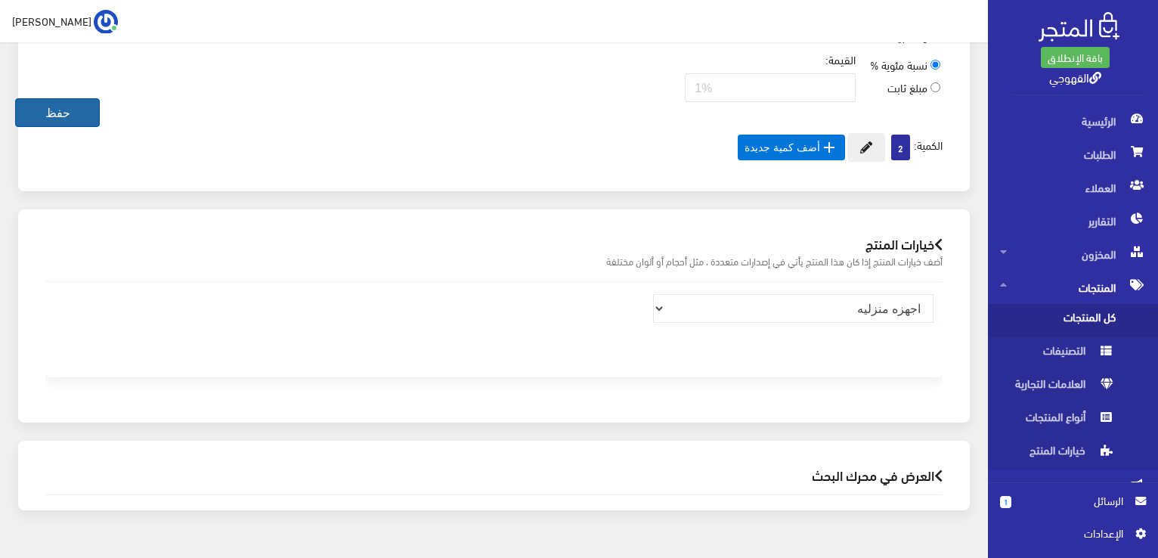
scroll to position [1079, 0]
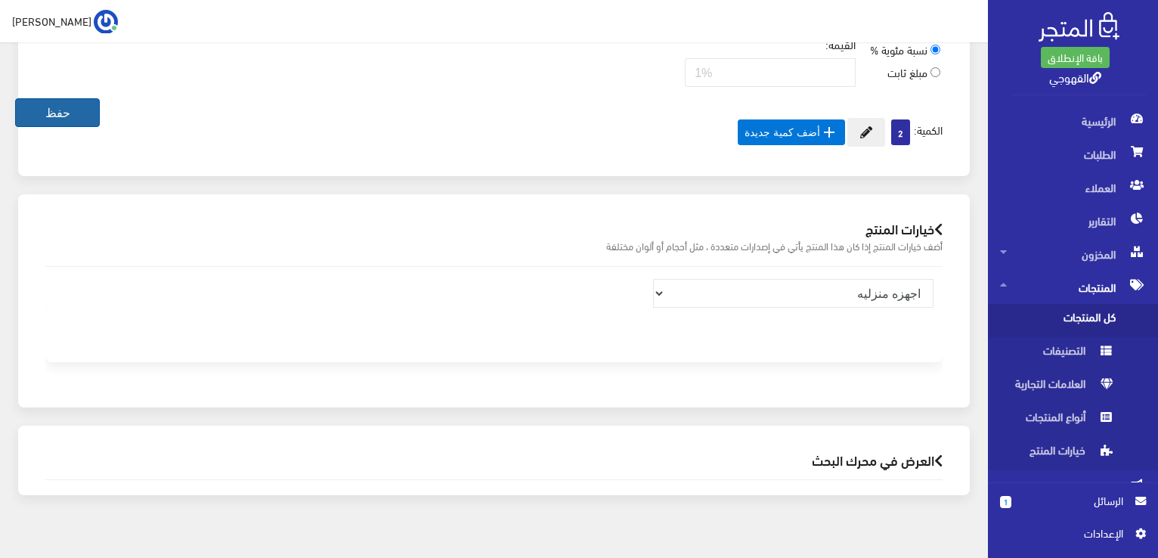
click at [45, 116] on button "حفظ" at bounding box center [57, 112] width 85 height 29
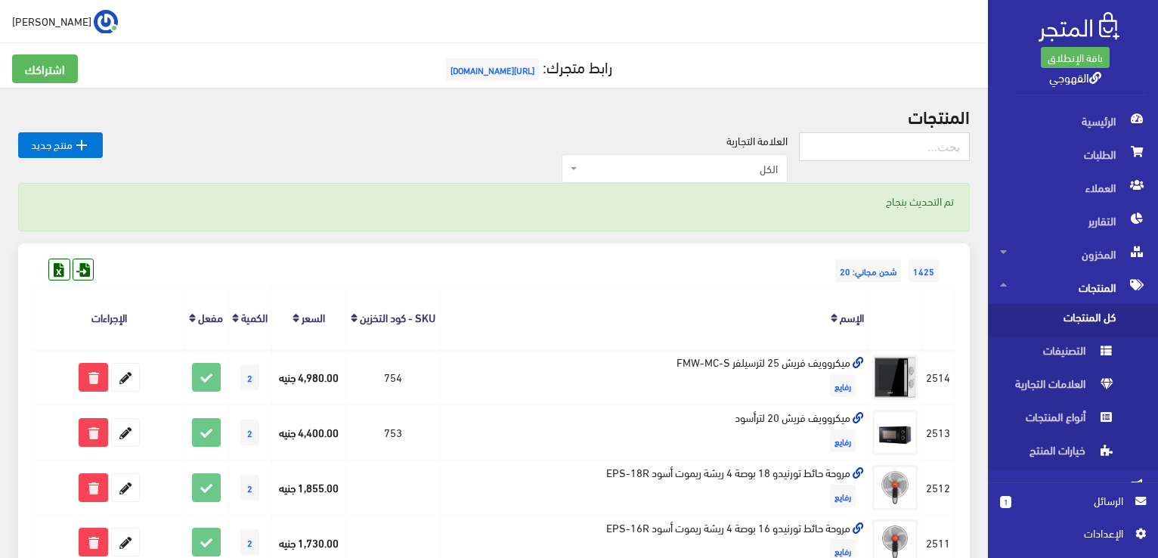
click at [45, 116] on h2 "المنتجات" at bounding box center [493, 116] width 951 height 20
click at [1047, 493] on span "الرسائل" at bounding box center [1073, 500] width 100 height 17
